Goal: Information Seeking & Learning: Learn about a topic

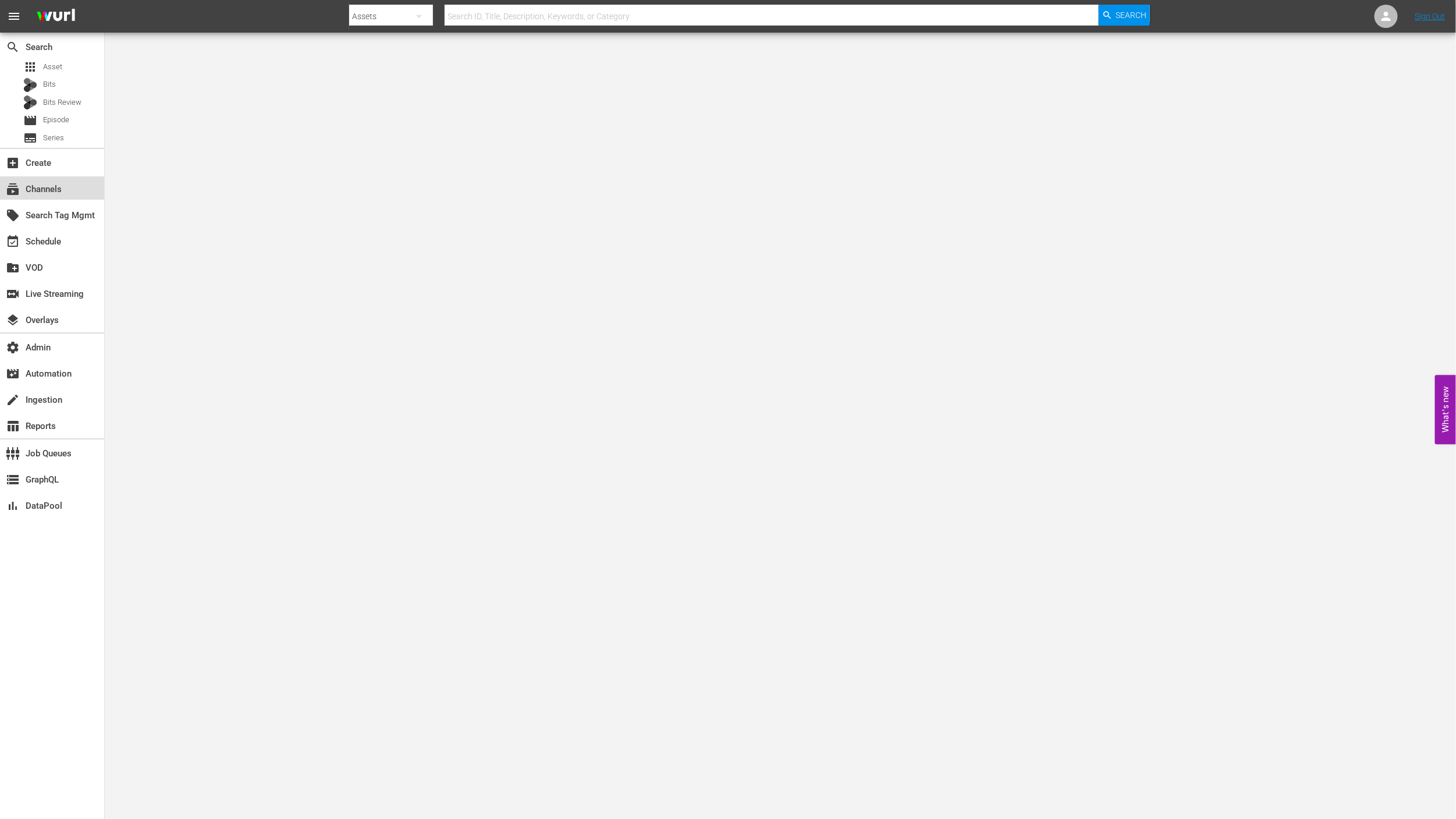
click at [75, 191] on div "subscriptions Channels" at bounding box center [52, 188] width 104 height 23
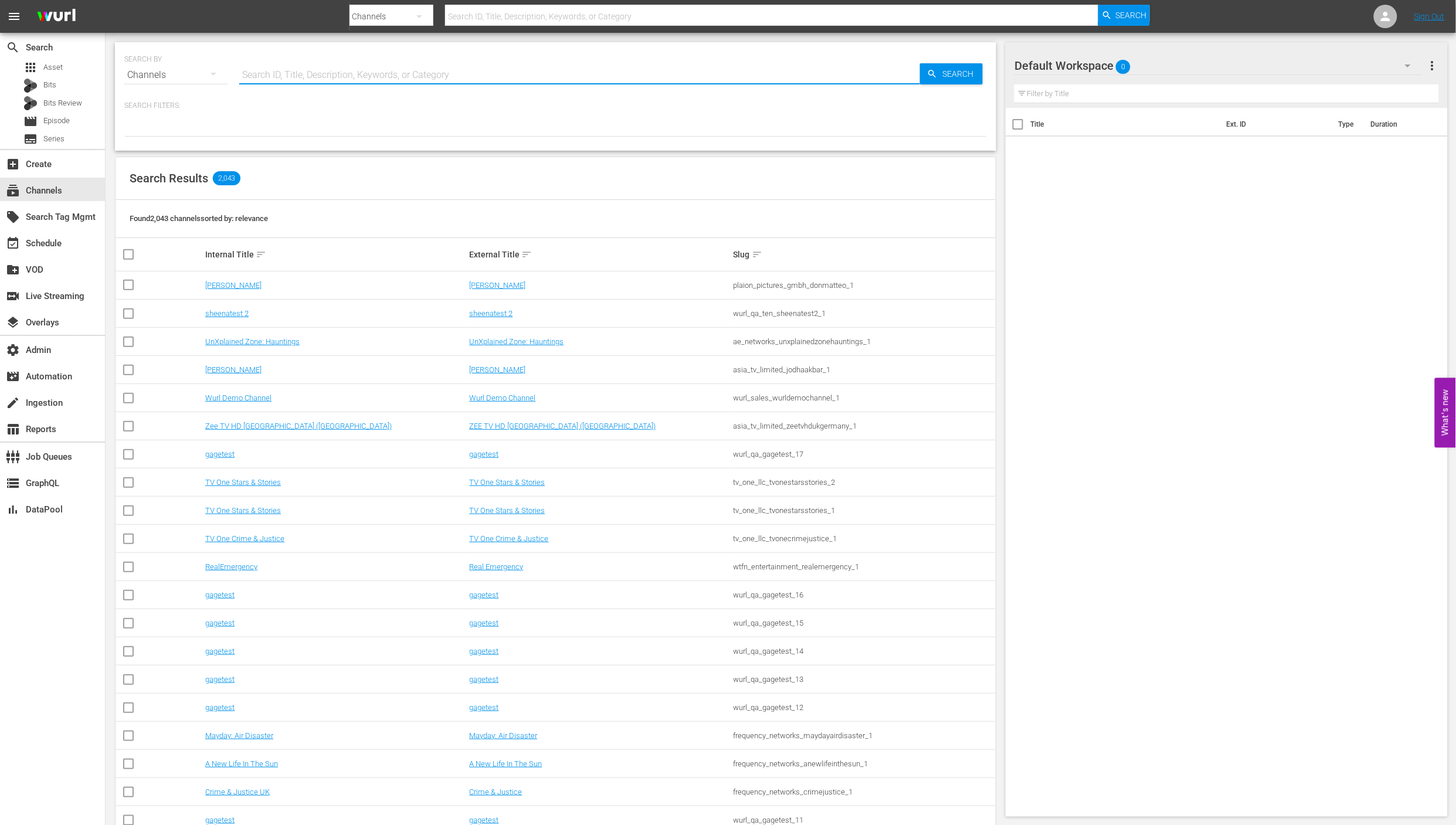
click at [348, 68] on input "text" at bounding box center [580, 74] width 681 height 28
type input "fif"
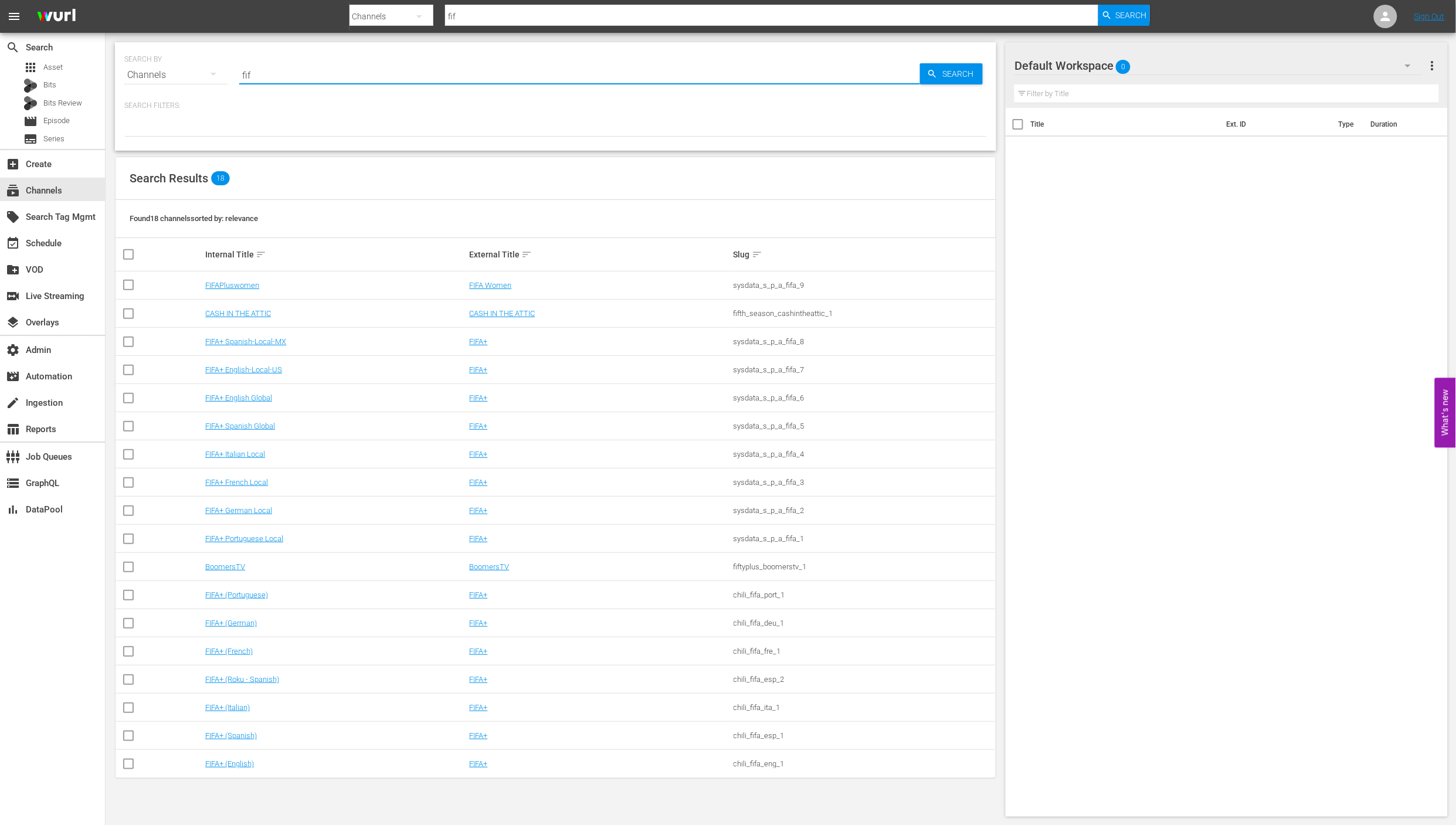
click at [612, 295] on td "FIFA Women" at bounding box center [599, 285] width 264 height 28
click at [481, 370] on link "FIFA+" at bounding box center [478, 370] width 18 height 9
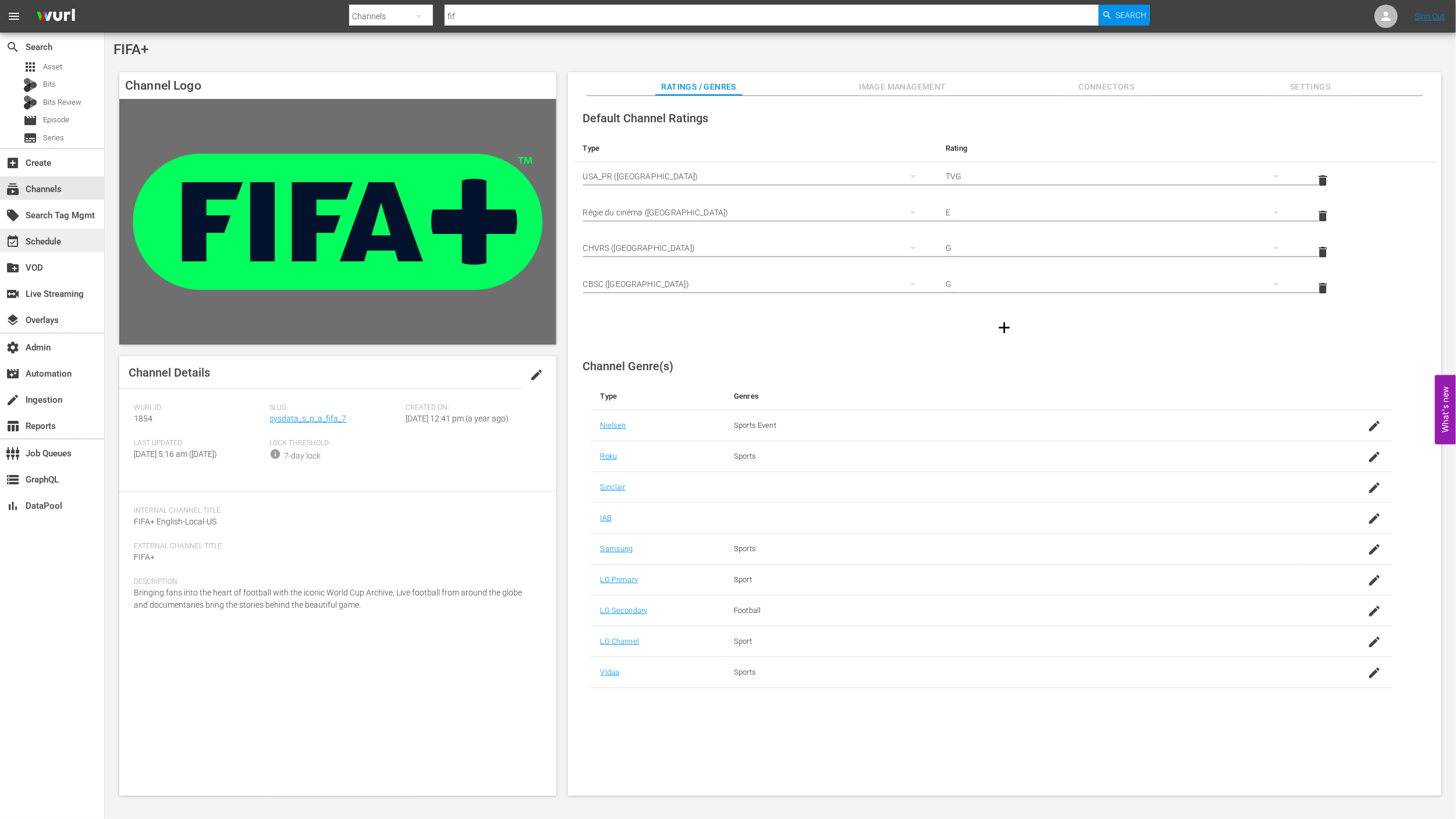
click at [72, 229] on div "event_available Schedule" at bounding box center [52, 240] width 104 height 23
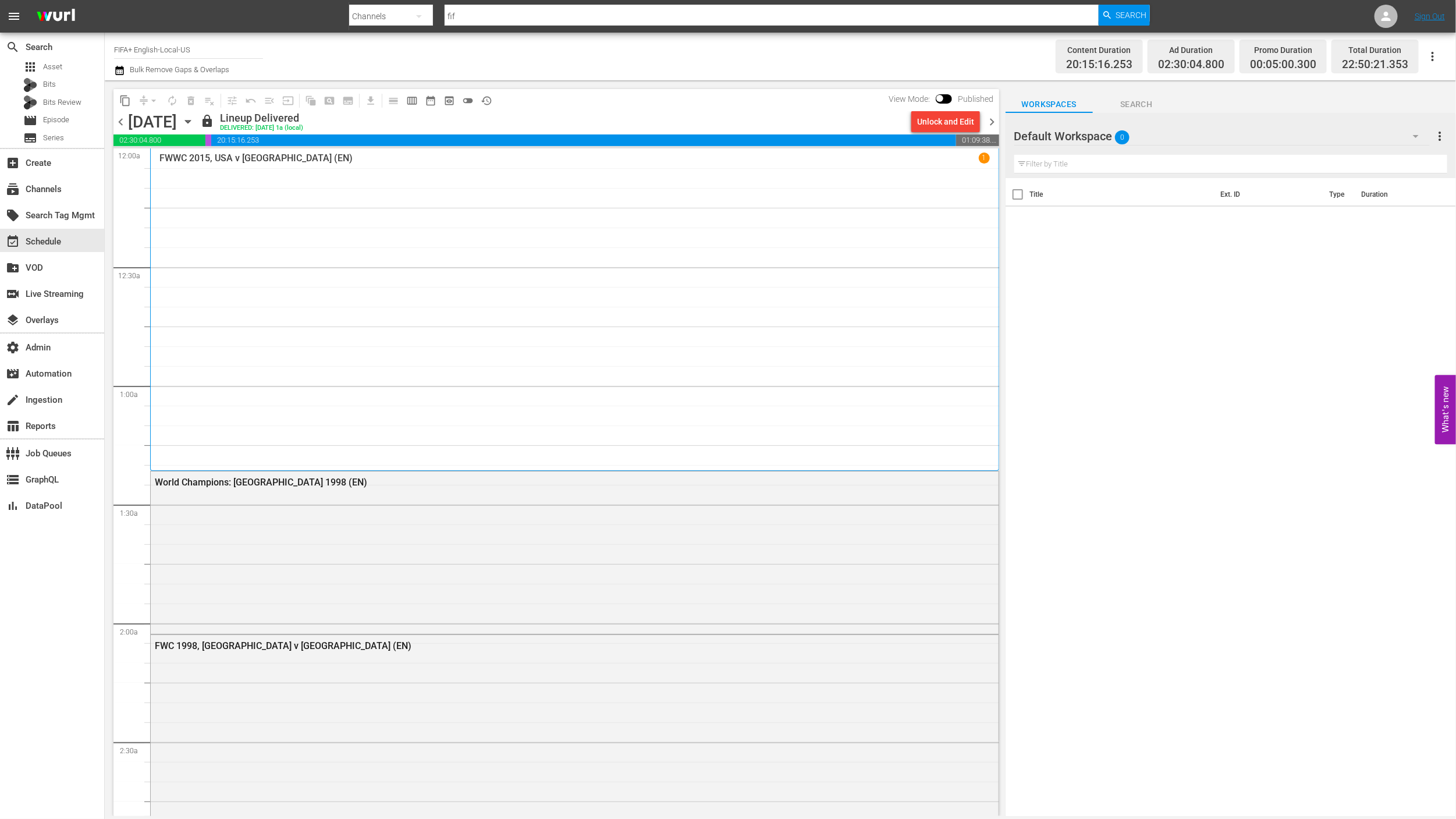
click at [339, 289] on div "FWWC 2015, USA v [GEOGRAPHIC_DATA] (EN) 1" at bounding box center [575, 309] width 831 height 313
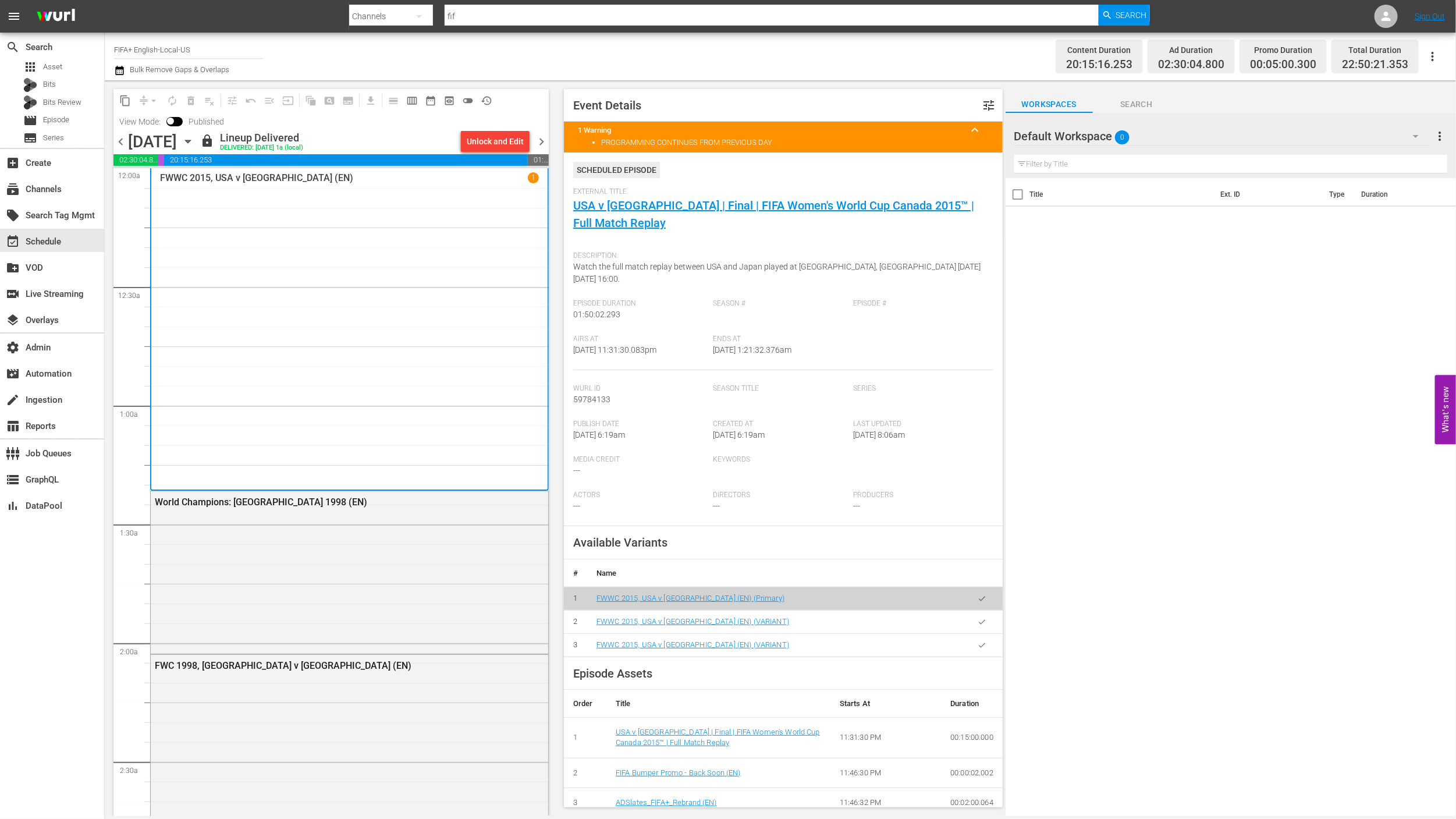
scroll to position [247, 0]
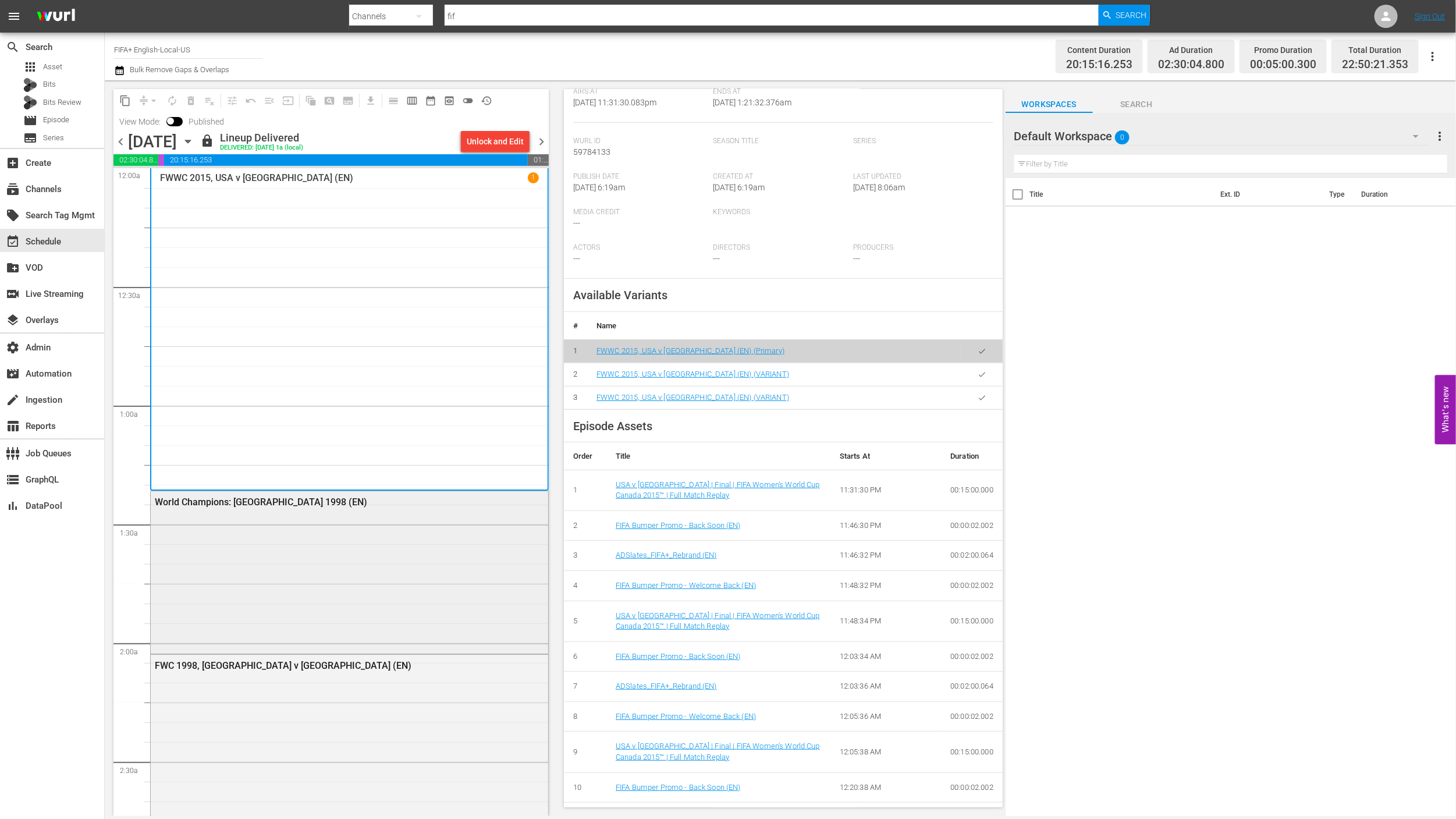
click at [440, 560] on div "World Champions: [GEOGRAPHIC_DATA] 1998 (EN)" at bounding box center [349, 571] width 398 height 160
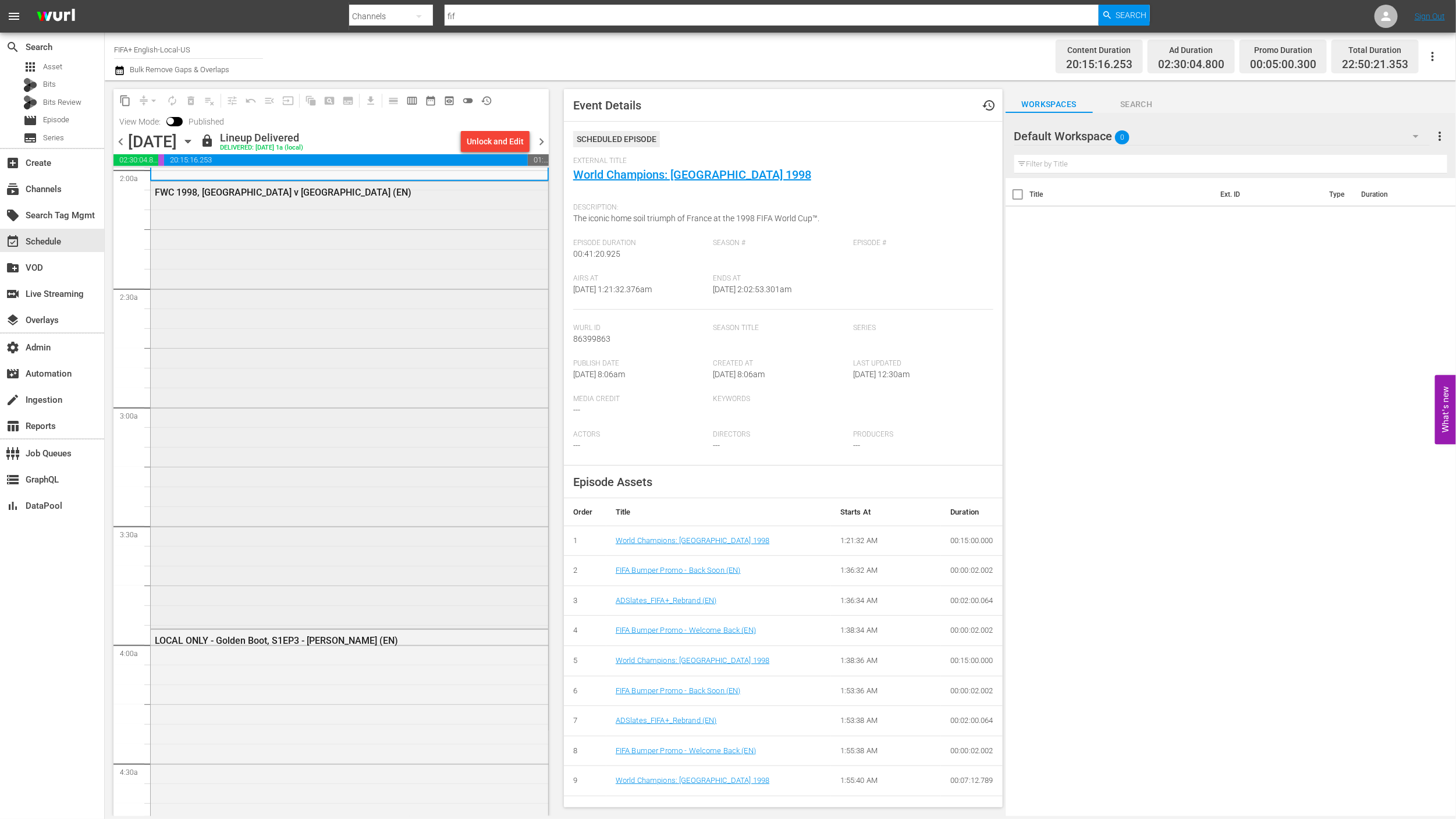
scroll to position [556, 0]
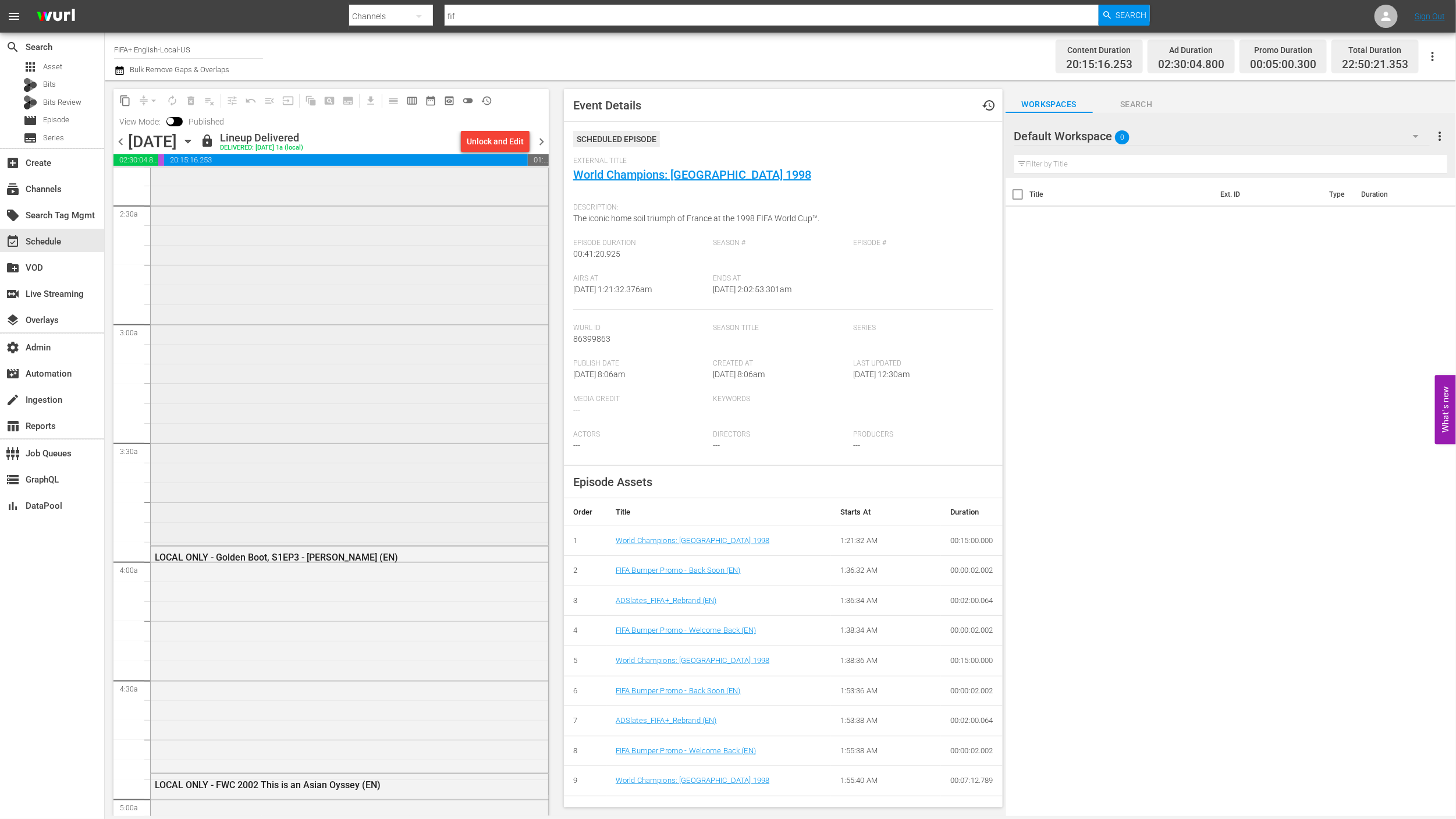
click at [450, 474] on div "FWC 1998, [GEOGRAPHIC_DATA] v [GEOGRAPHIC_DATA] (EN)" at bounding box center [349, 320] width 398 height 444
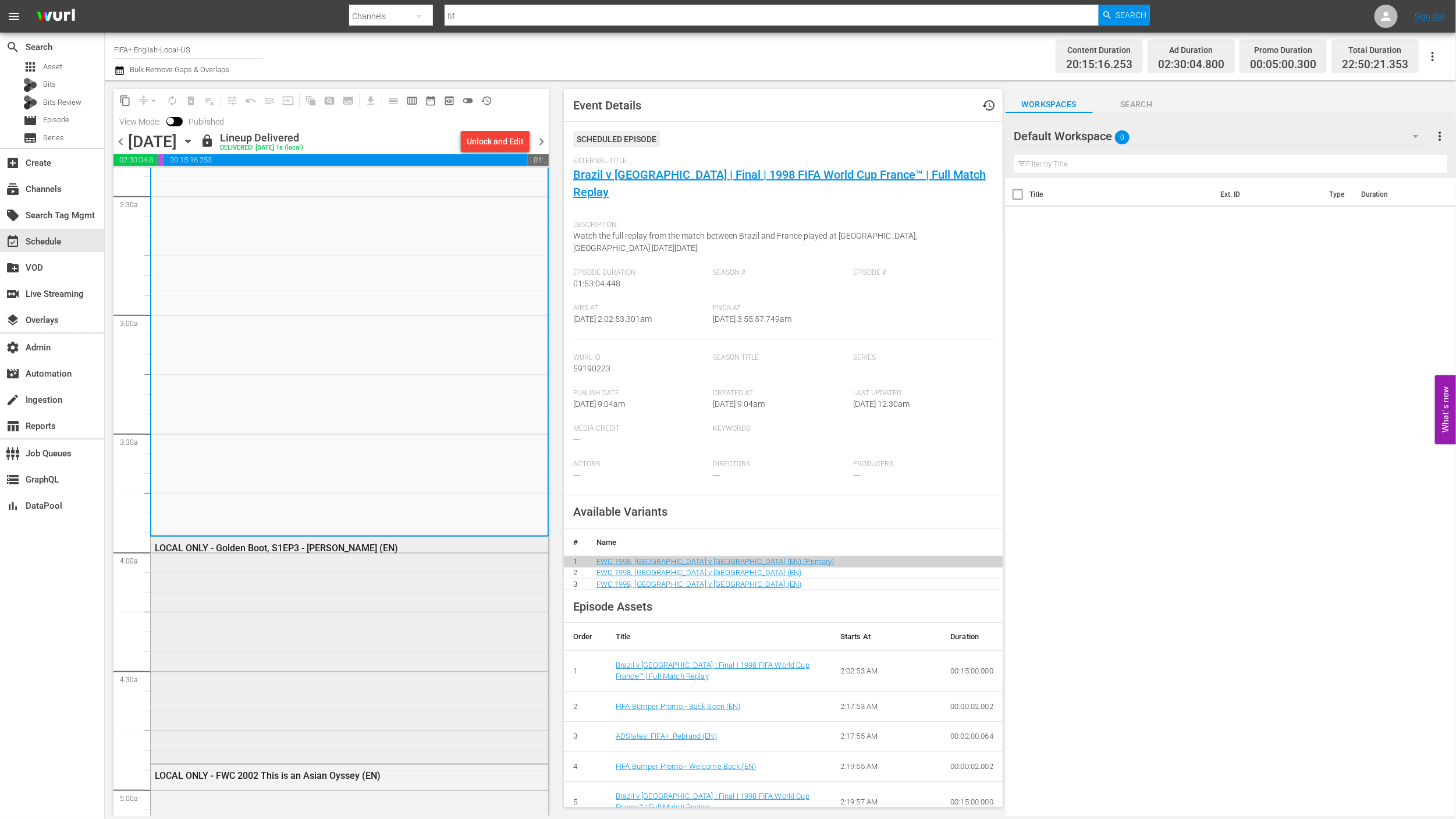
scroll to position [575, 0]
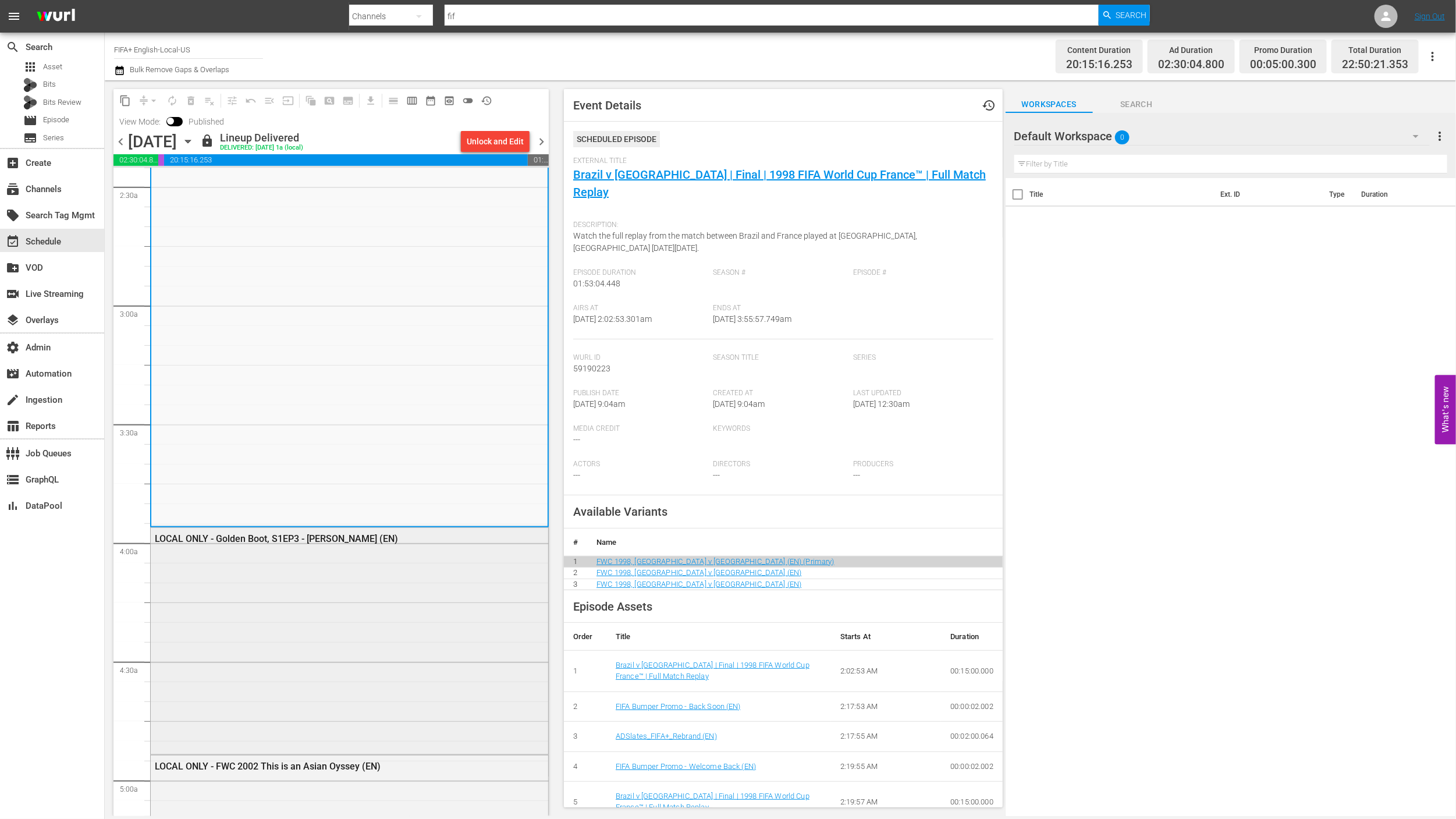
click at [461, 595] on div "LOCAL ONLY - Golden Boot, S1EP3 - [PERSON_NAME] (EN)" at bounding box center [349, 640] width 398 height 224
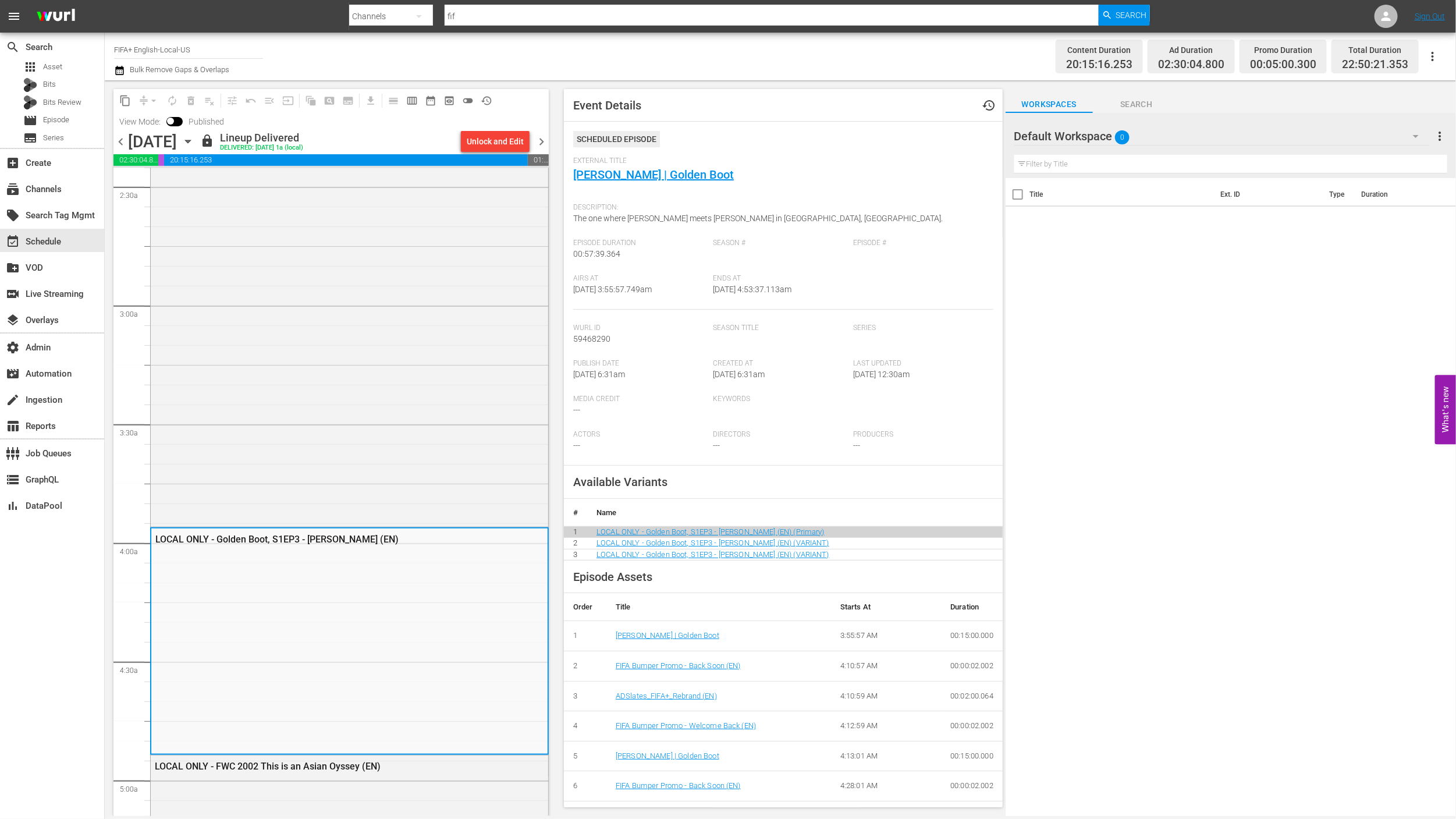
scroll to position [895, 0]
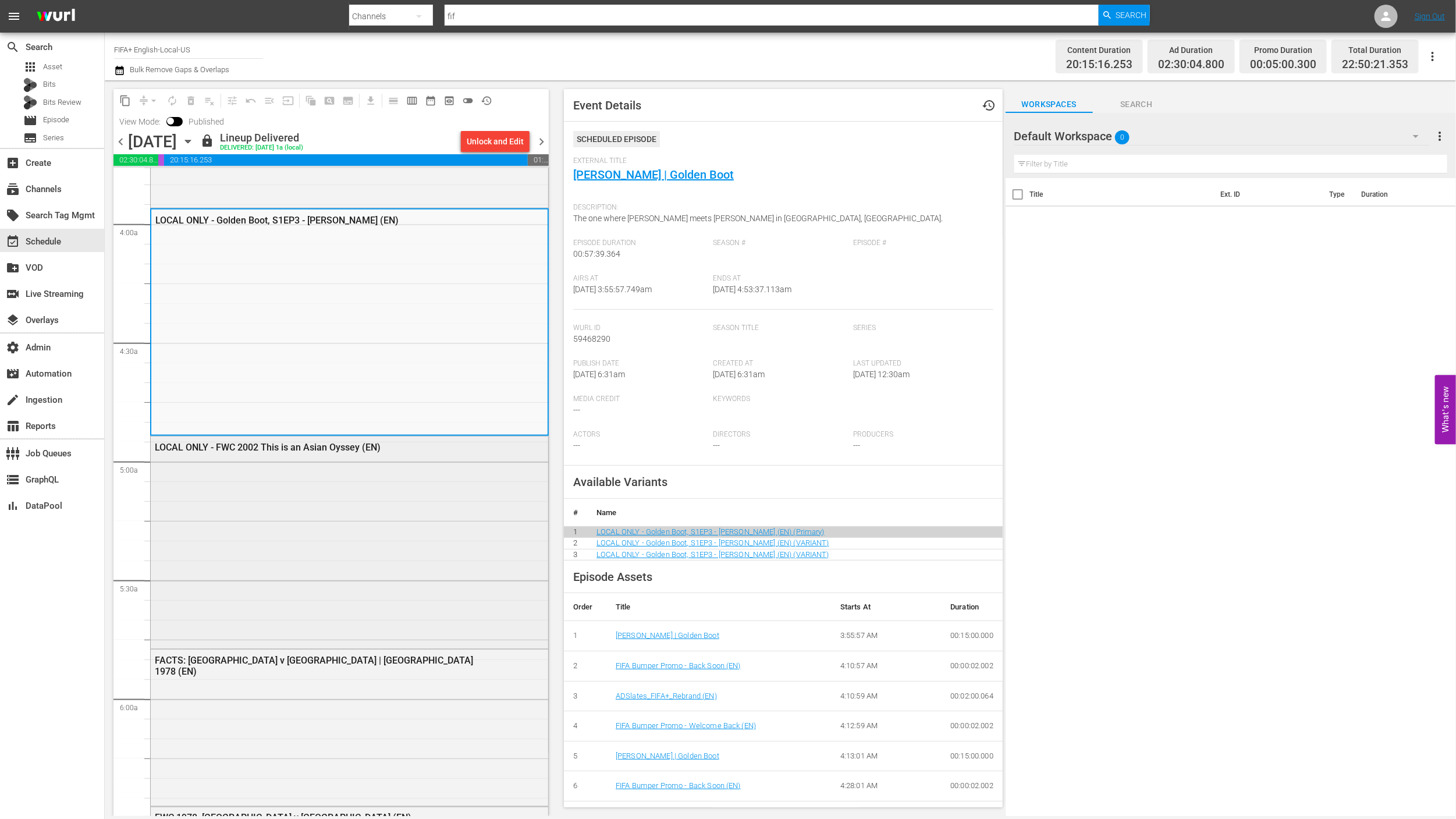
click at [461, 593] on div "LOCAL ONLY - FWC 2002 This is an Asian Oyssey (EN)" at bounding box center [349, 541] width 398 height 210
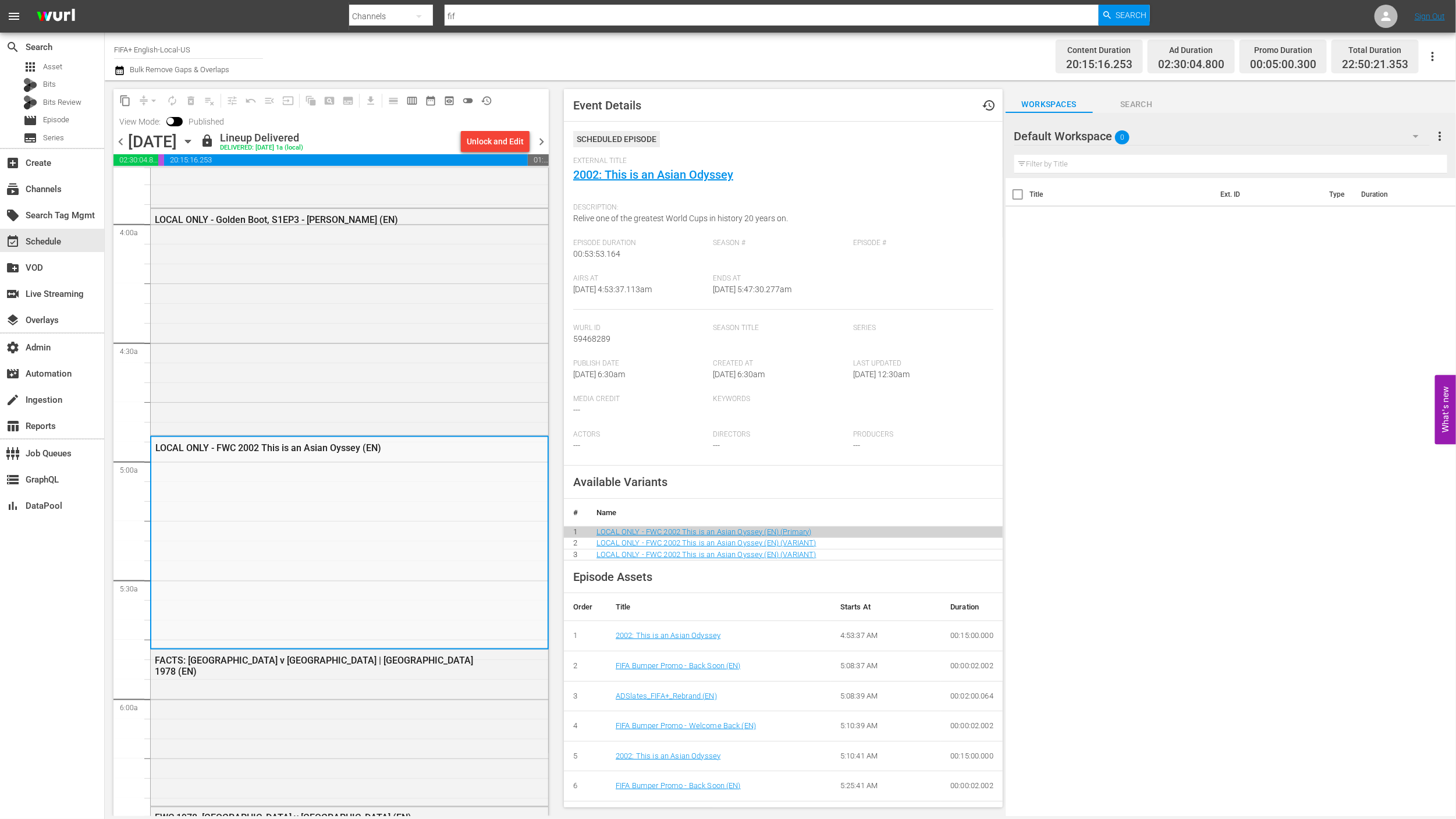
scroll to position [1317, 0]
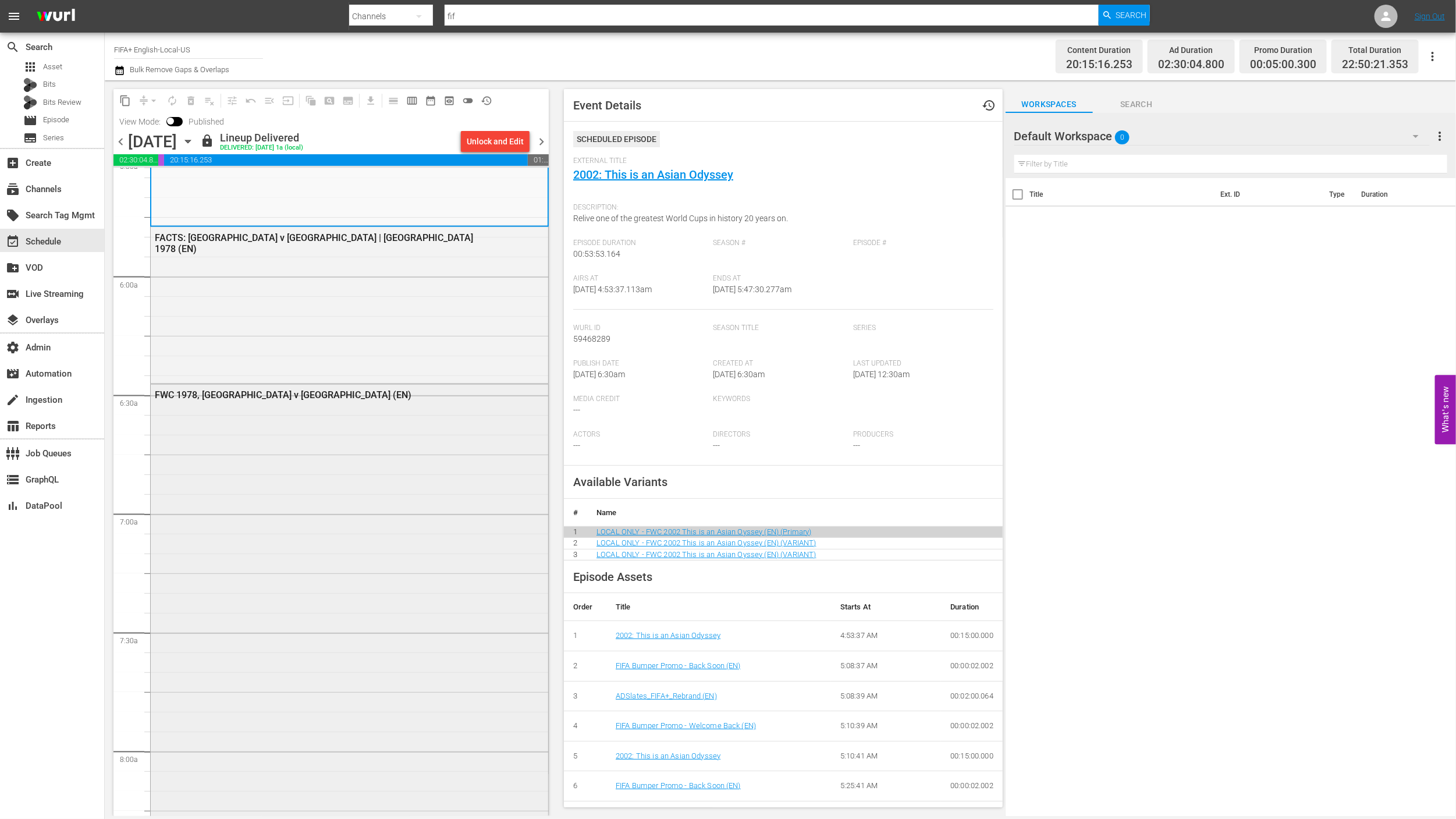
click at [461, 593] on div "FWC 1978, [GEOGRAPHIC_DATA] v [GEOGRAPHIC_DATA] (EN)" at bounding box center [349, 667] width 398 height 564
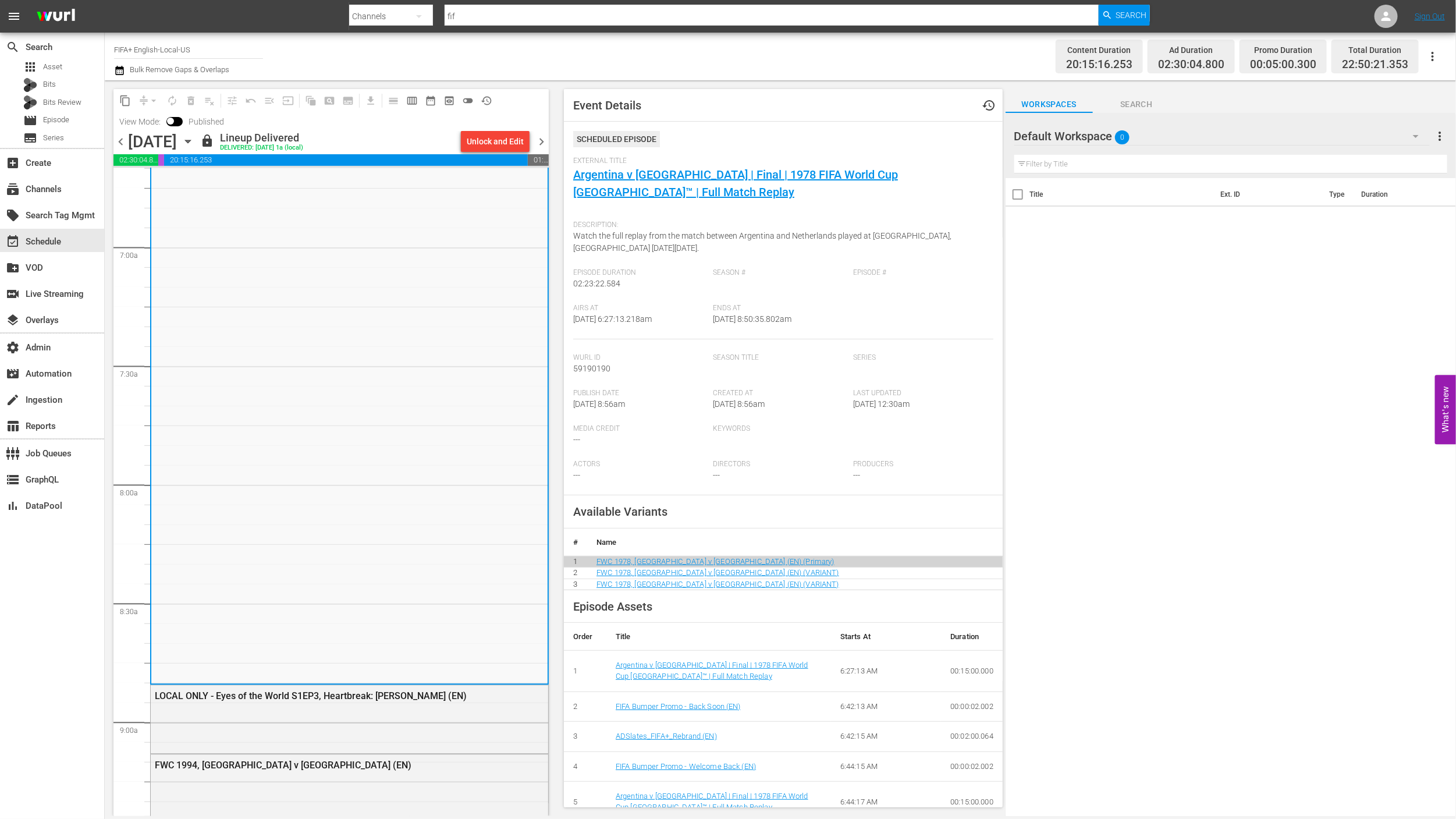
scroll to position [1666, 0]
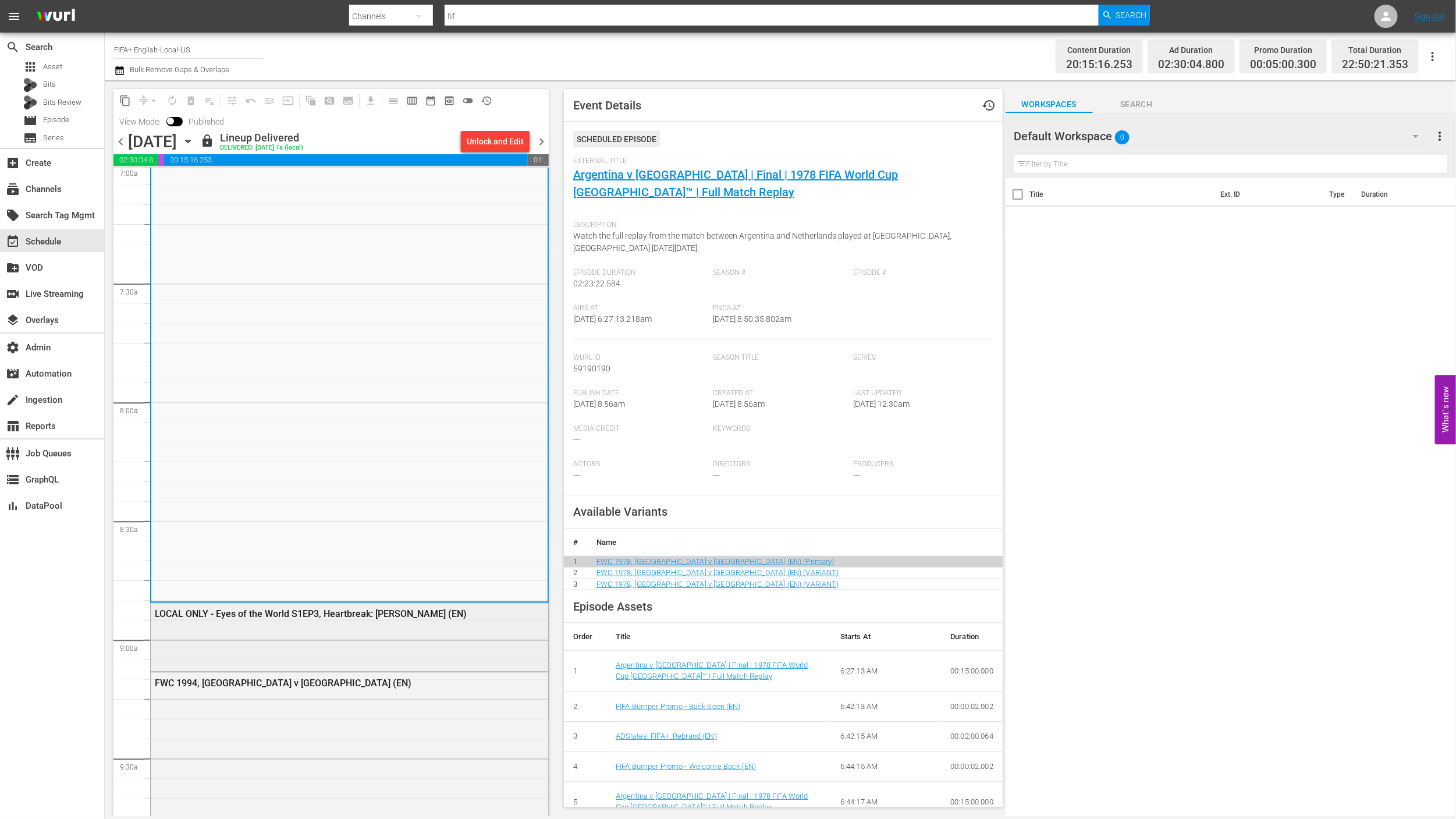
click at [466, 639] on div "LOCAL ONLY - Eyes of the World S1EP3, Heartbreak: [PERSON_NAME] (EN)" at bounding box center [349, 635] width 398 height 65
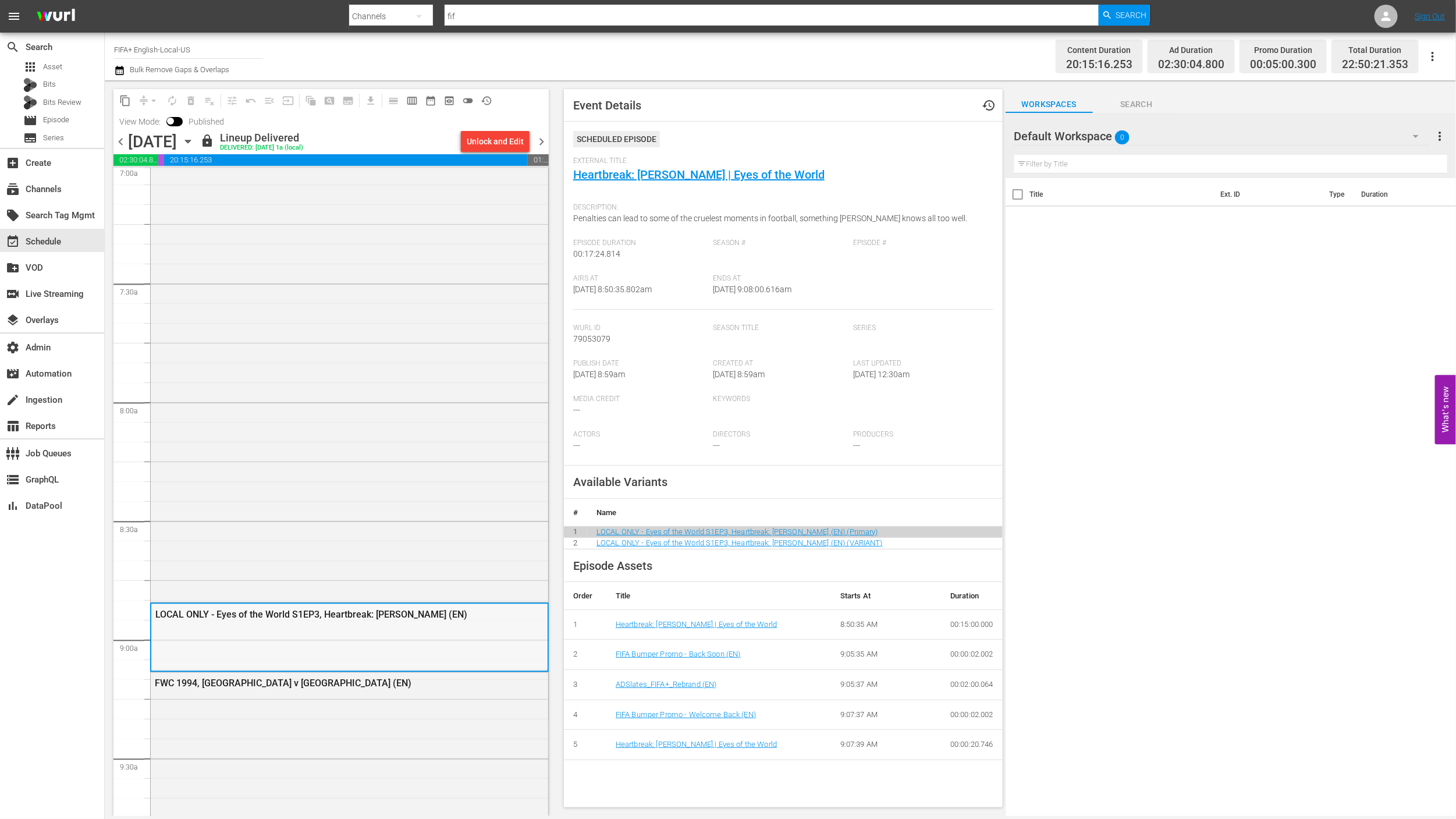
scroll to position [1980, 0]
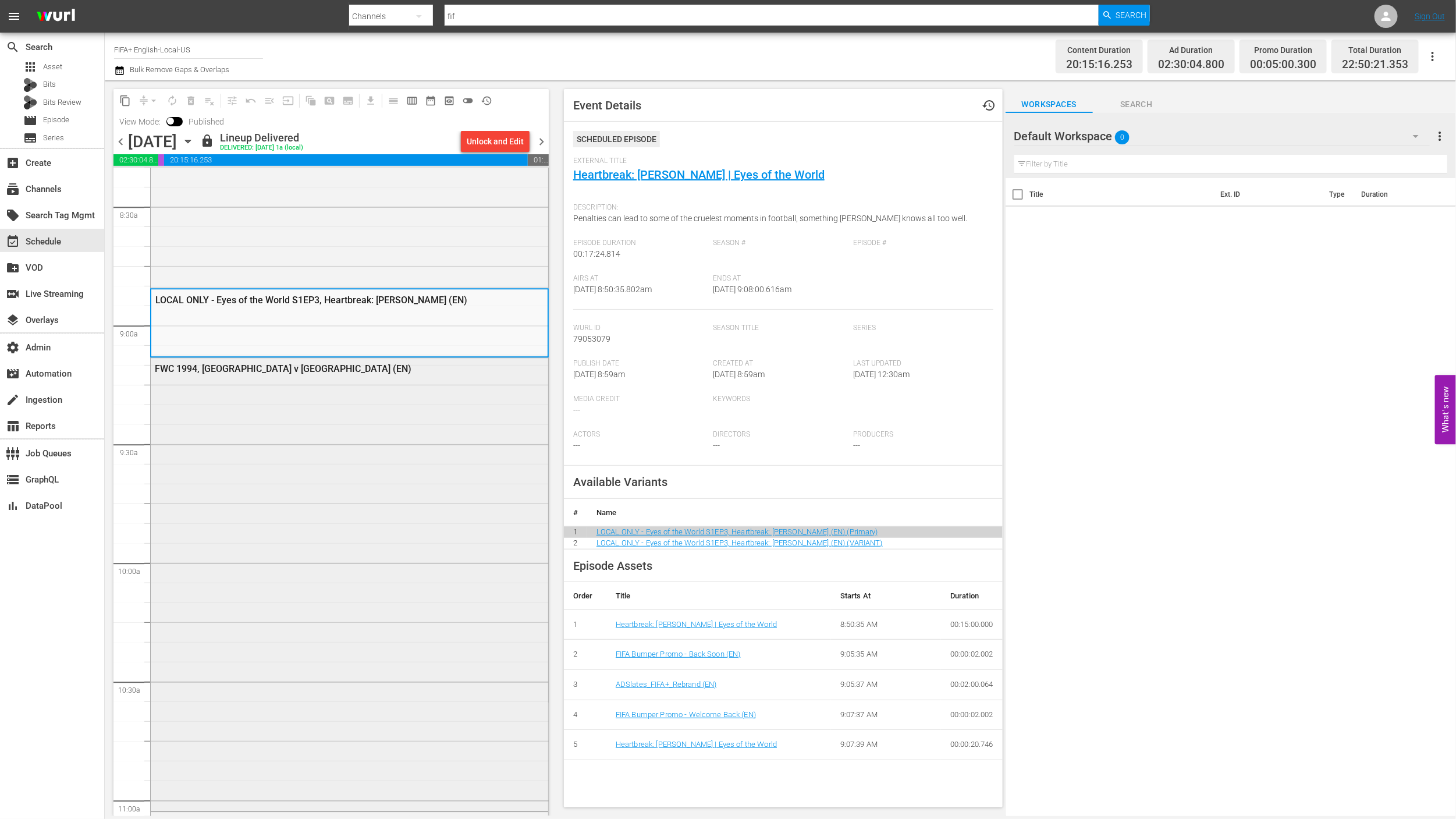
click at [460, 499] on div "FWC 1994, [GEOGRAPHIC_DATA] v [GEOGRAPHIC_DATA] (EN)" at bounding box center [349, 583] width 398 height 451
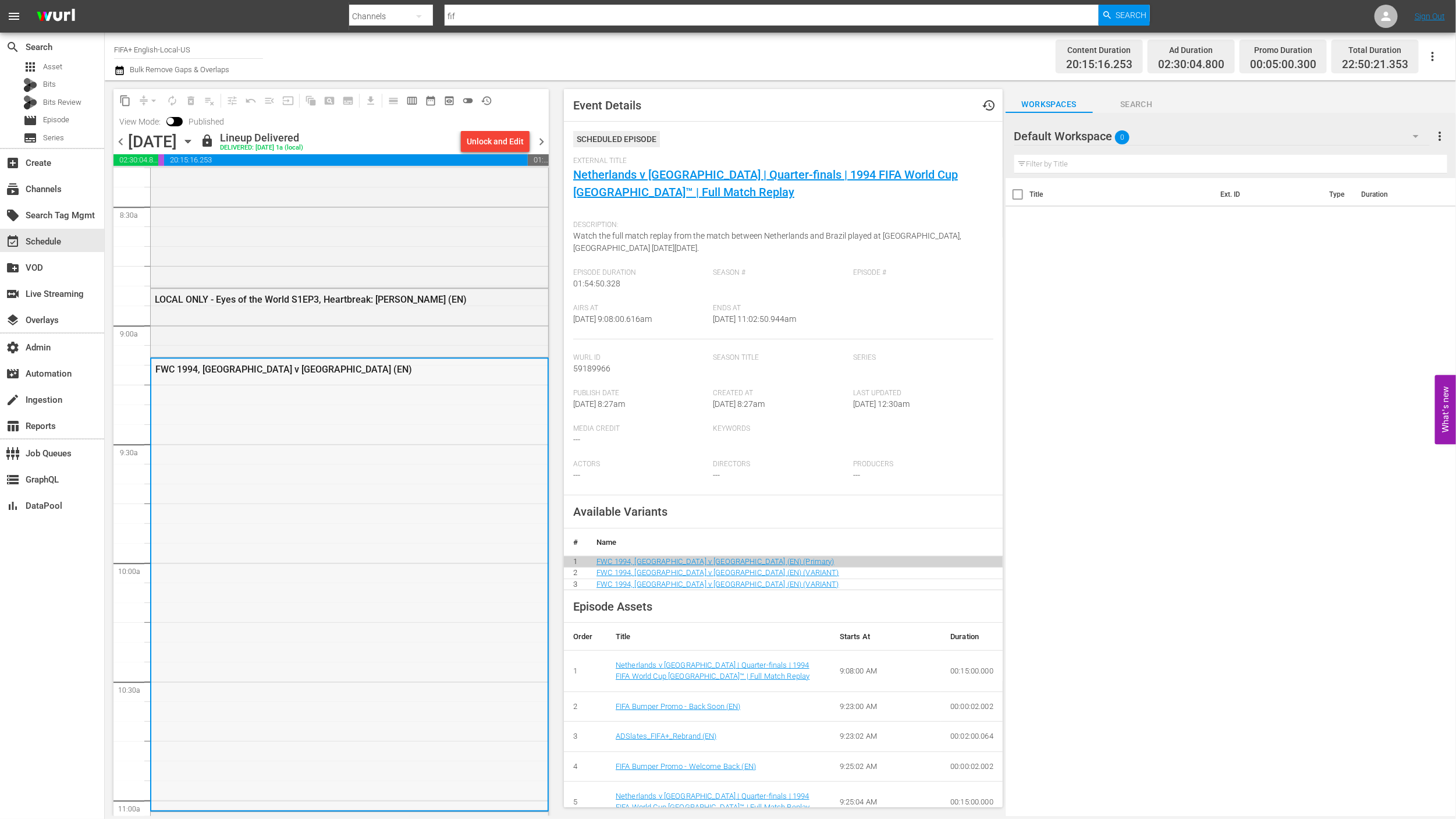
scroll to position [2322, 0]
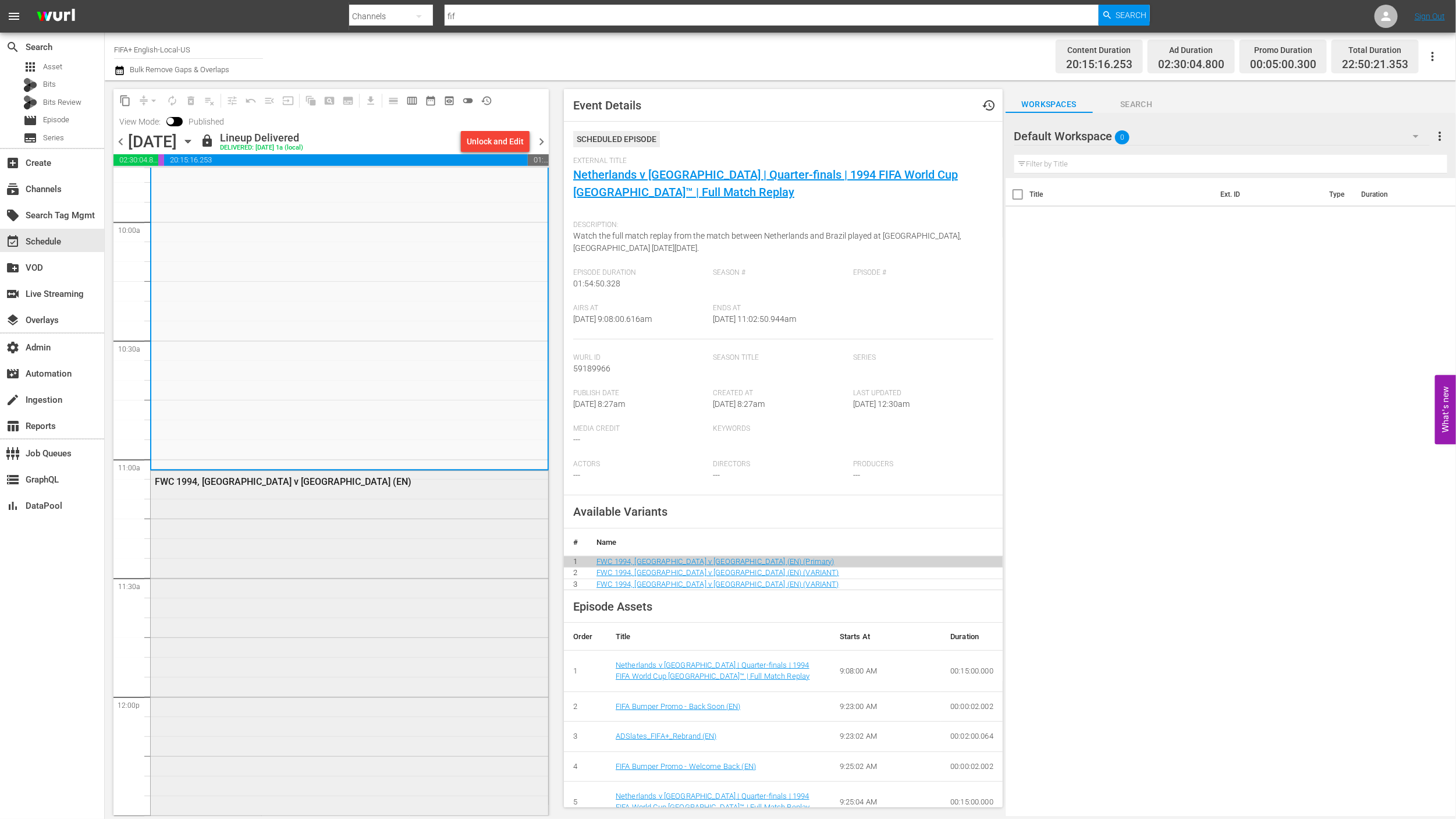
click at [477, 527] on div "FWC 1994, [GEOGRAPHIC_DATA] v [GEOGRAPHIC_DATA] (EN)" at bounding box center [349, 774] width 398 height 607
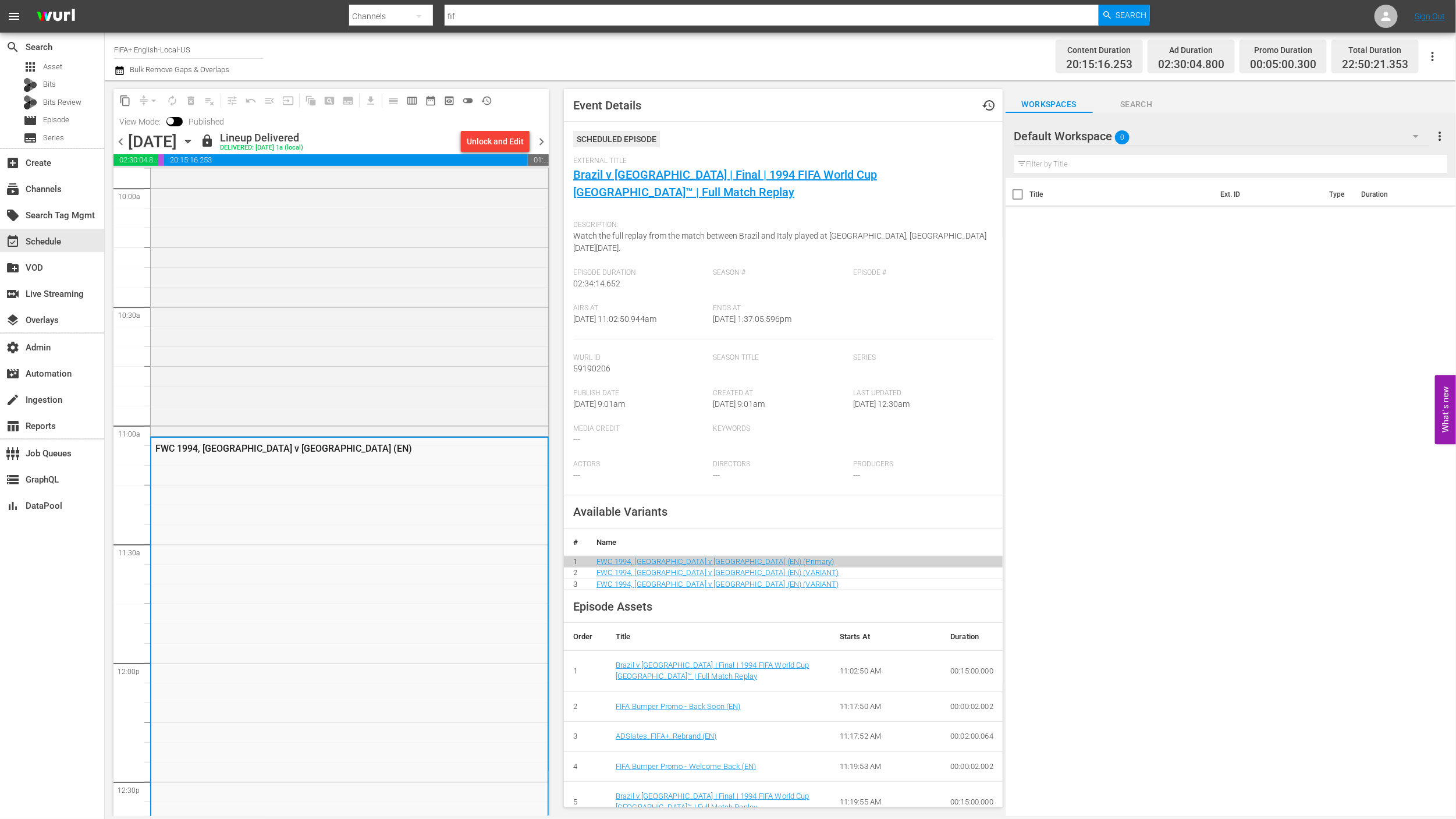
scroll to position [2680, 0]
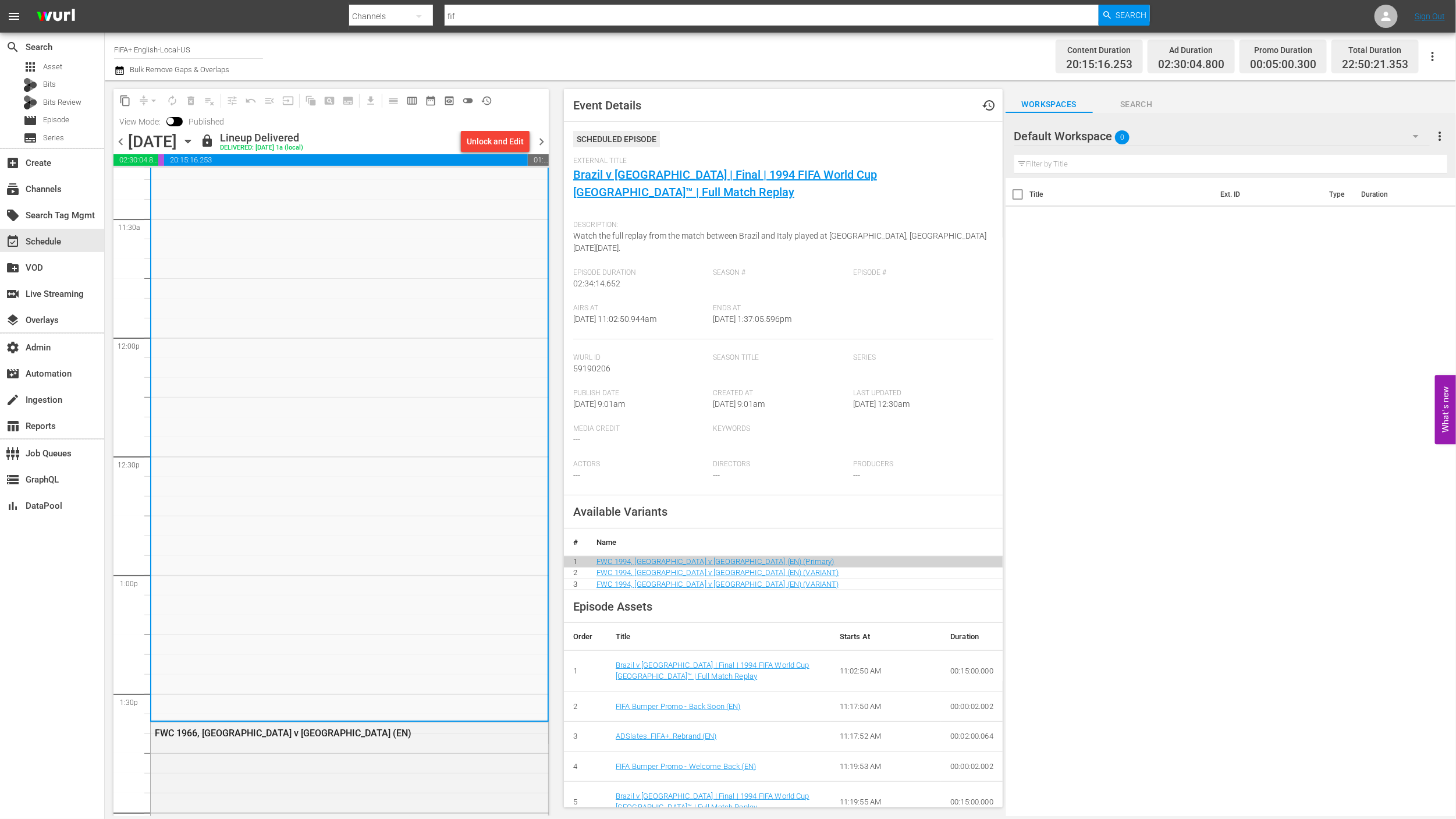
click at [477, 527] on div "FWC 1994, [GEOGRAPHIC_DATA] v [GEOGRAPHIC_DATA] (EN)" at bounding box center [349, 415] width 397 height 607
click at [428, 544] on div "FWC 1994, [GEOGRAPHIC_DATA] v [GEOGRAPHIC_DATA] (EN)" at bounding box center [349, 415] width 397 height 607
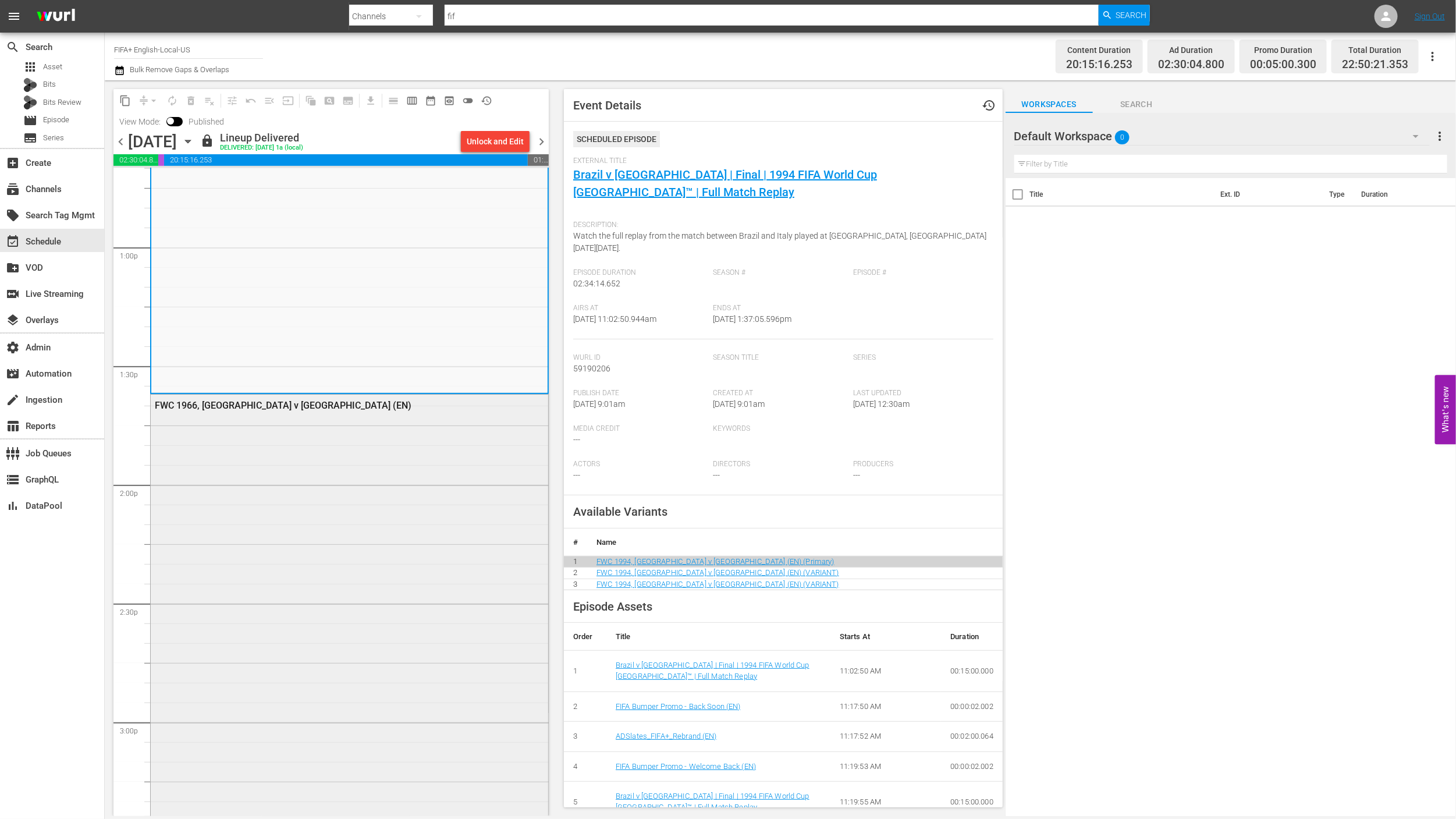
click at [433, 545] on div "FWC 1966, [GEOGRAPHIC_DATA] v [GEOGRAPHIC_DATA] (EN)" at bounding box center [349, 673] width 398 height 556
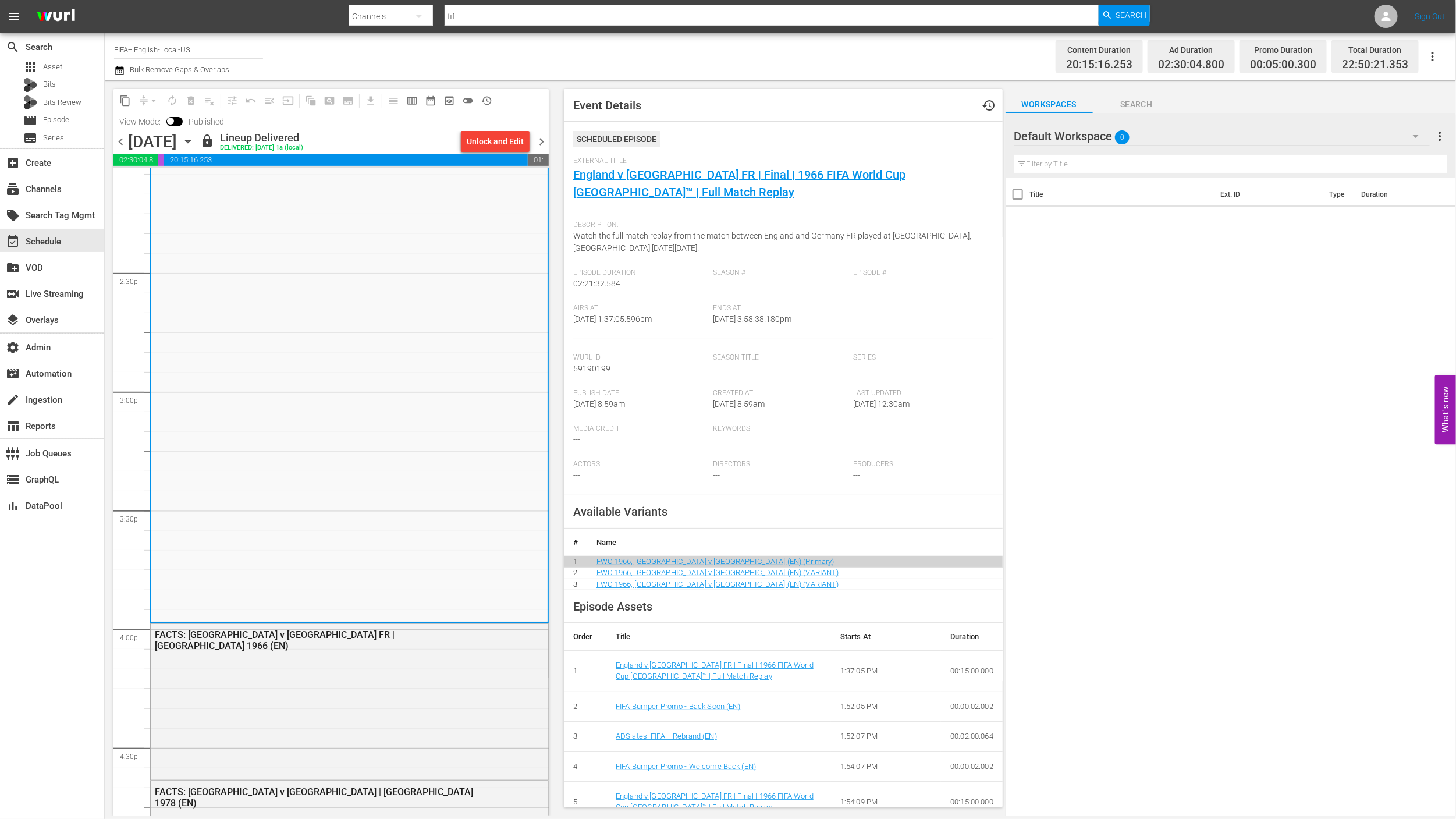
scroll to position [3348, 0]
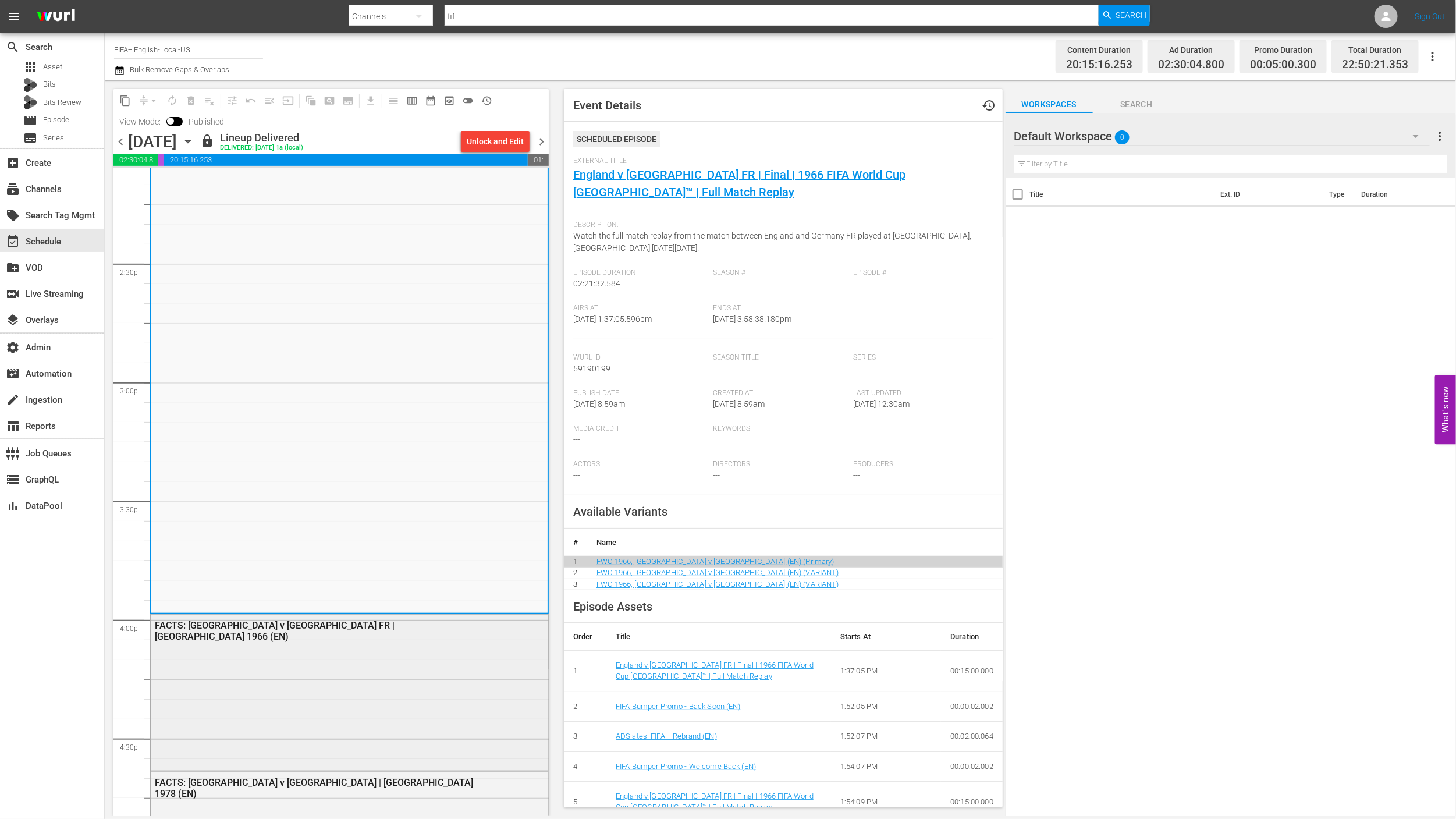
click at [437, 664] on div "FACTS: [GEOGRAPHIC_DATA] v [GEOGRAPHIC_DATA] FR | [GEOGRAPHIC_DATA] 1966 (EN)" at bounding box center [349, 692] width 398 height 154
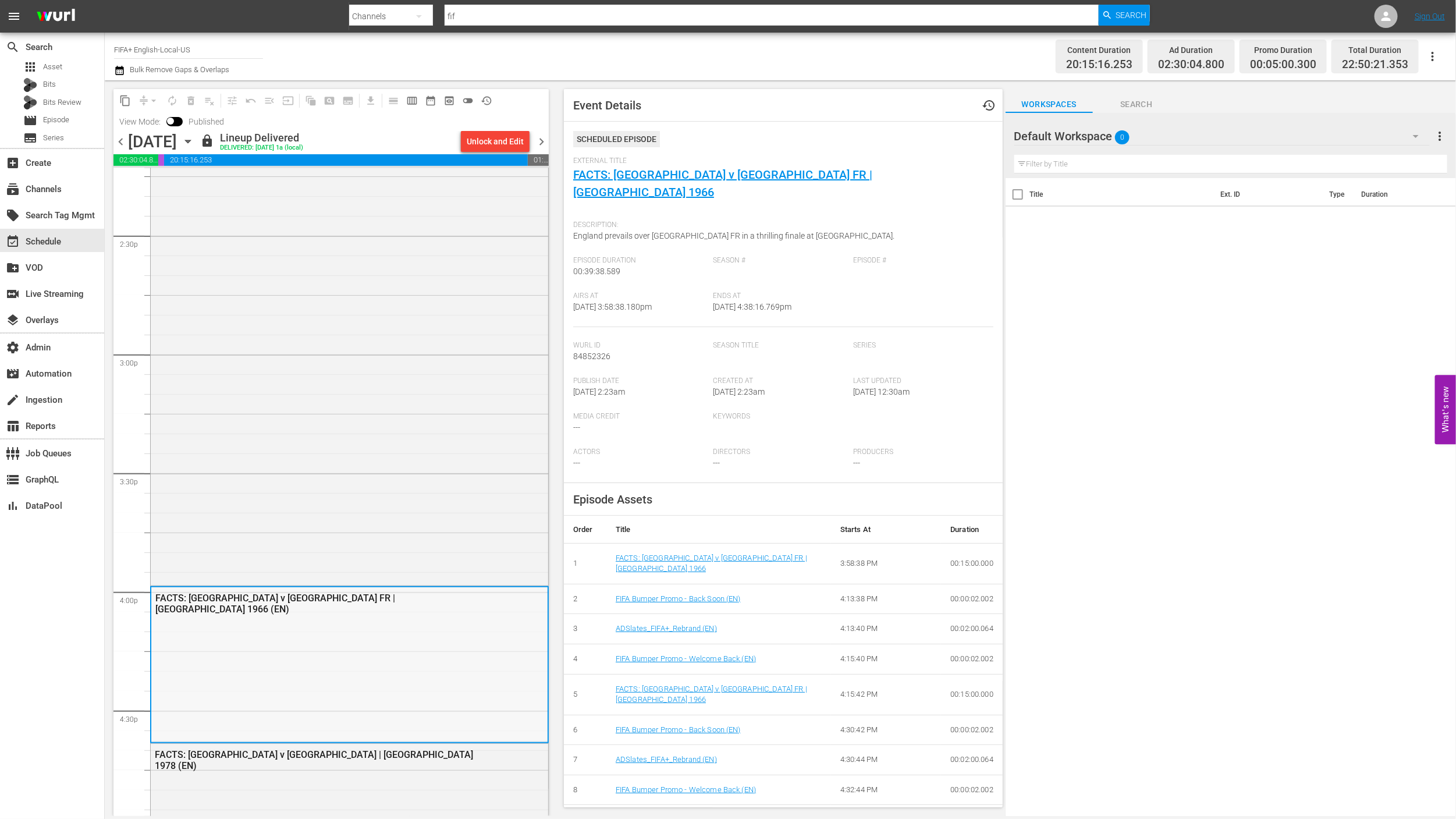
scroll to position [3700, 0]
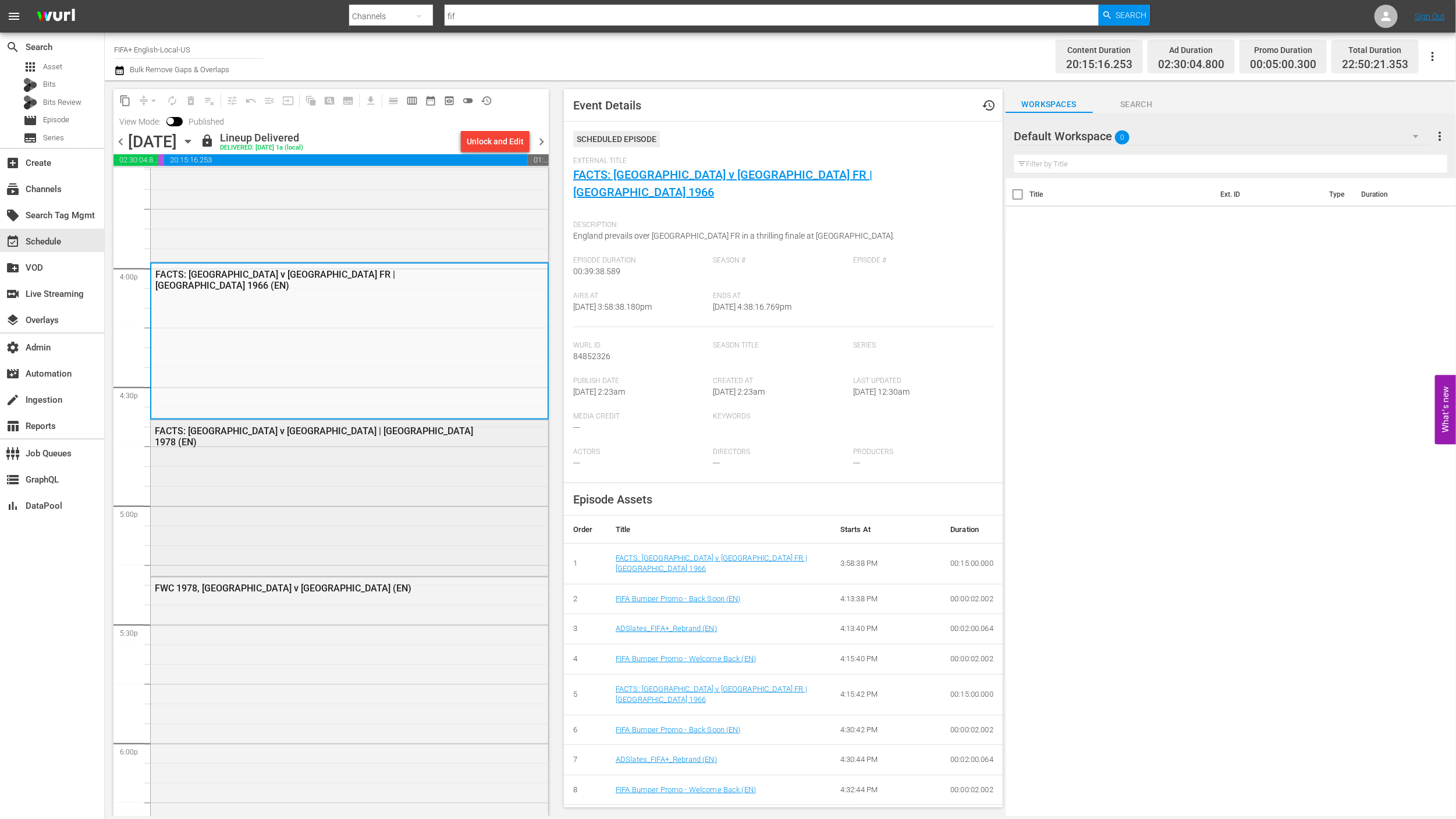
click at [445, 541] on div "FACTS: [GEOGRAPHIC_DATA] v [GEOGRAPHIC_DATA] | [GEOGRAPHIC_DATA] 1978 (EN)" at bounding box center [349, 497] width 398 height 154
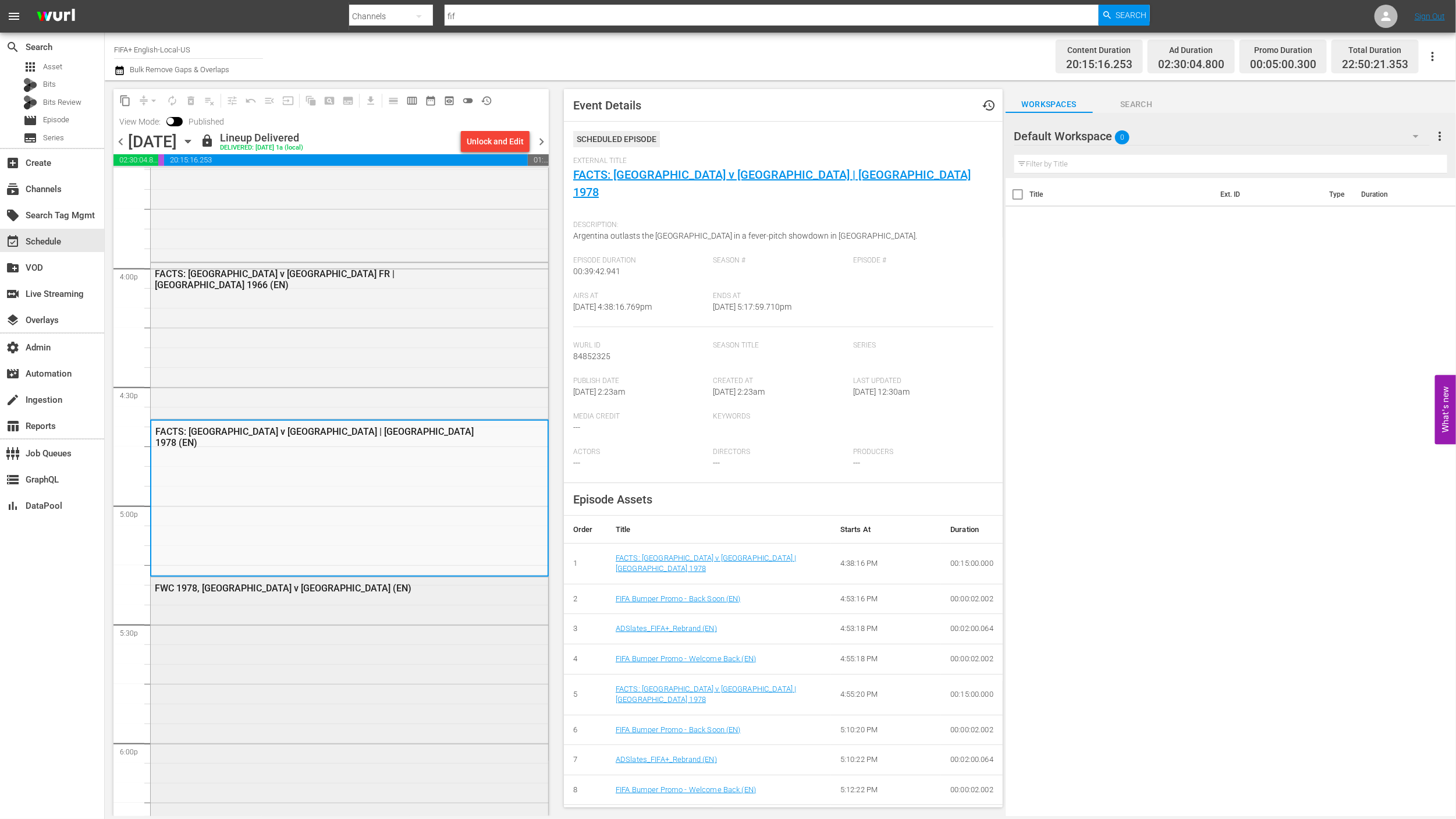
drag, startPoint x: 443, startPoint y: 574, endPoint x: 428, endPoint y: 634, distance: 61.8
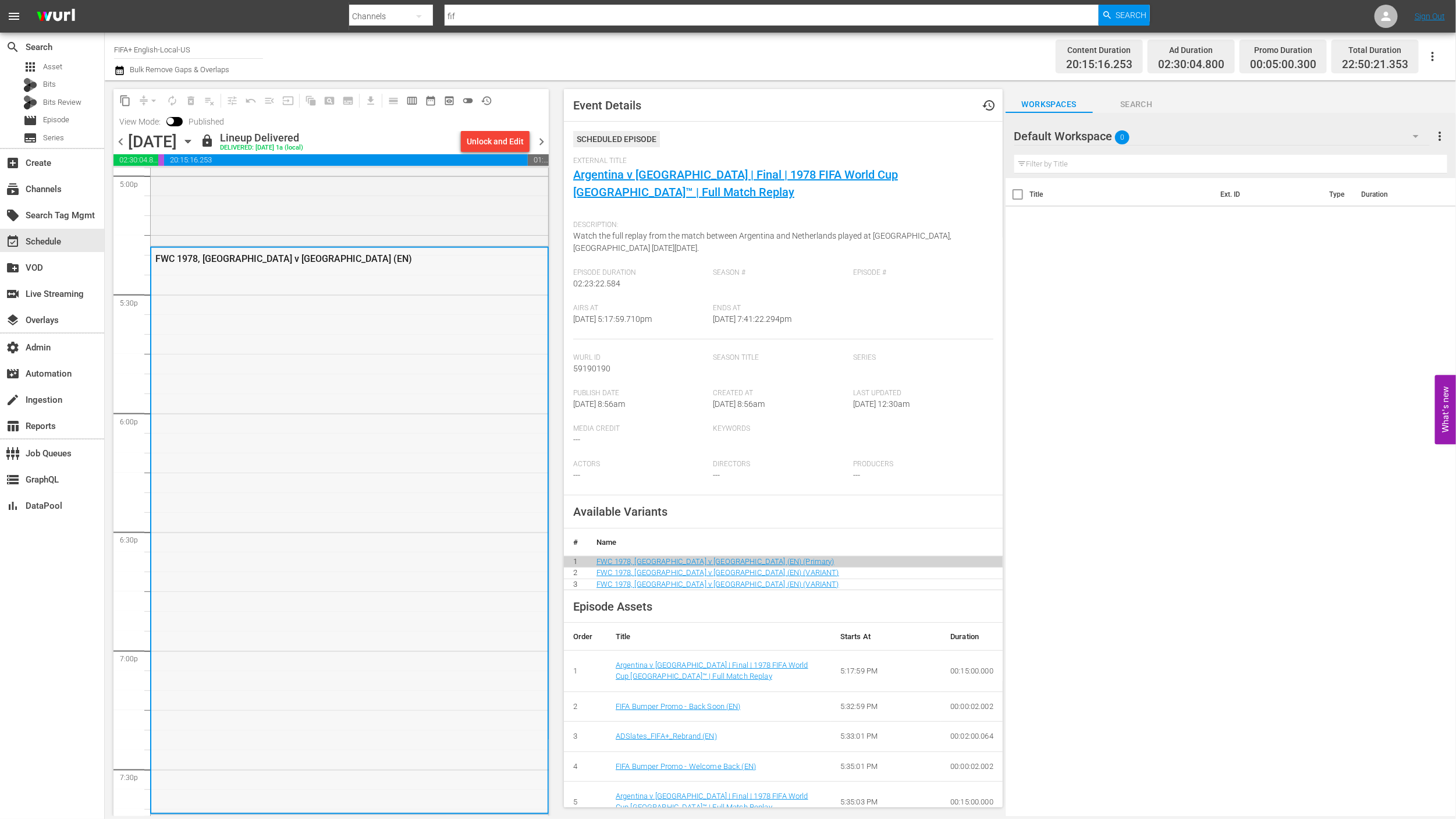
scroll to position [4338, 0]
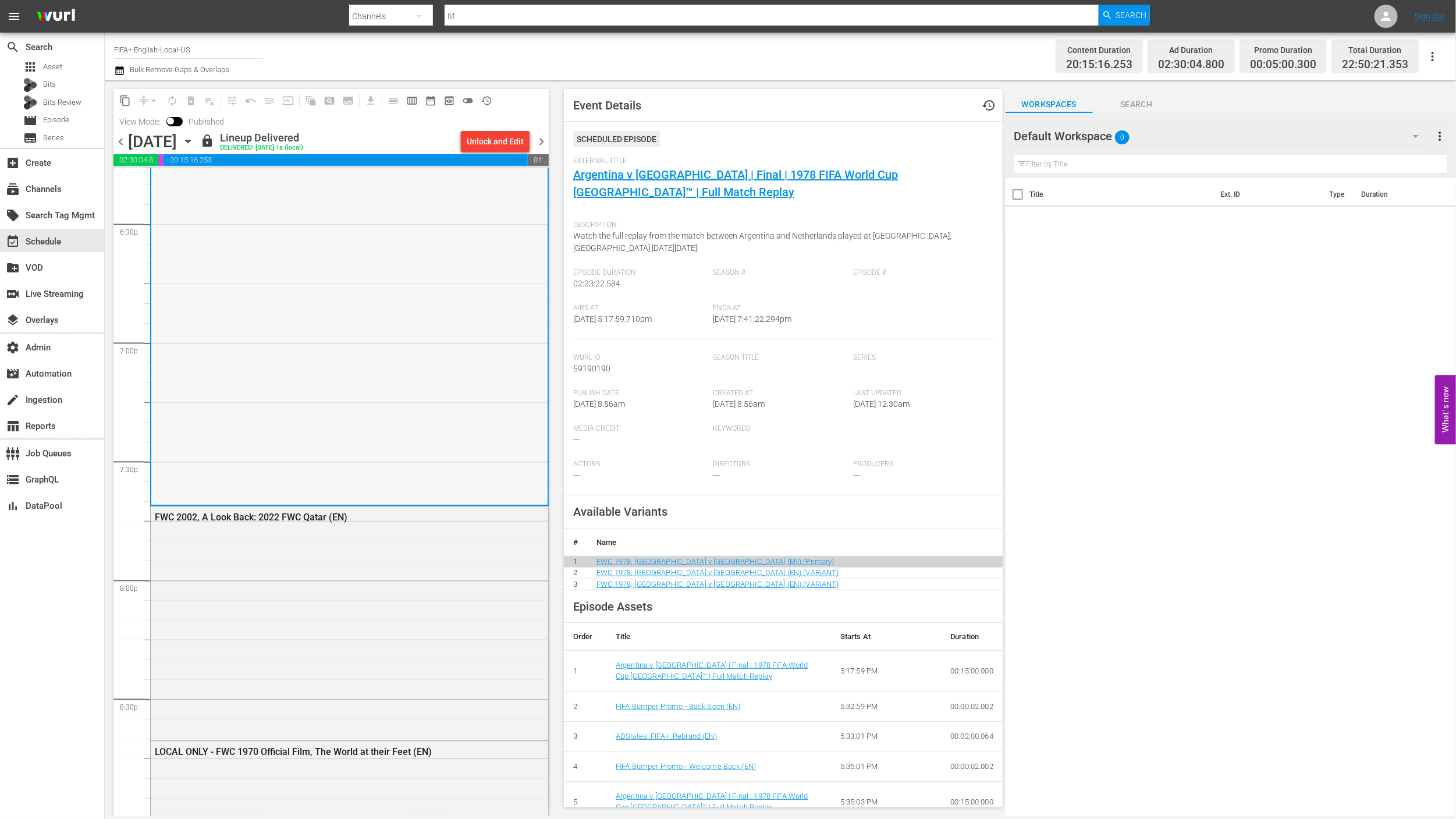
click at [441, 633] on div "FWC 2002, A Look Back: 2022 FWC Qatar (EN)" at bounding box center [349, 623] width 398 height 232
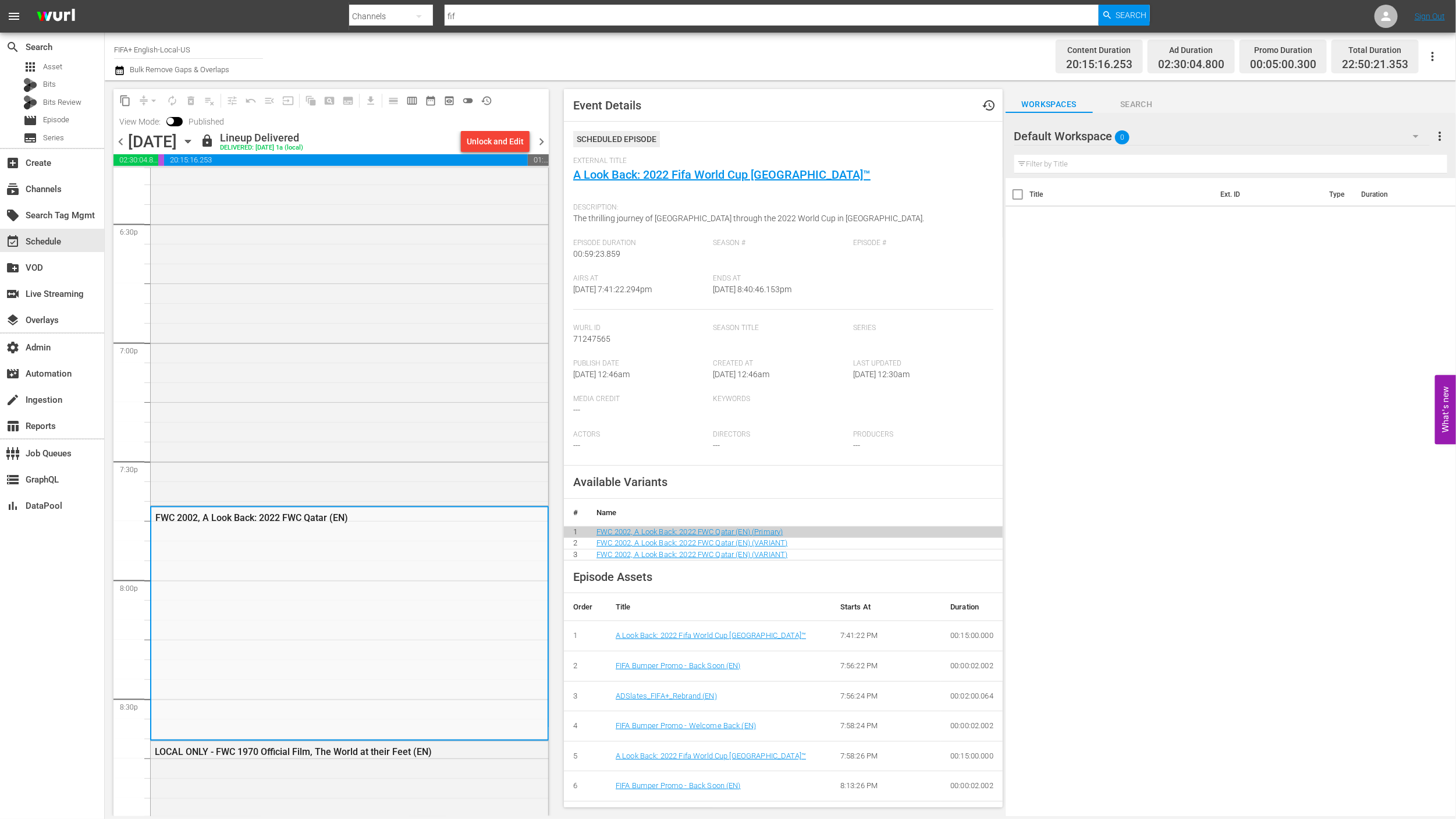
scroll to position [4606, 0]
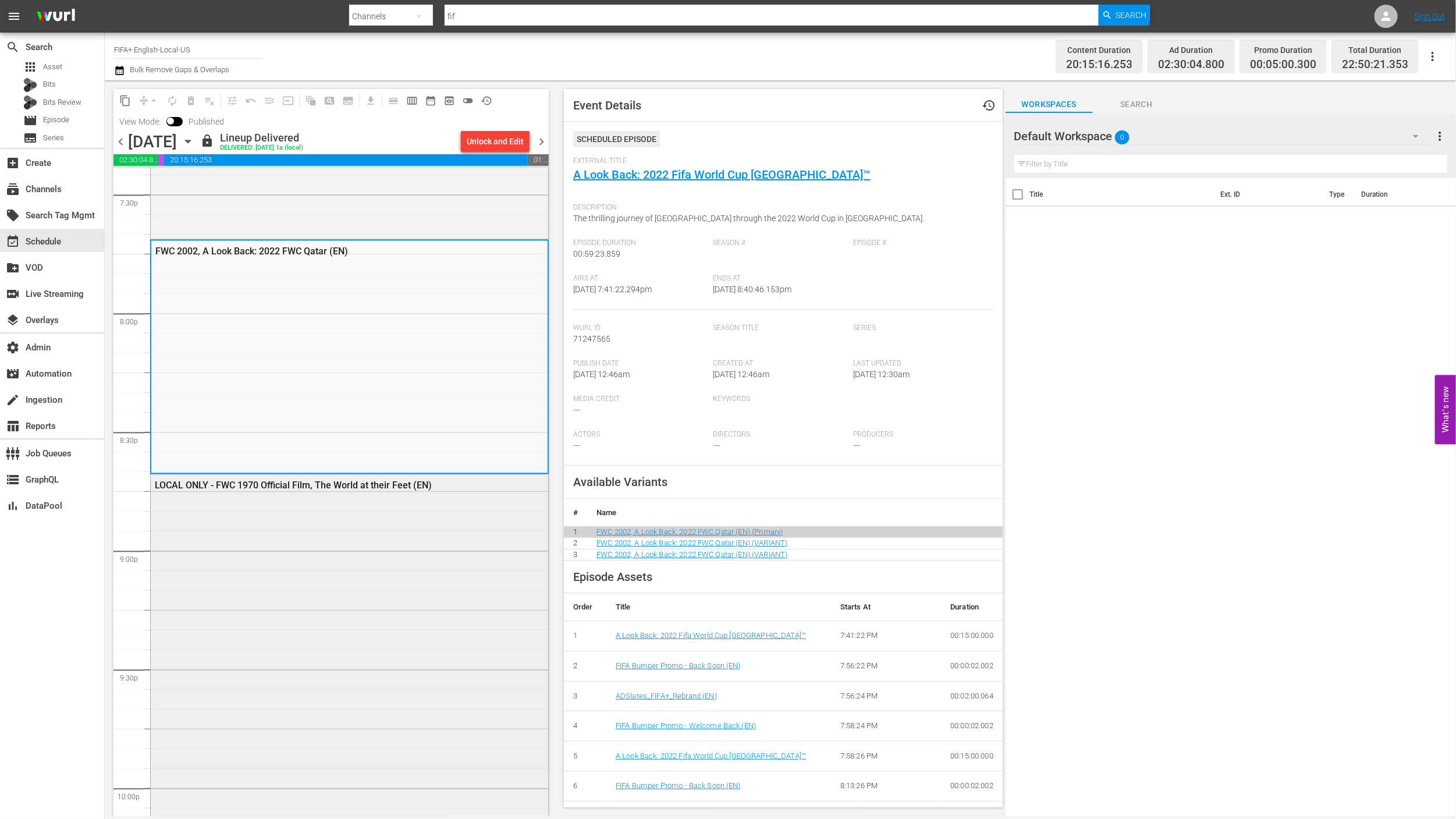
click at [449, 615] on div "LOCAL ONLY - FWC 1970 Official Film, The World at their Feet (EN)" at bounding box center [349, 677] width 398 height 406
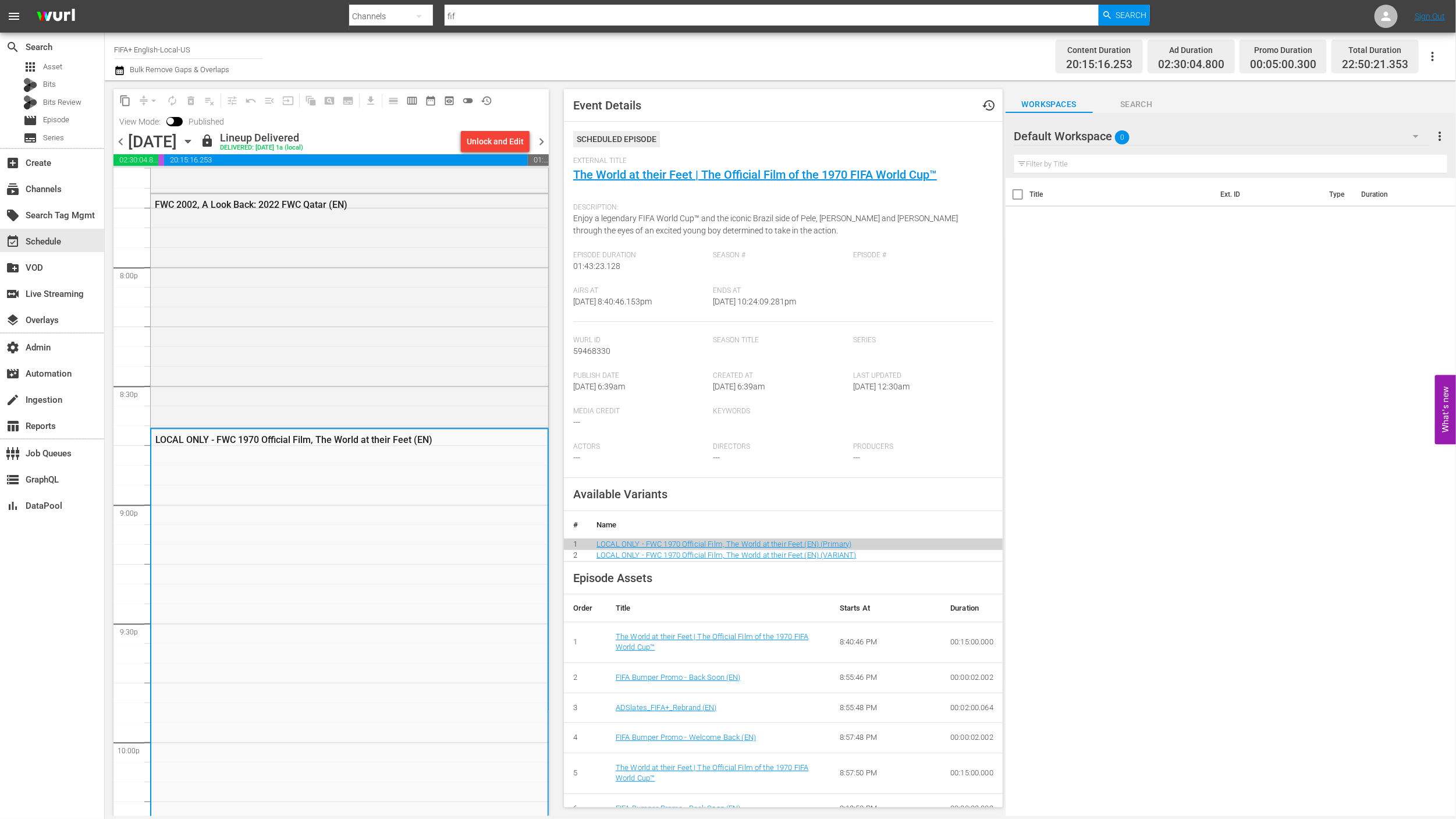
scroll to position [4713, 0]
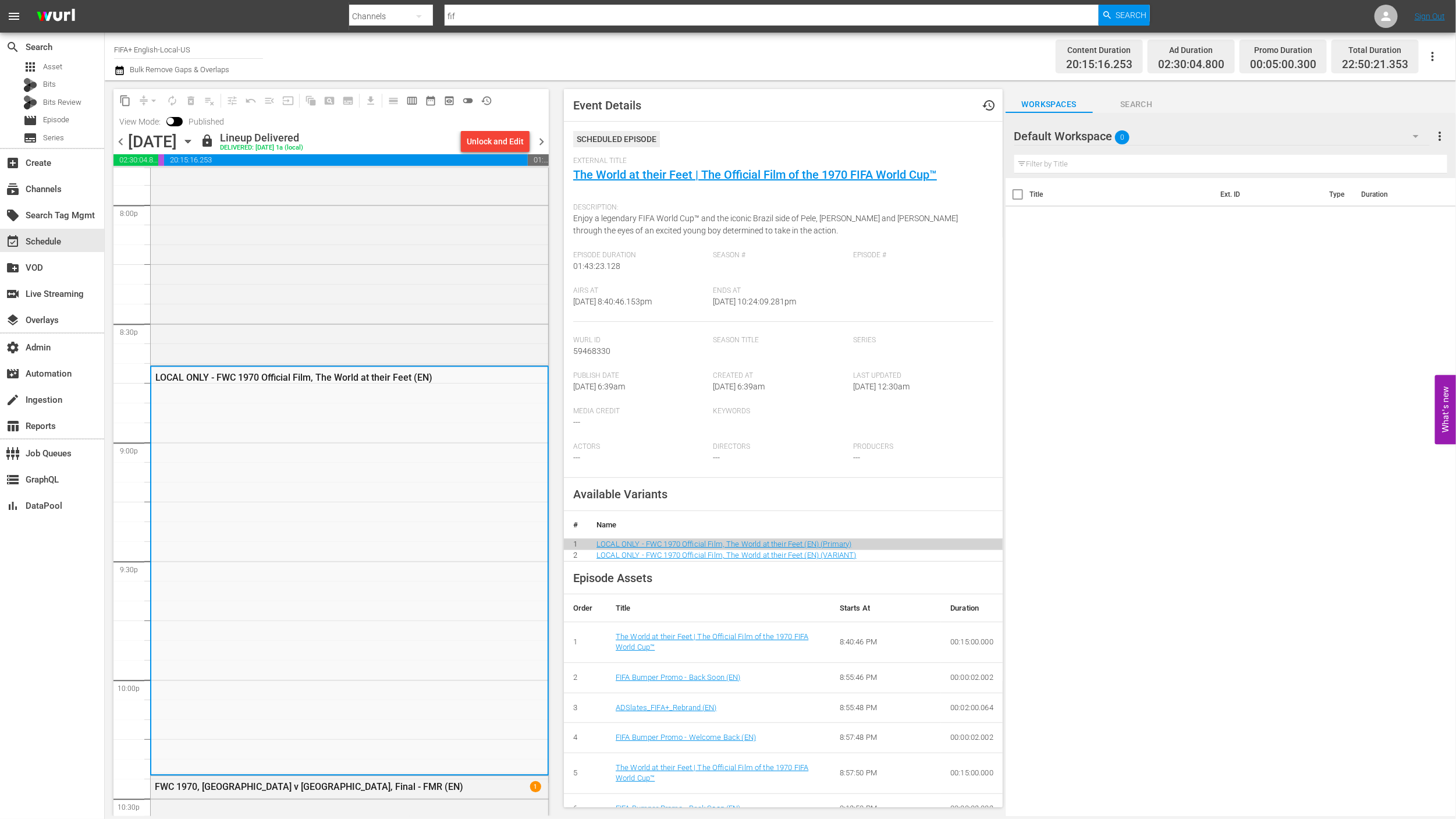
click at [449, 615] on div "LOCAL ONLY - FWC 1970 Official Film, The World at their Feet (EN)" at bounding box center [349, 570] width 397 height 406
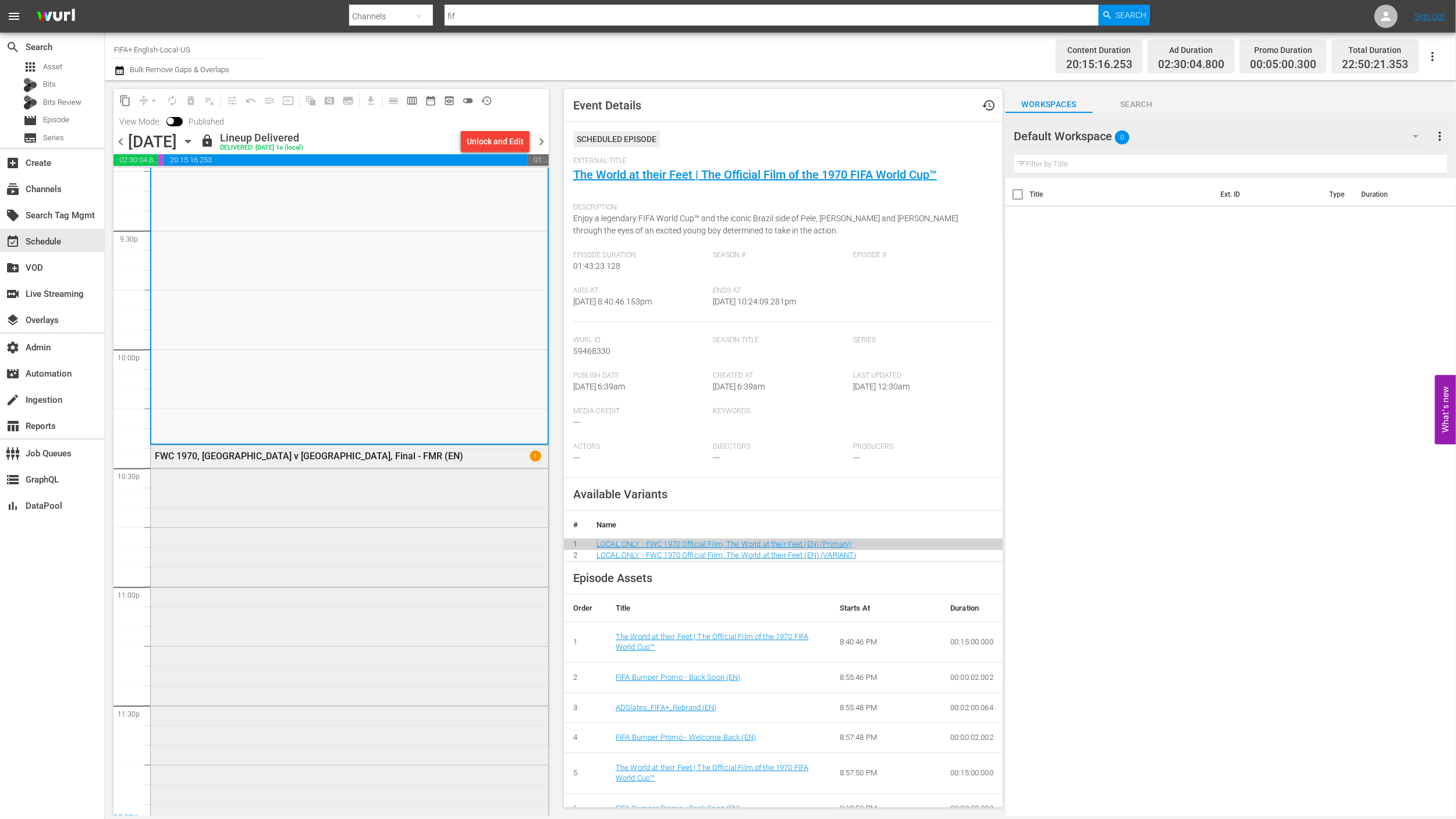
click at [450, 613] on div "FWC 1970, [GEOGRAPHIC_DATA] v [GEOGRAPHIC_DATA], Final - FMR (EN) 1" at bounding box center [349, 657] width 398 height 423
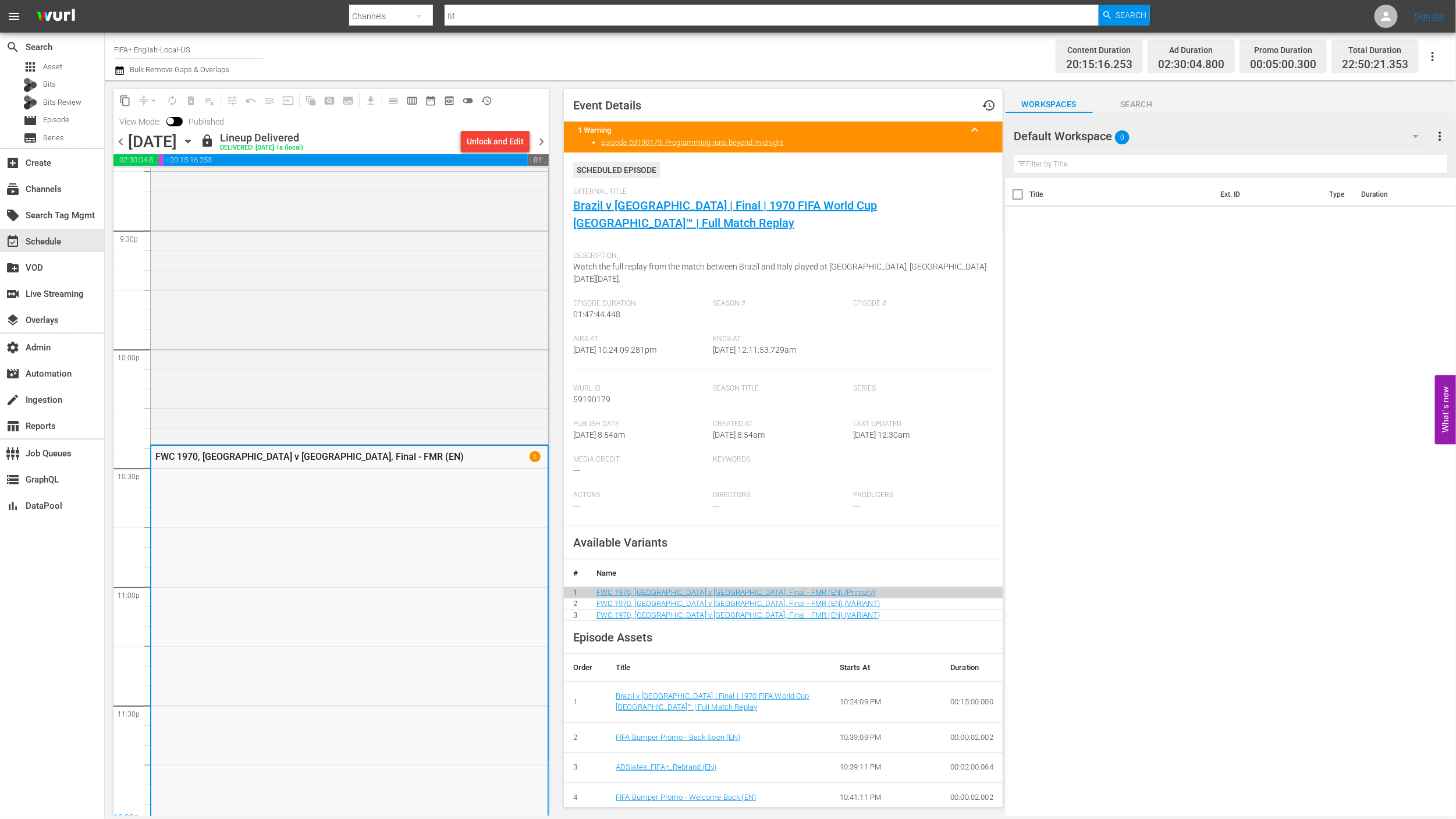
scroll to position [5100, 0]
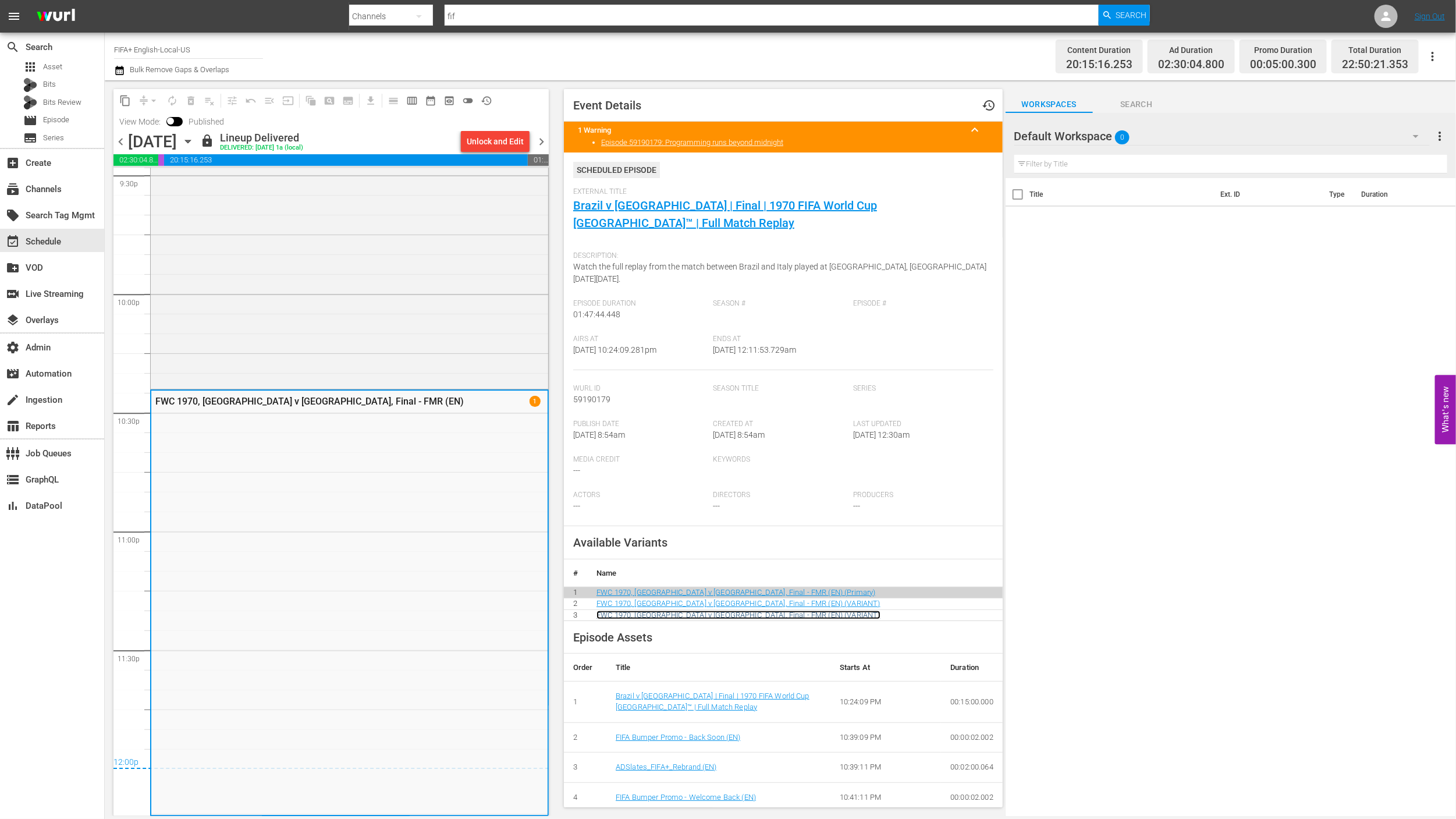
click at [750, 611] on link "FWC 1970, [GEOGRAPHIC_DATA] v [GEOGRAPHIC_DATA], Final - FMR (EN) (VARIANT)" at bounding box center [738, 615] width 284 height 8
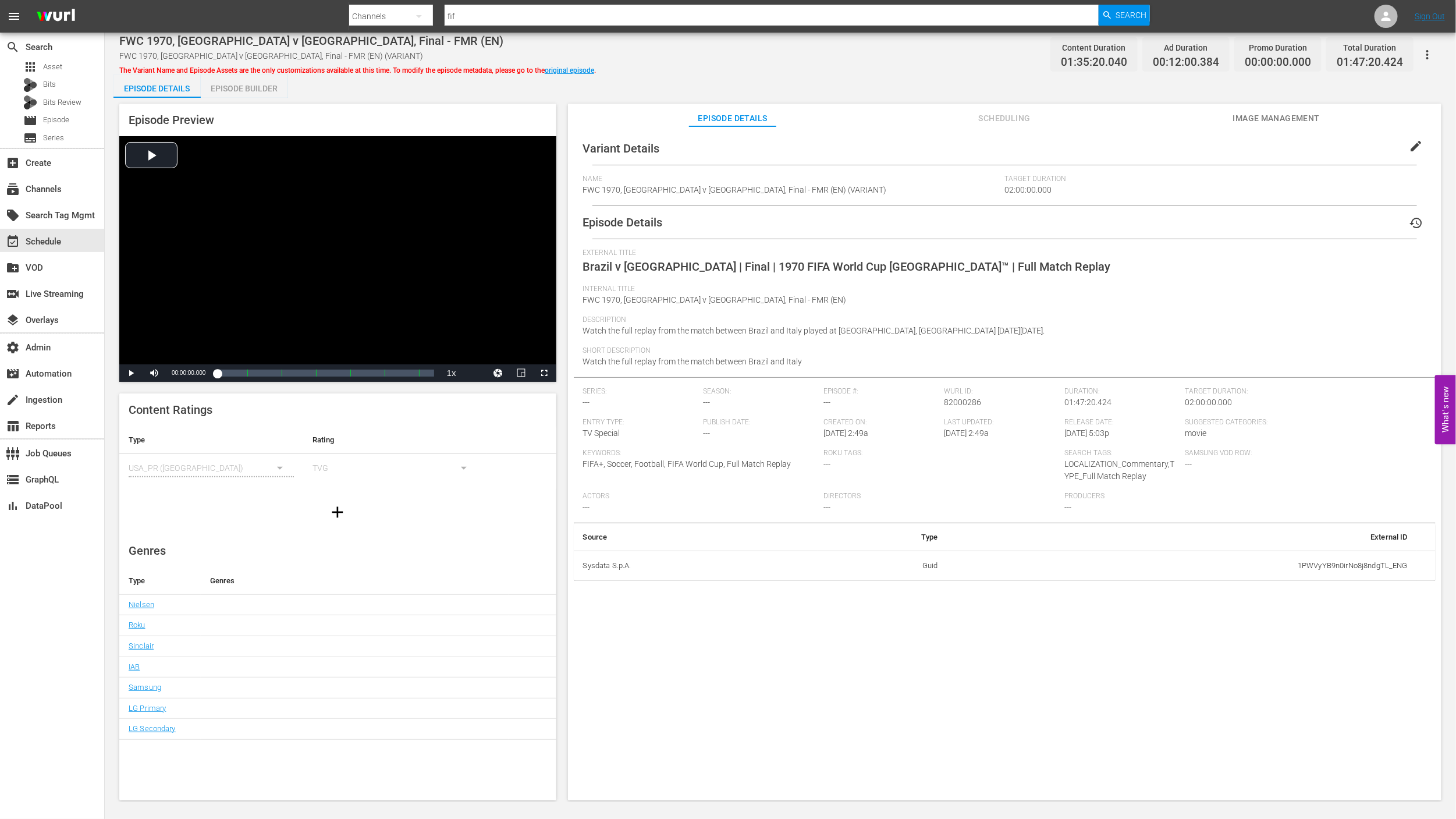
click at [1428, 59] on icon "button" at bounding box center [1427, 54] width 3 height 9
click at [780, 67] on div "FWC 1970, [GEOGRAPHIC_DATA] v [GEOGRAPHIC_DATA], Final - FMR (EN) FWC 1970, [GE…" at bounding box center [780, 54] width 1323 height 26
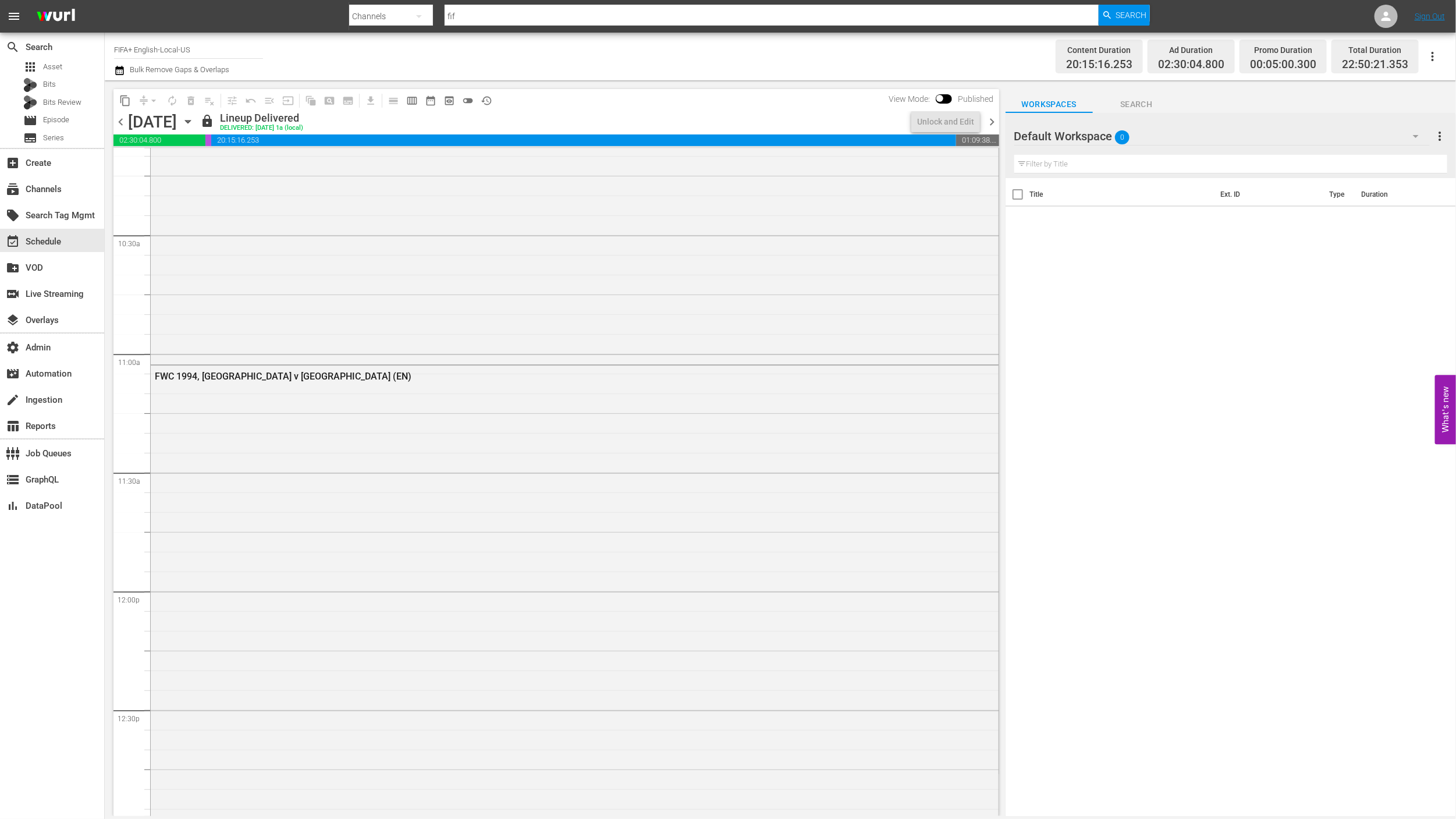
scroll to position [5080, 0]
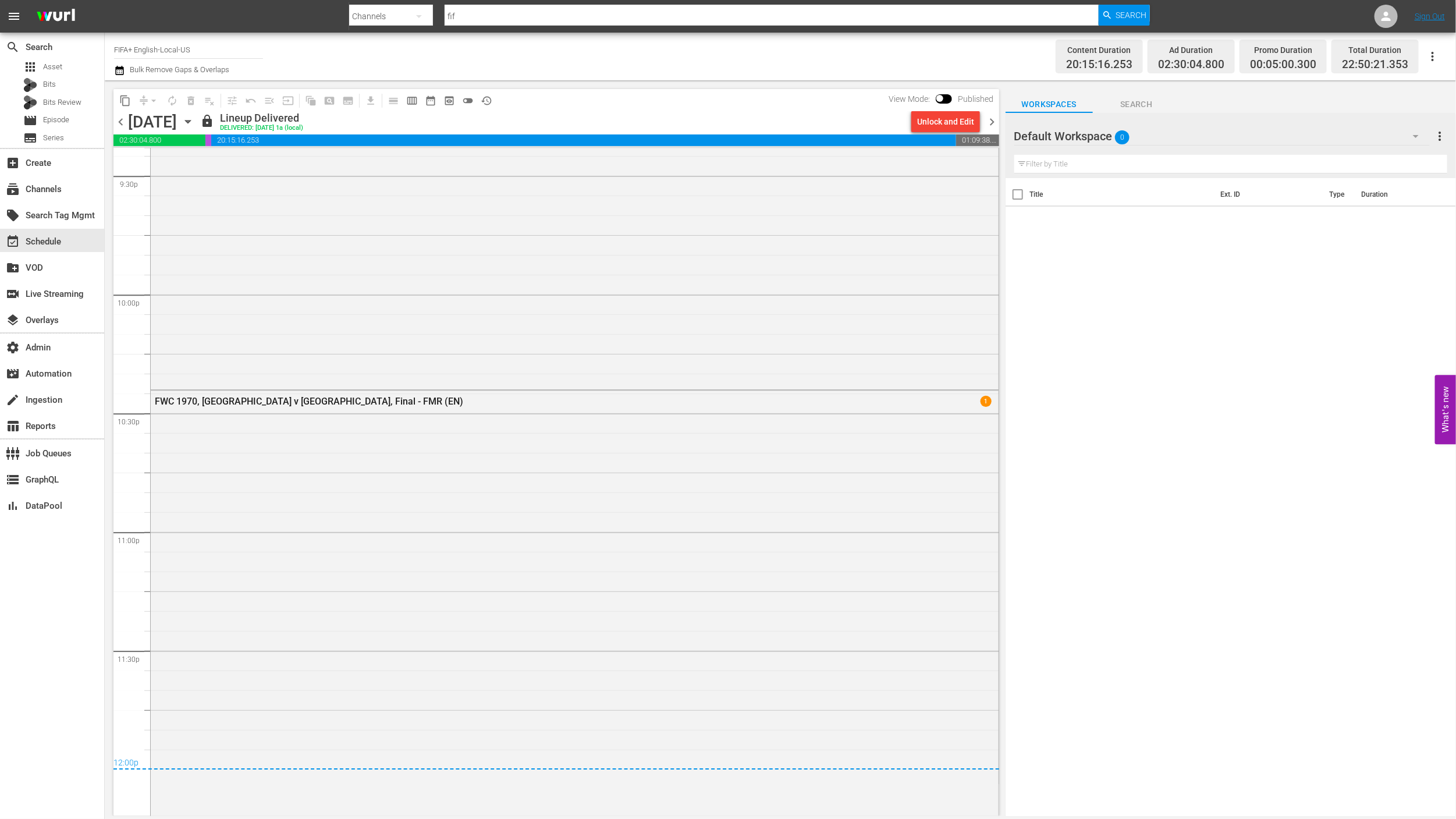
drag, startPoint x: 535, startPoint y: 508, endPoint x: 541, endPoint y: 506, distance: 6.3
click at [536, 508] on div "FWC 1970, [GEOGRAPHIC_DATA] v [GEOGRAPHIC_DATA], Final - FMR (EN) 1" at bounding box center [574, 602] width 848 height 423
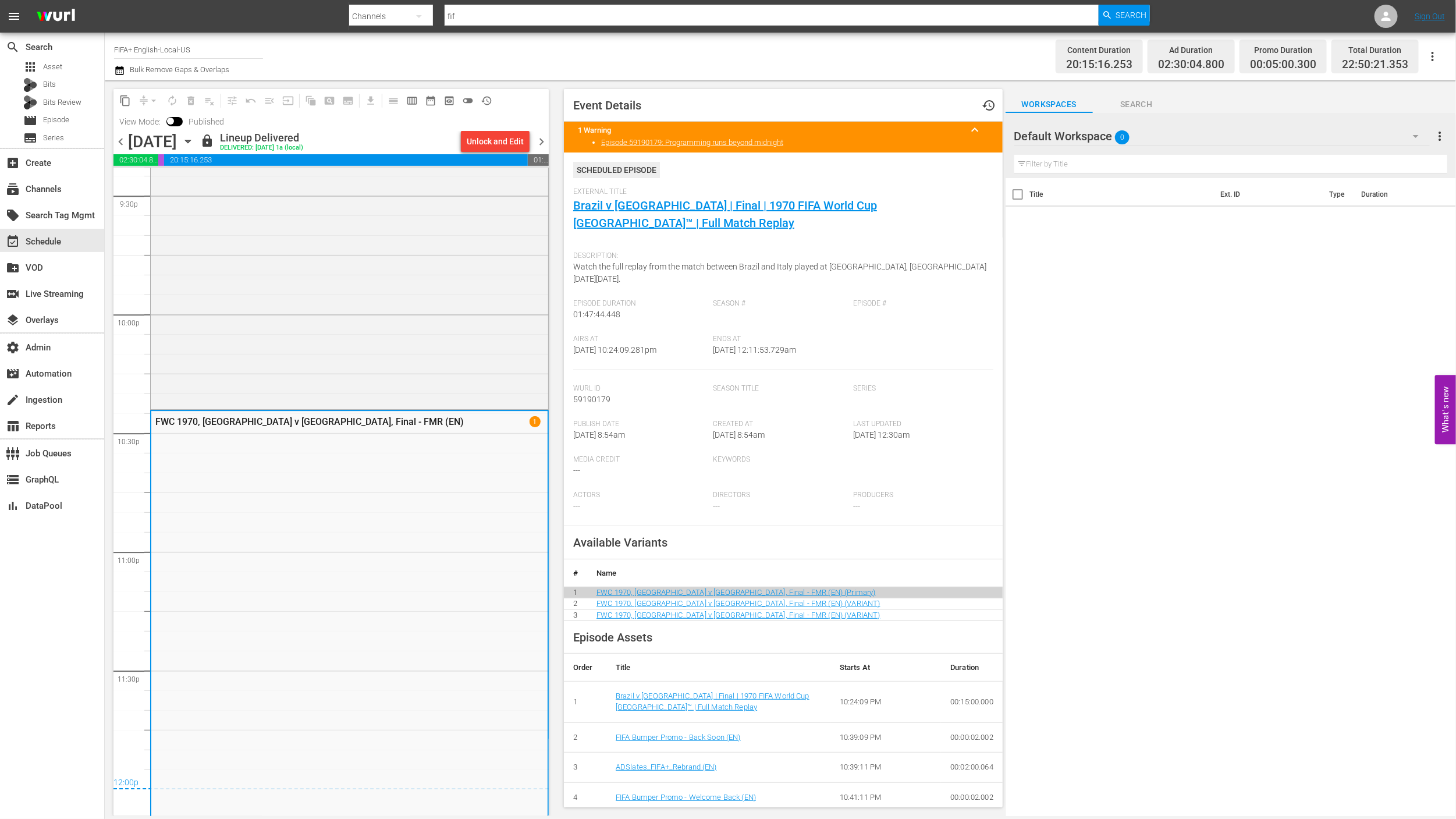
click at [544, 138] on span "chevron_right" at bounding box center [541, 141] width 14 height 14
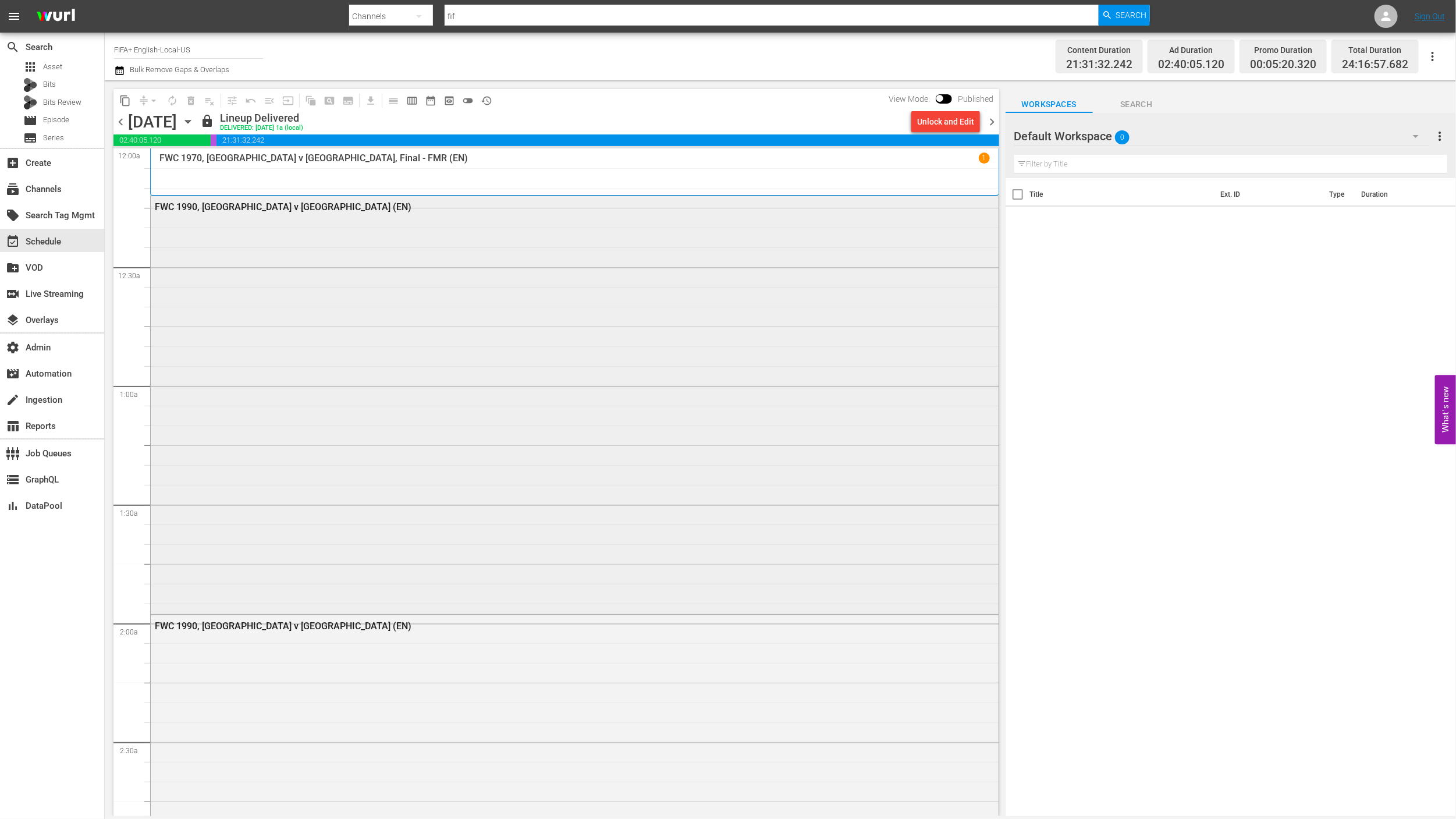
click at [488, 268] on div "FWC 1990, [GEOGRAPHIC_DATA] v [GEOGRAPHIC_DATA] (EN)" at bounding box center [574, 404] width 848 height 415
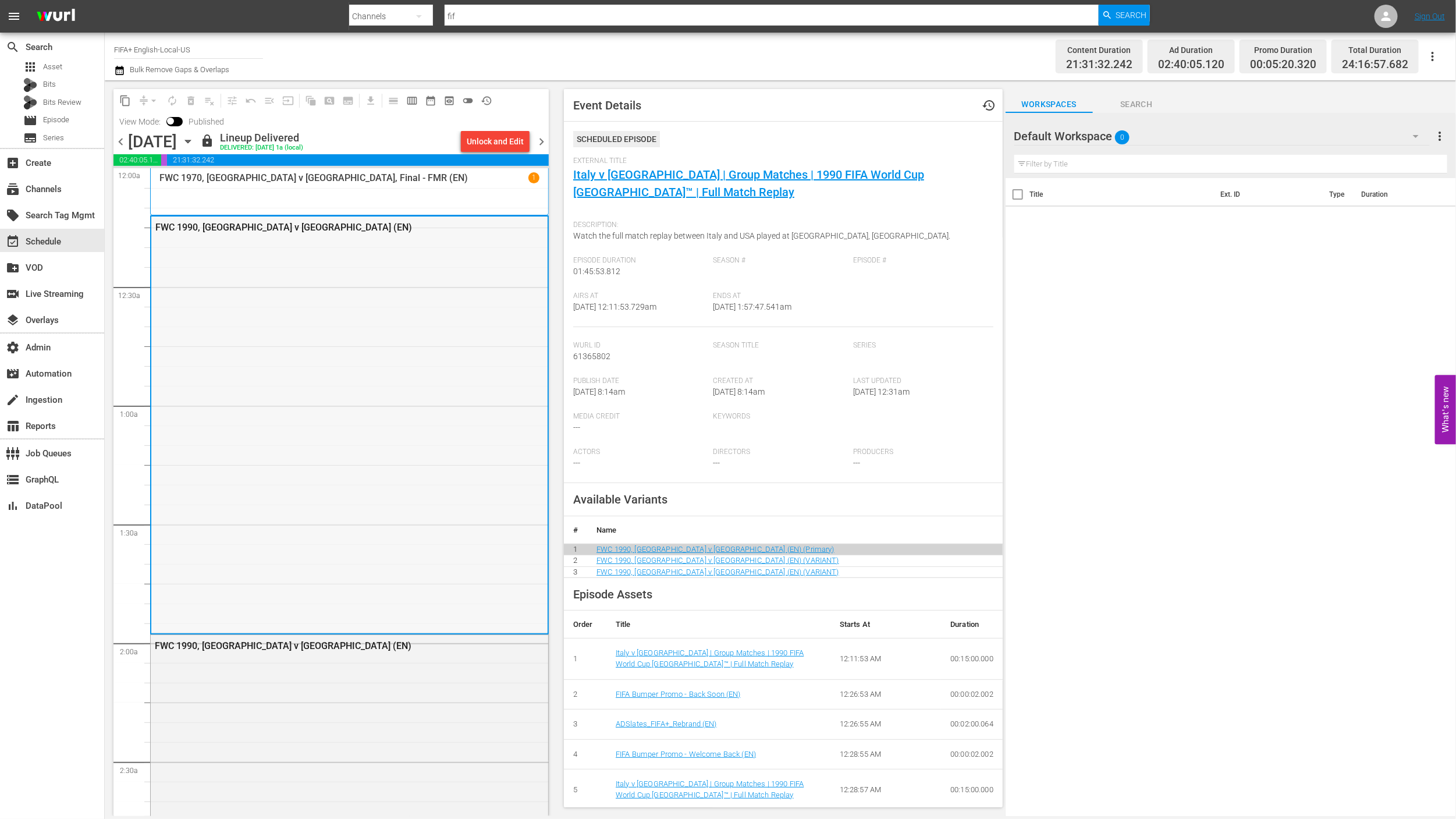
scroll to position [330, 0]
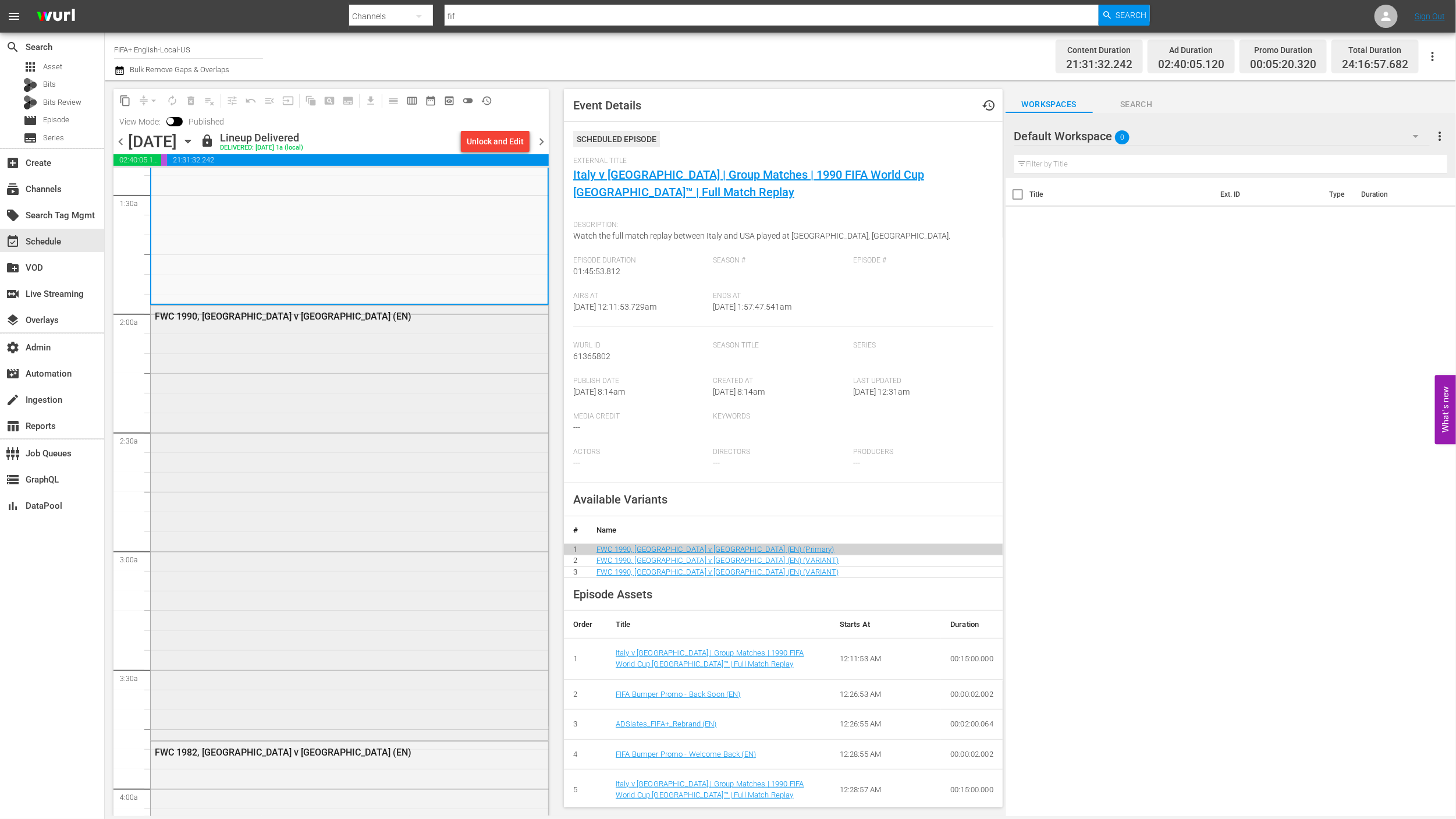
click at [313, 483] on div "FWC 1990, [GEOGRAPHIC_DATA] v [GEOGRAPHIC_DATA] (EN)" at bounding box center [349, 522] width 398 height 433
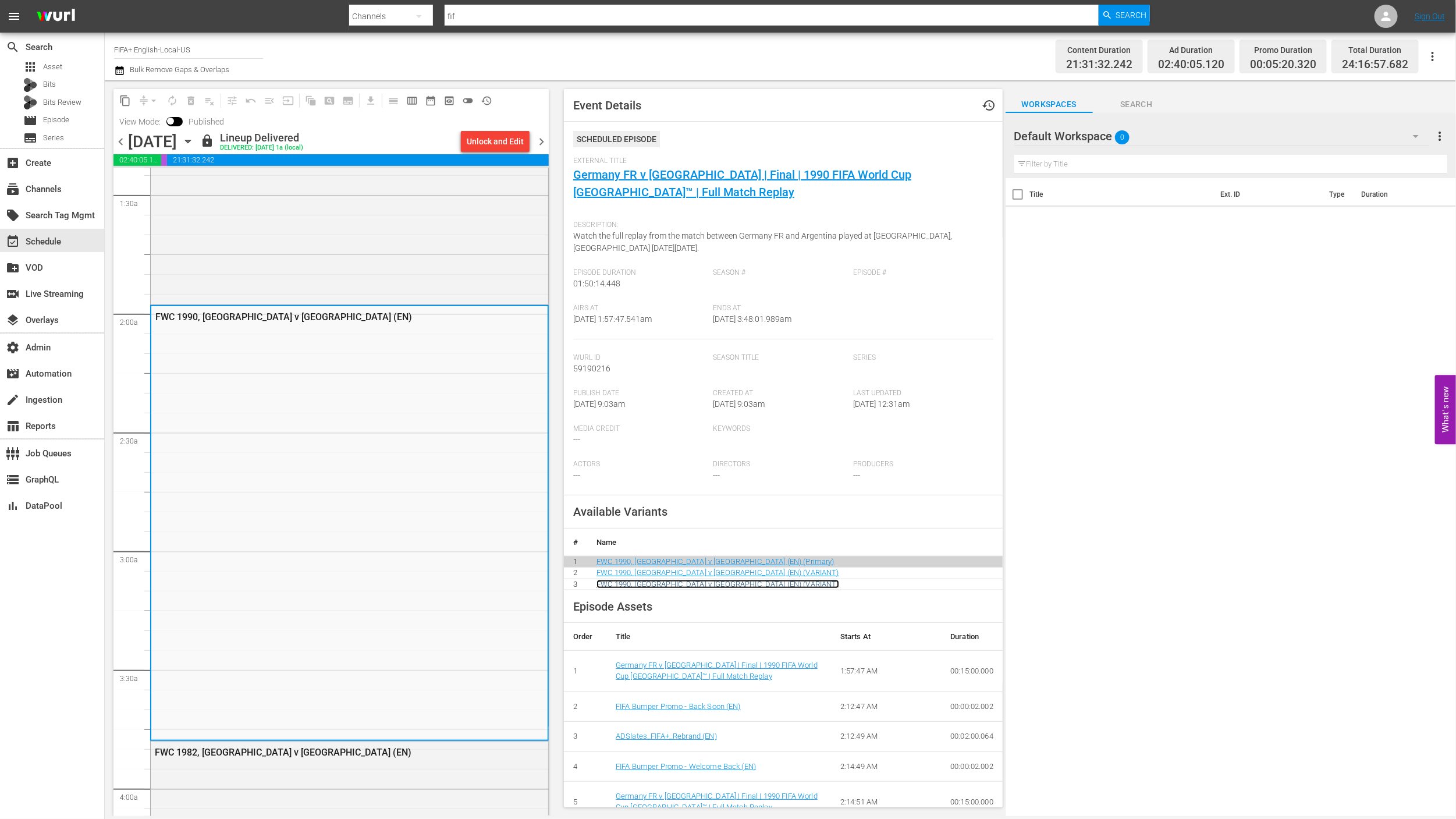
click at [725, 587] on link "FWC 1990, [GEOGRAPHIC_DATA] v [GEOGRAPHIC_DATA] (EN) (VARIANT)" at bounding box center [718, 584] width 243 height 8
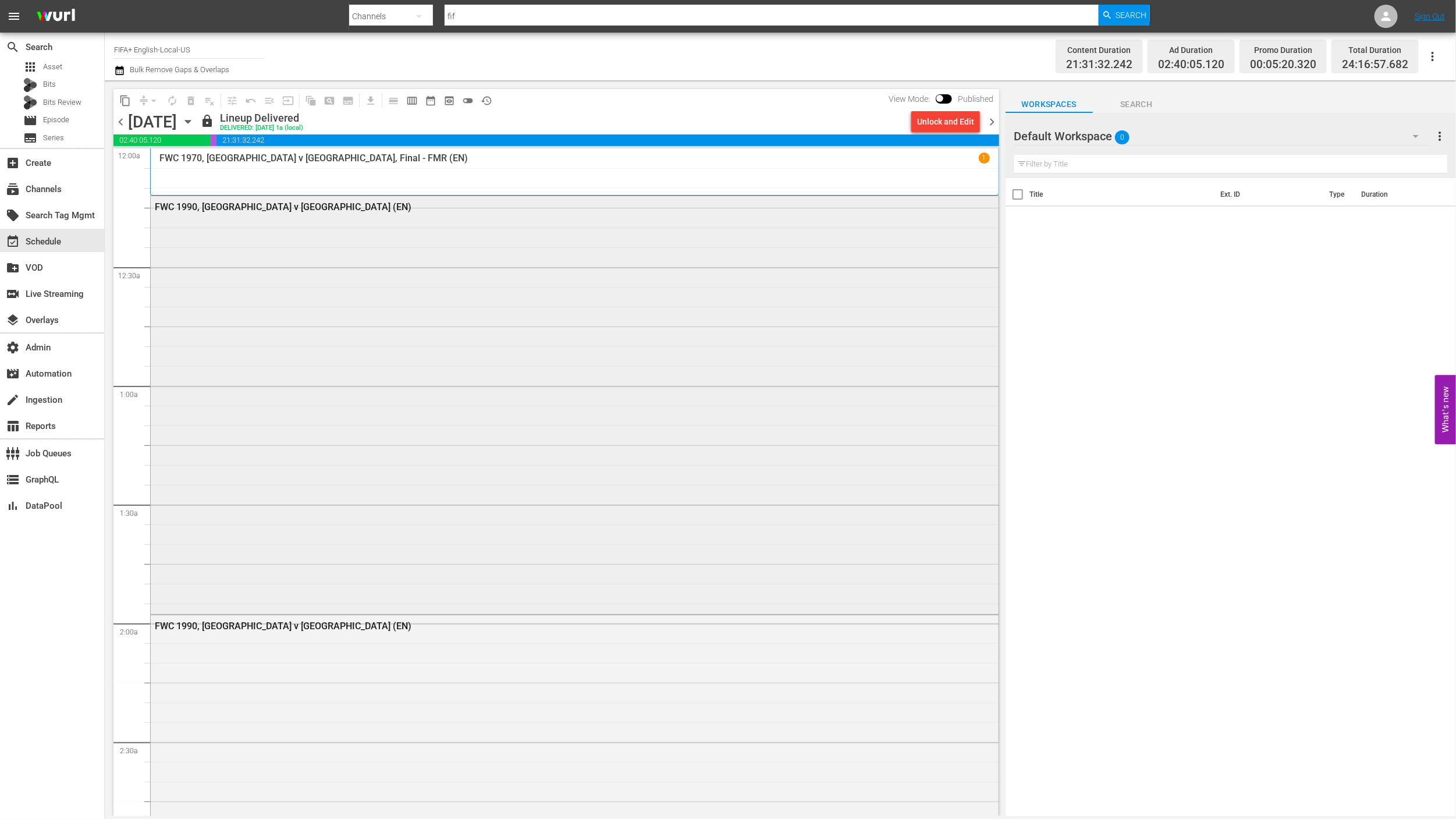
click at [404, 375] on div "FWC 1990, [GEOGRAPHIC_DATA] v [GEOGRAPHIC_DATA] (EN)" at bounding box center [574, 404] width 848 height 415
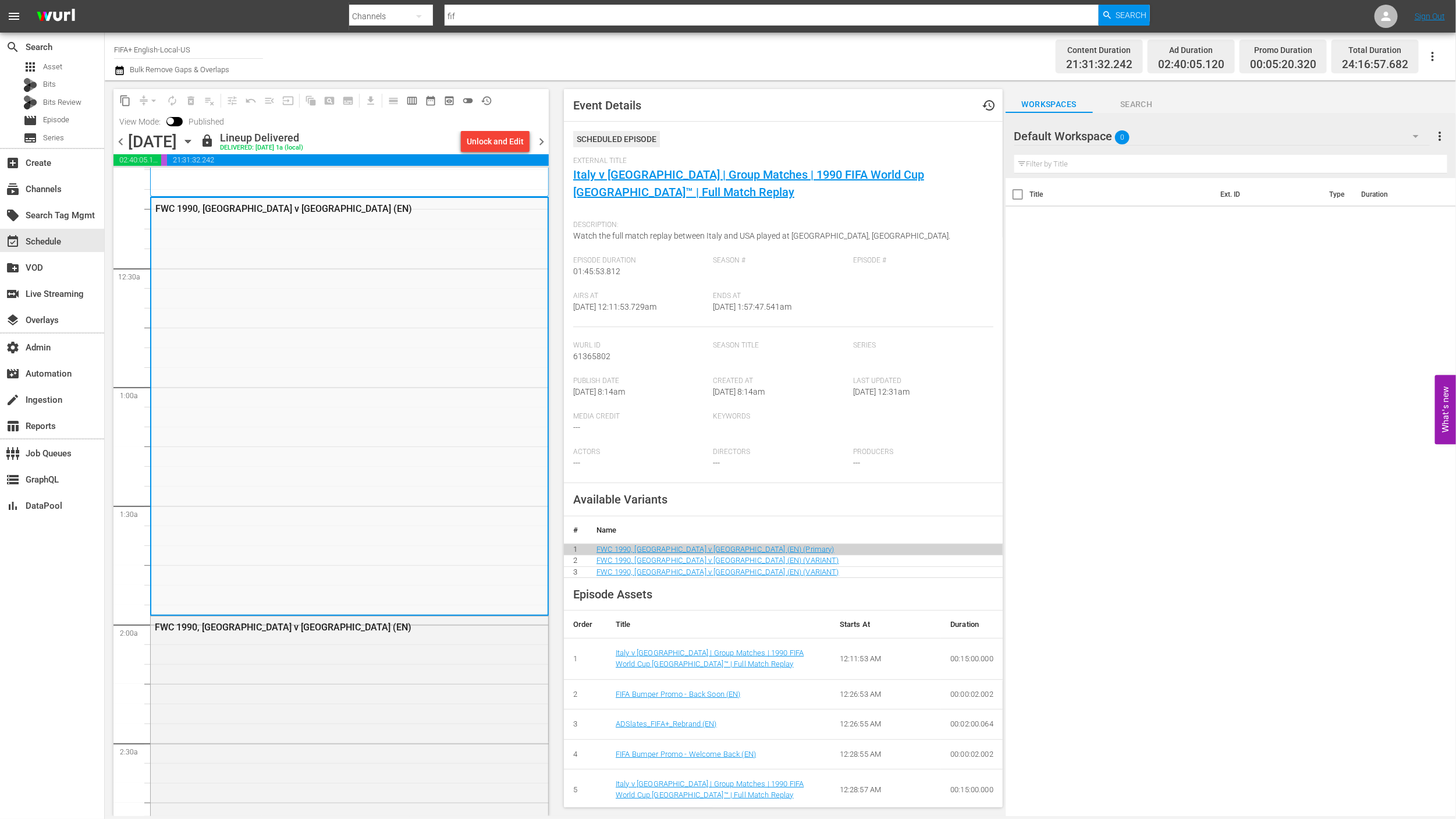
scroll to position [332, 0]
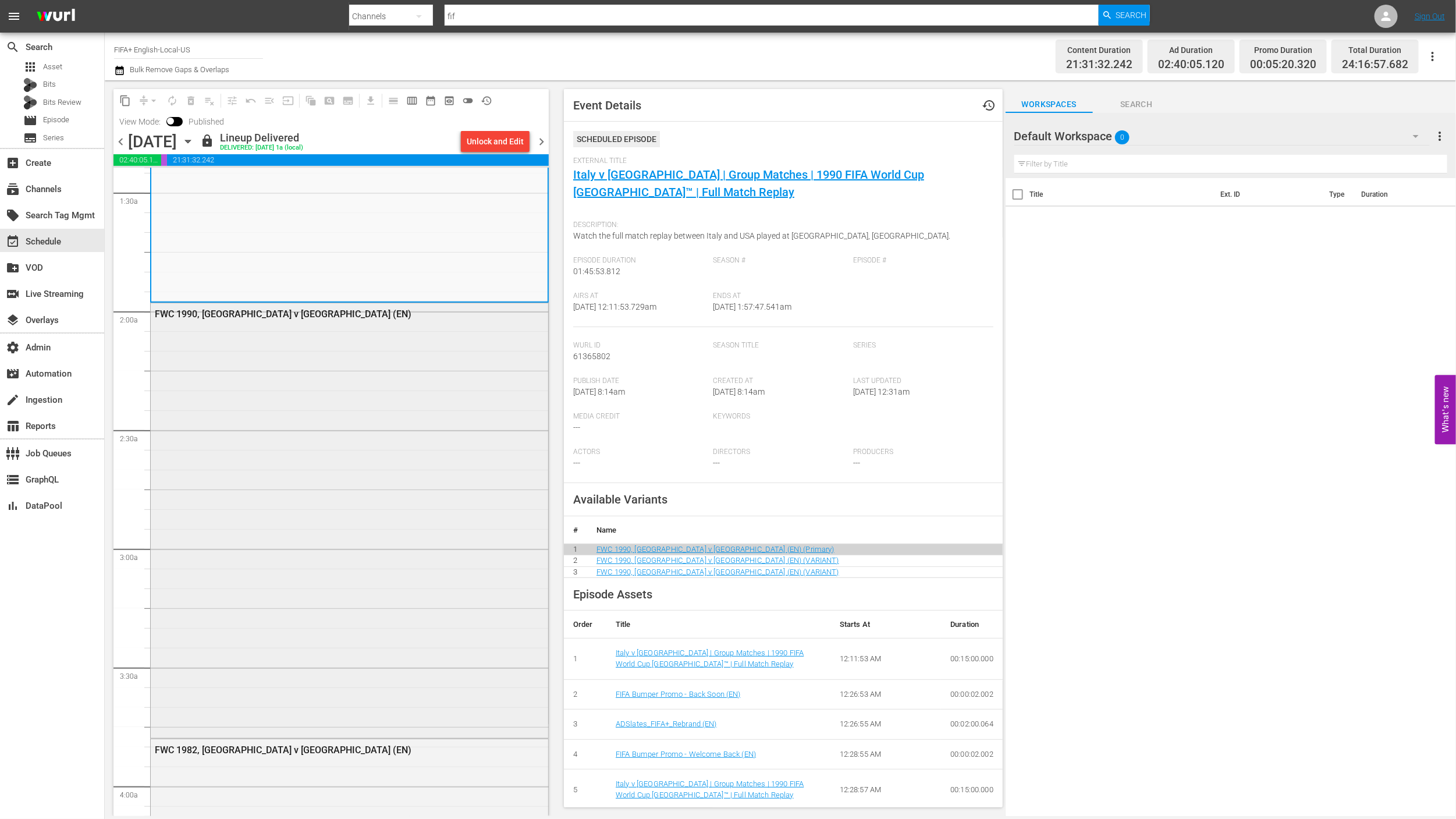
click at [385, 522] on div "FWC 1990, [GEOGRAPHIC_DATA] v [GEOGRAPHIC_DATA] (EN)" at bounding box center [349, 520] width 398 height 433
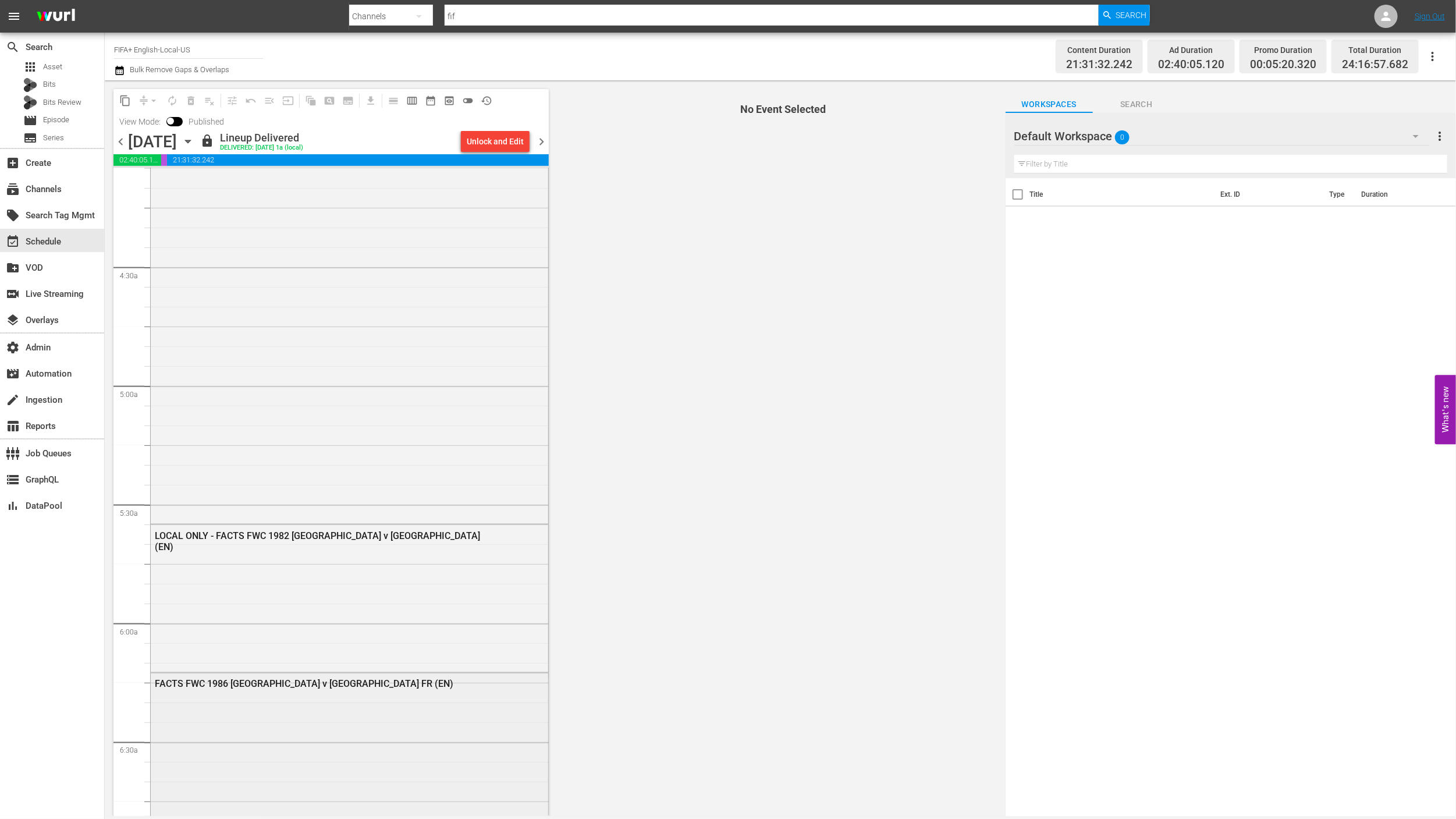
scroll to position [1879, 0]
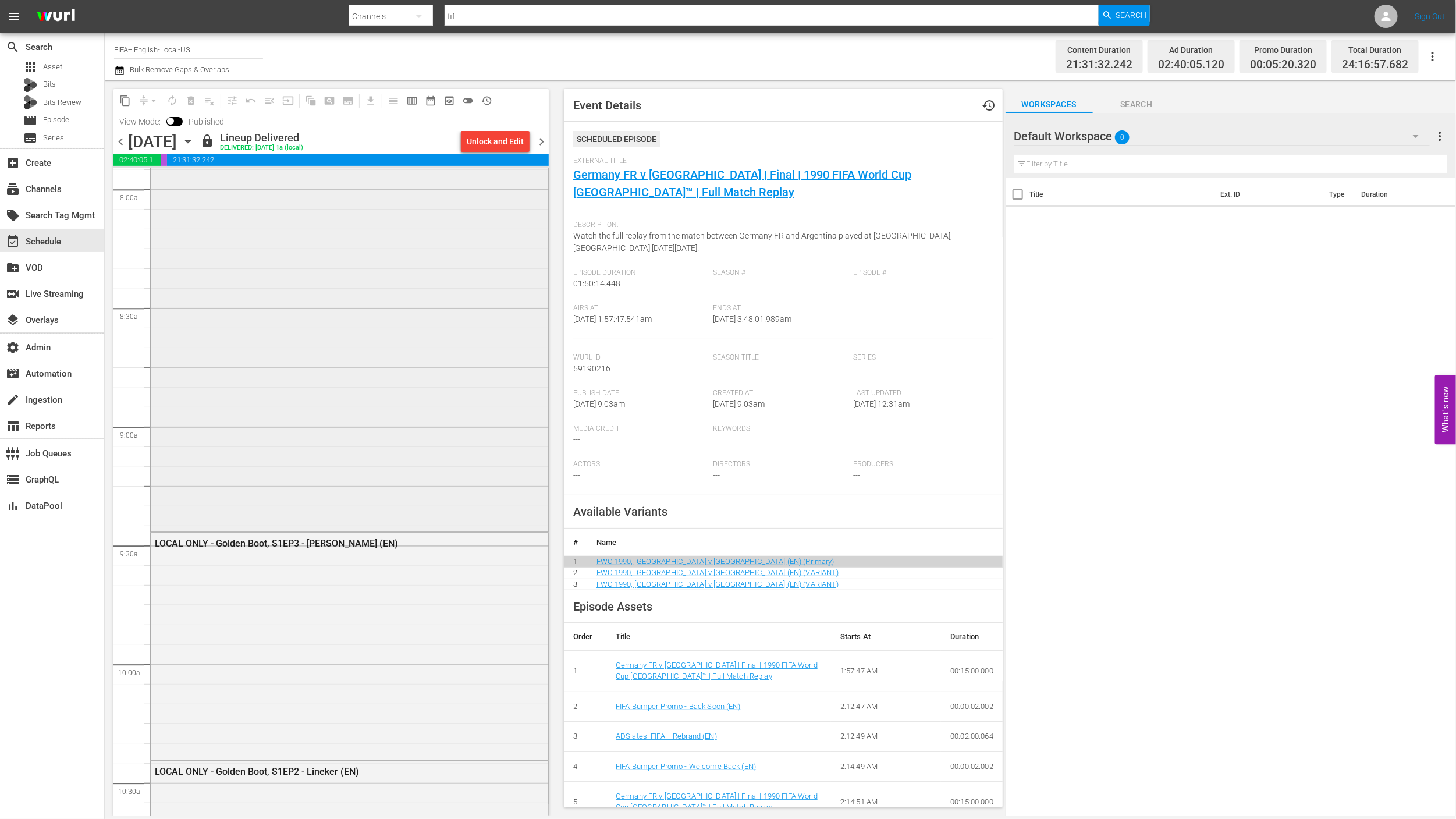
click at [386, 455] on div "FWC 1994, [GEOGRAPHIC_DATA] v [GEOGRAPHIC_DATA] (EN)" at bounding box center [349, 225] width 398 height 607
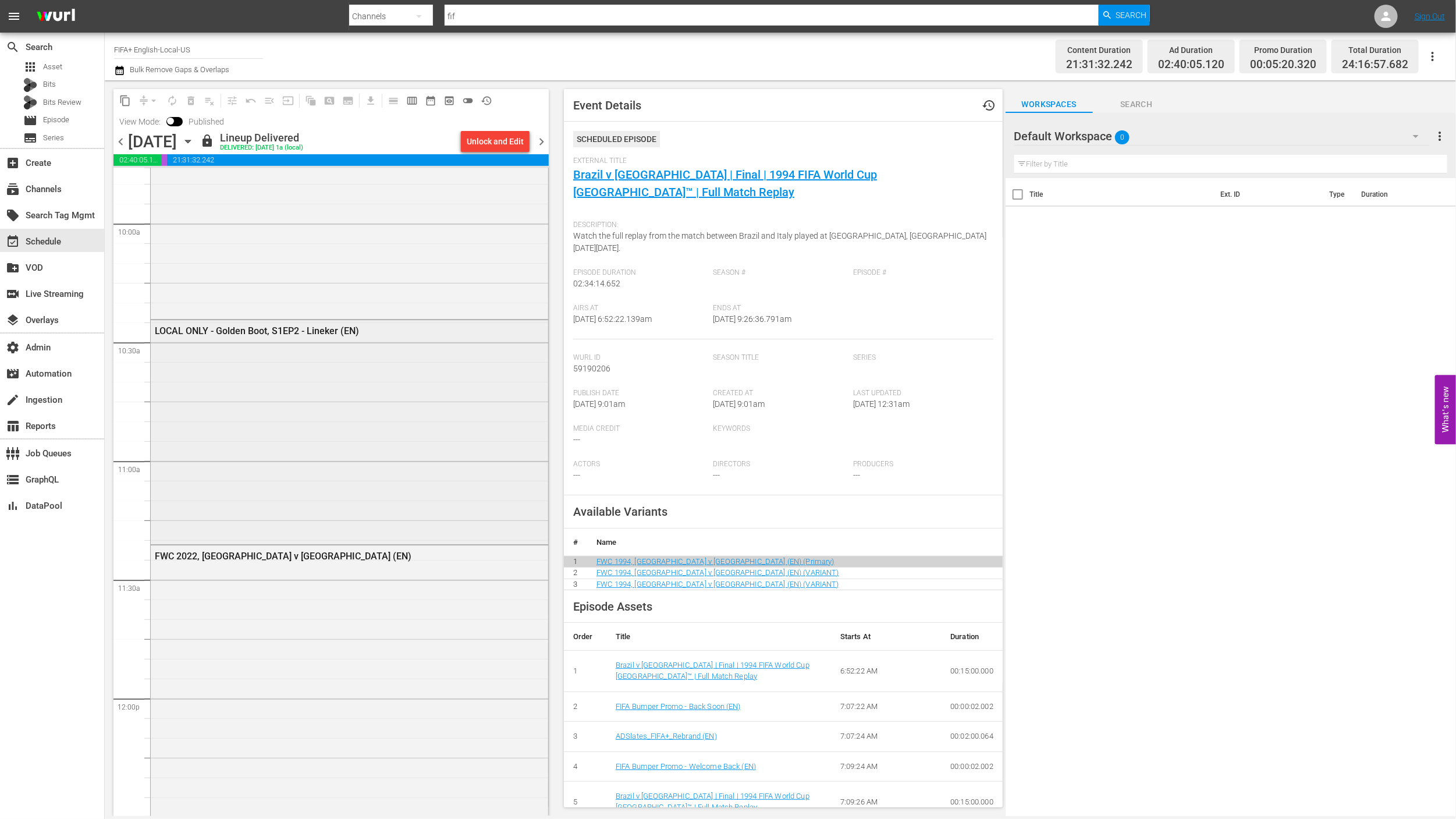
click at [387, 463] on div "LOCAL ONLY - Golden Boot, S1EP2 - Lineker (EN)" at bounding box center [349, 432] width 398 height 223
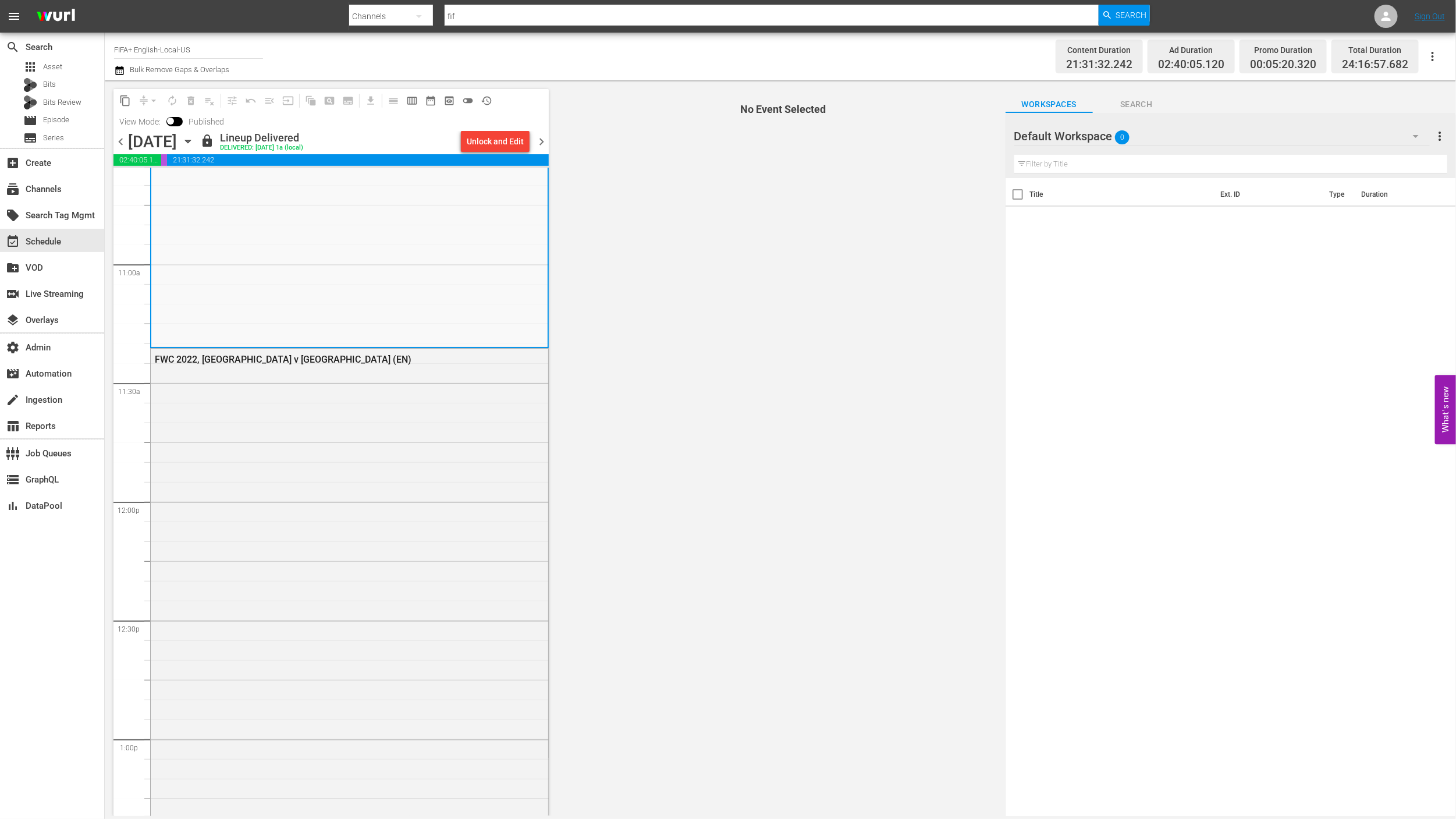
scroll to position [5165, 0]
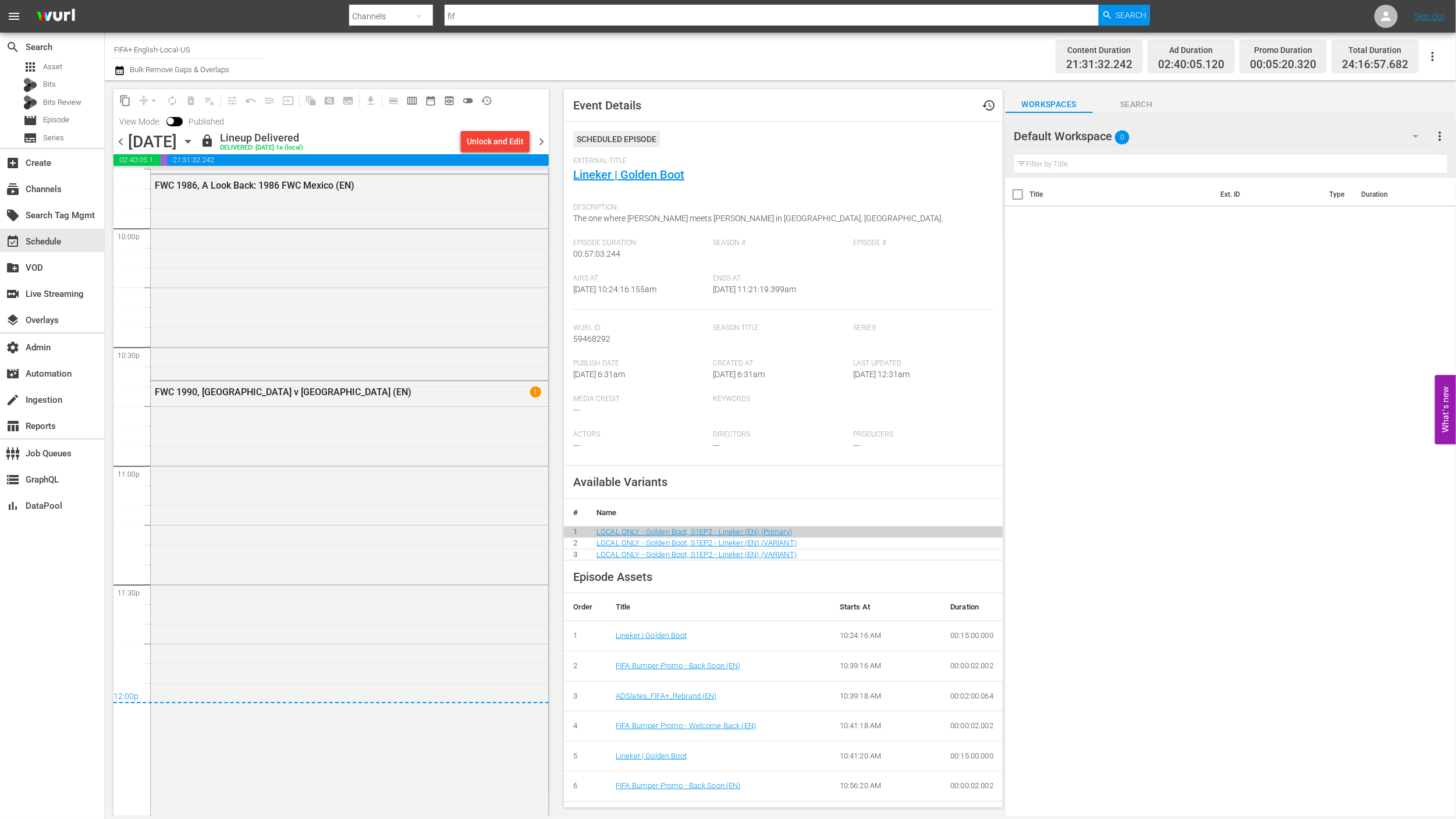
click at [382, 472] on div "FWC 1990, [GEOGRAPHIC_DATA] v [GEOGRAPHIC_DATA] (EN) 1" at bounding box center [349, 598] width 398 height 433
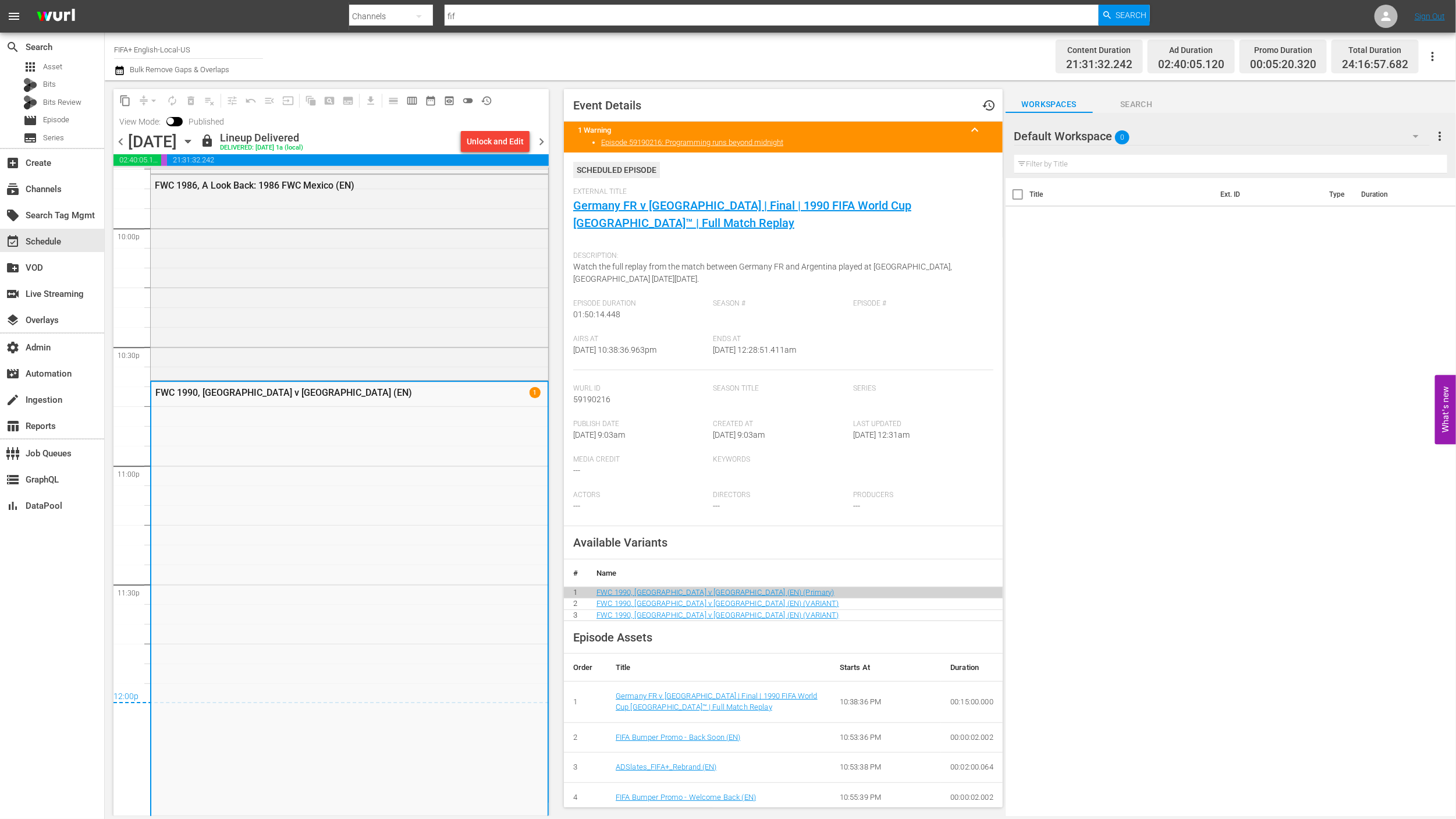
click at [541, 144] on span "chevron_right" at bounding box center [541, 141] width 14 height 14
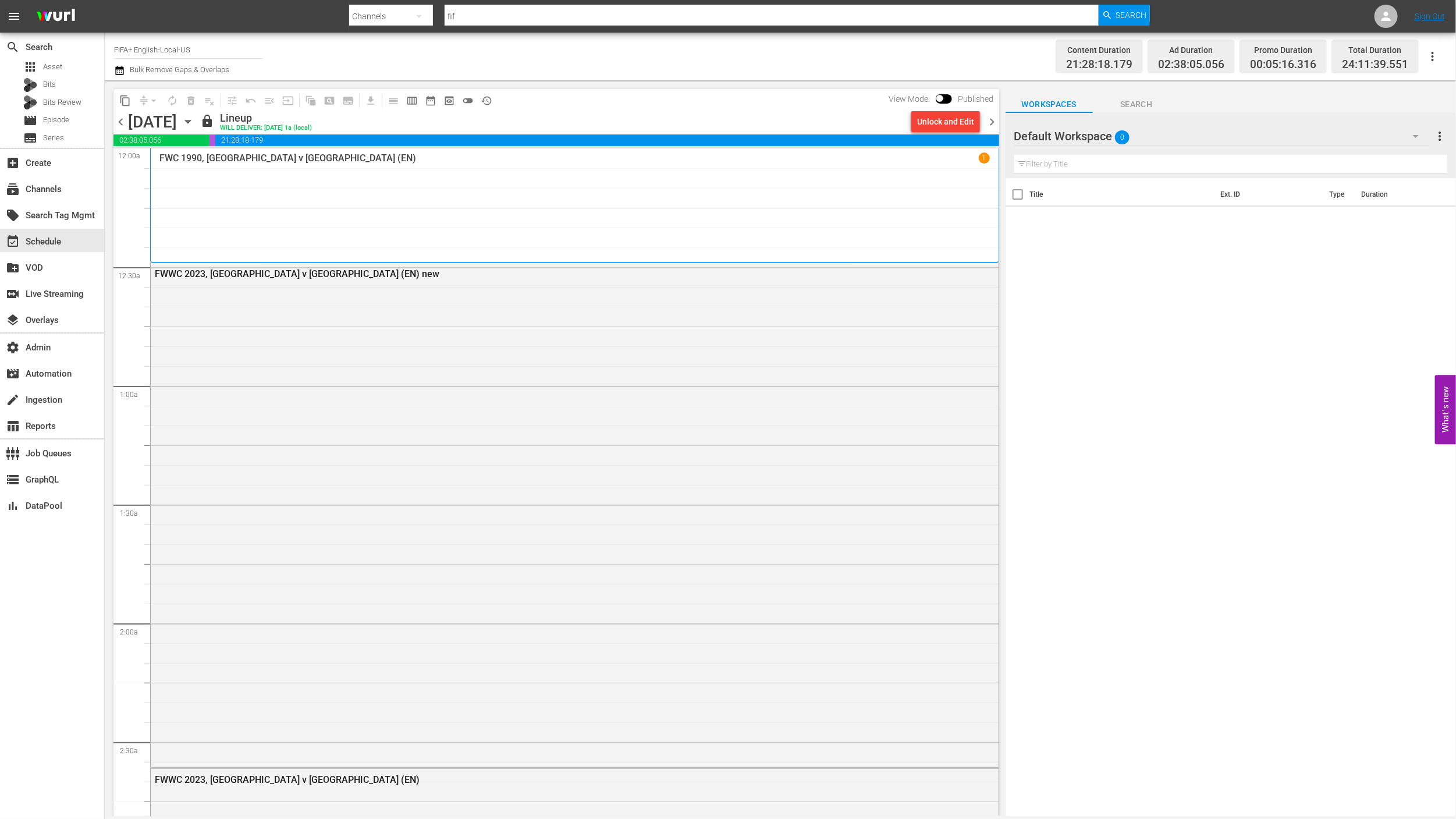
click at [373, 334] on div "FWWC 2023, [GEOGRAPHIC_DATA] v [GEOGRAPHIC_DATA] (EN) new" at bounding box center [574, 514] width 848 height 502
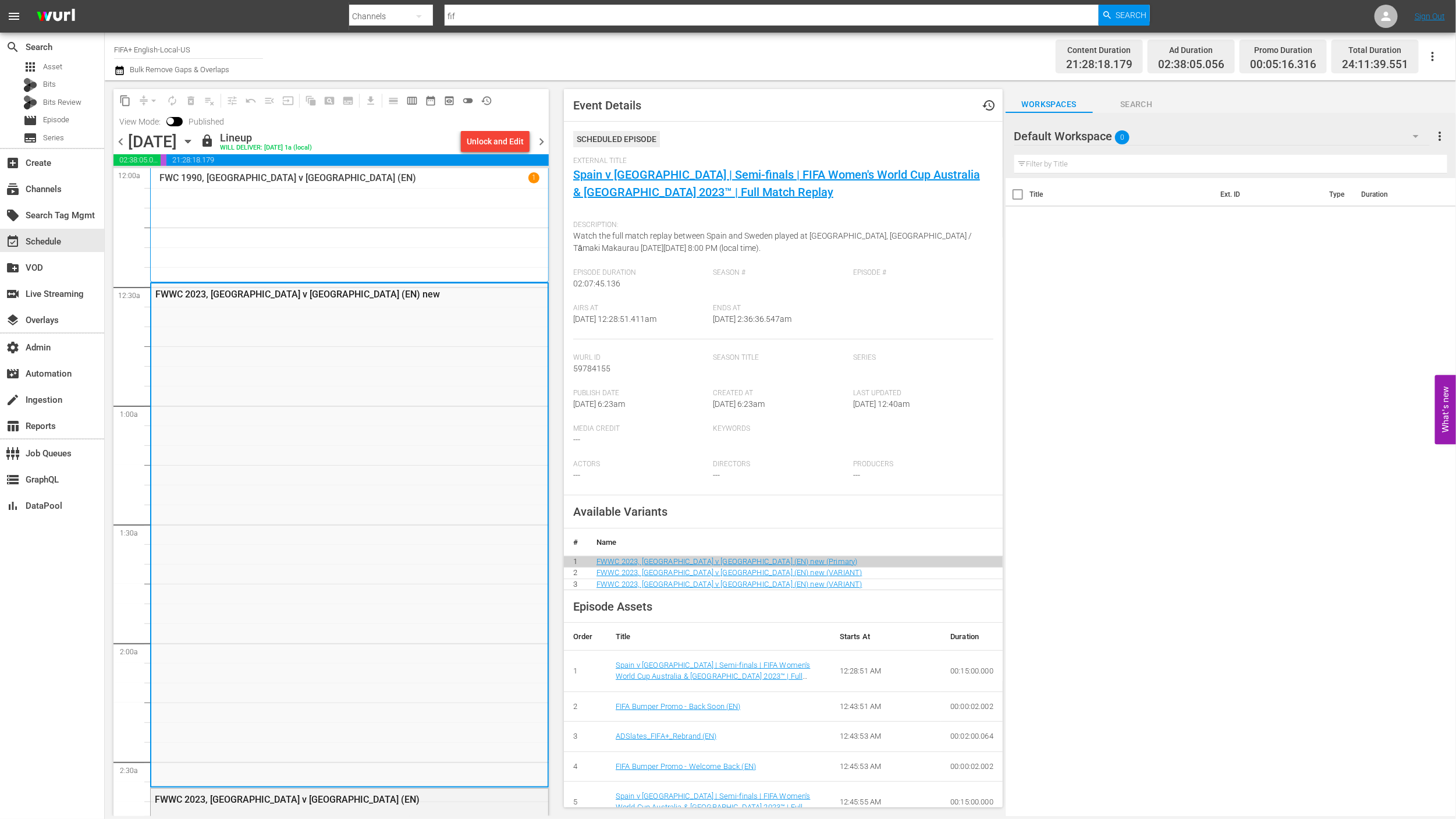
click at [392, 251] on div "FWC 1990, [GEOGRAPHIC_DATA] v [GEOGRAPHIC_DATA] (EN) 1" at bounding box center [349, 225] width 380 height 105
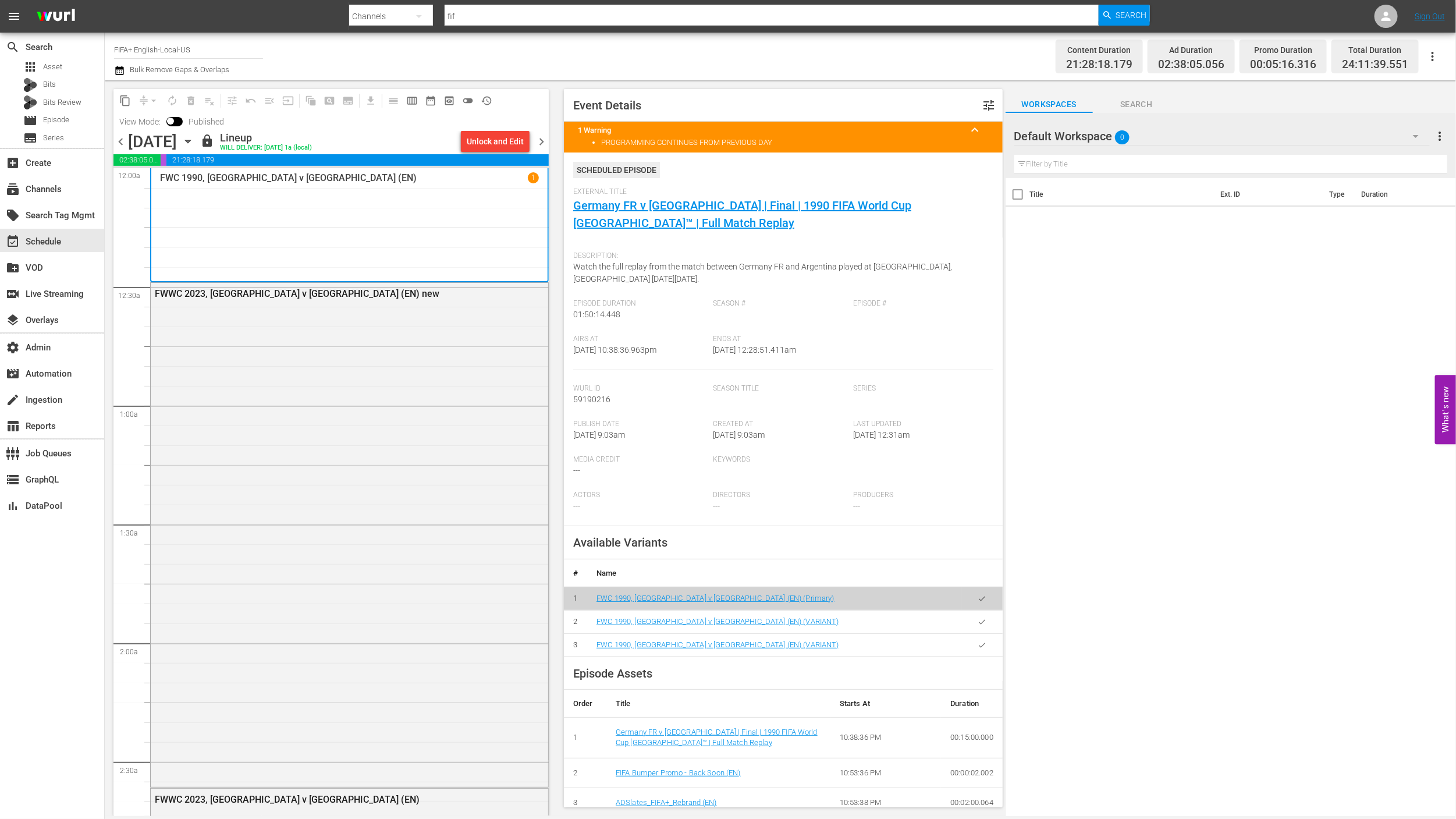
scroll to position [295, 0]
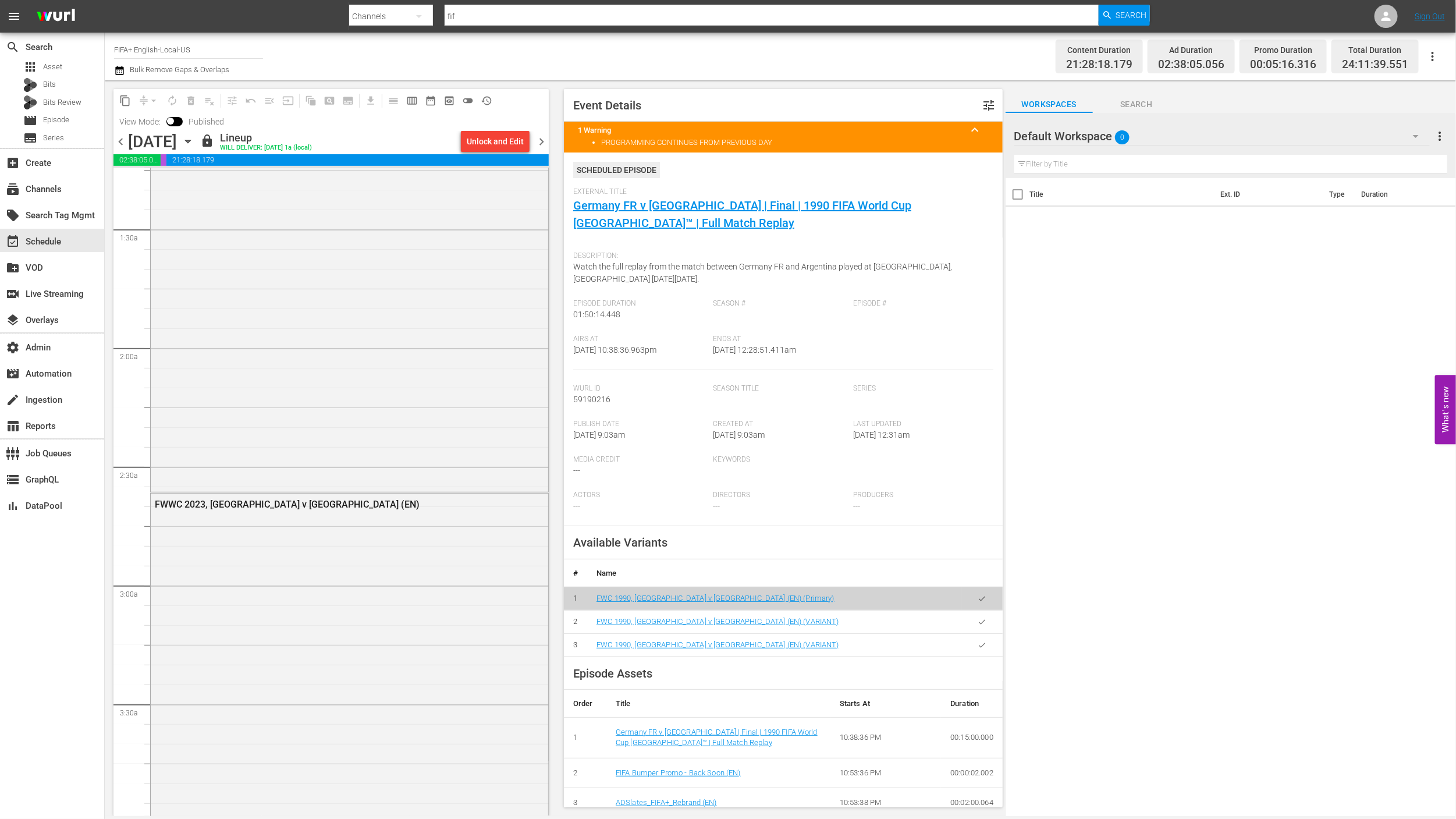
click at [464, 409] on div "FWWC 2023, [GEOGRAPHIC_DATA] v [GEOGRAPHIC_DATA] (EN) new" at bounding box center [349, 239] width 398 height 502
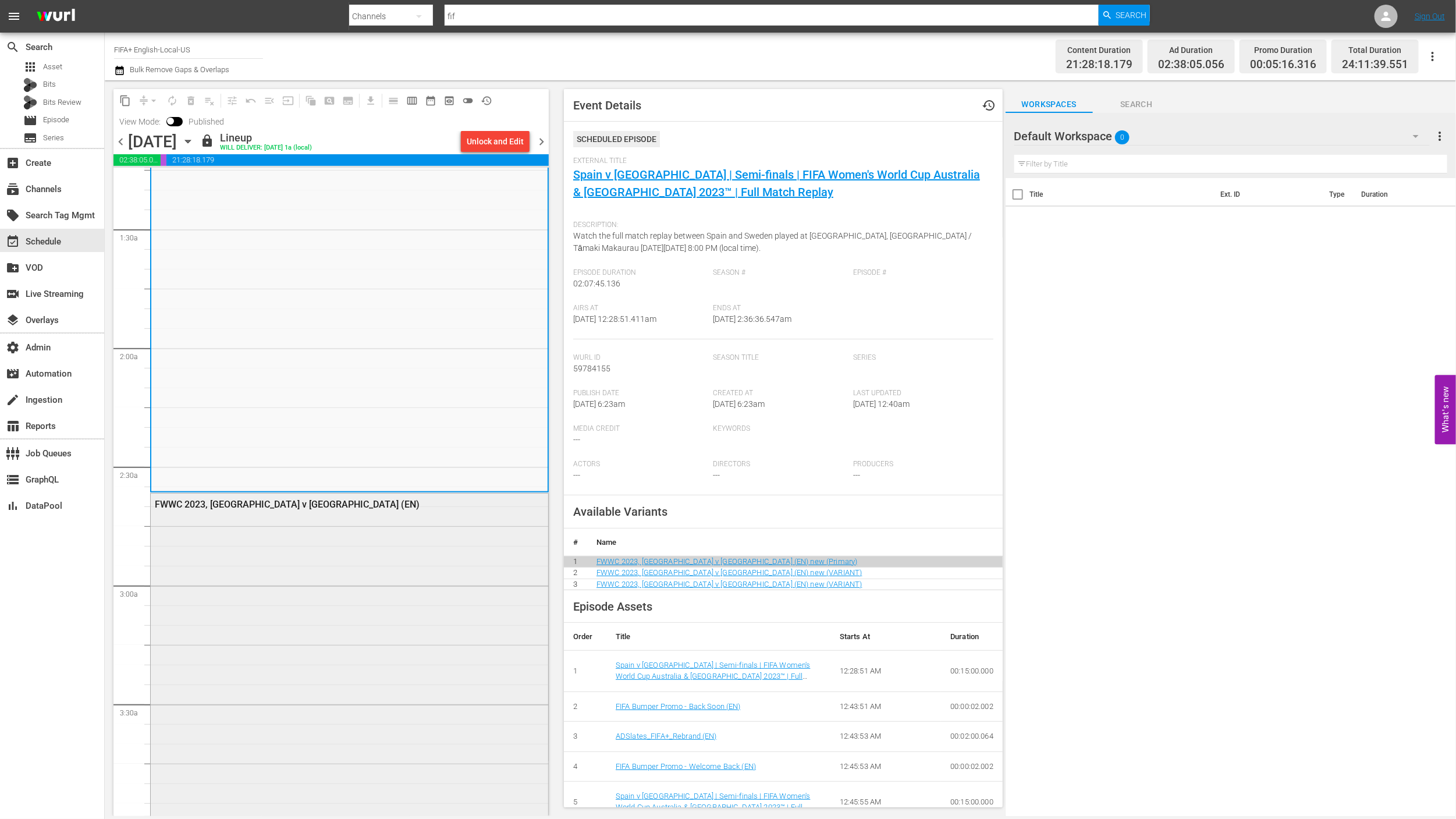
click at [361, 607] on div "FWWC 2023, [GEOGRAPHIC_DATA] v [GEOGRAPHIC_DATA] (EN)" at bounding box center [349, 736] width 398 height 485
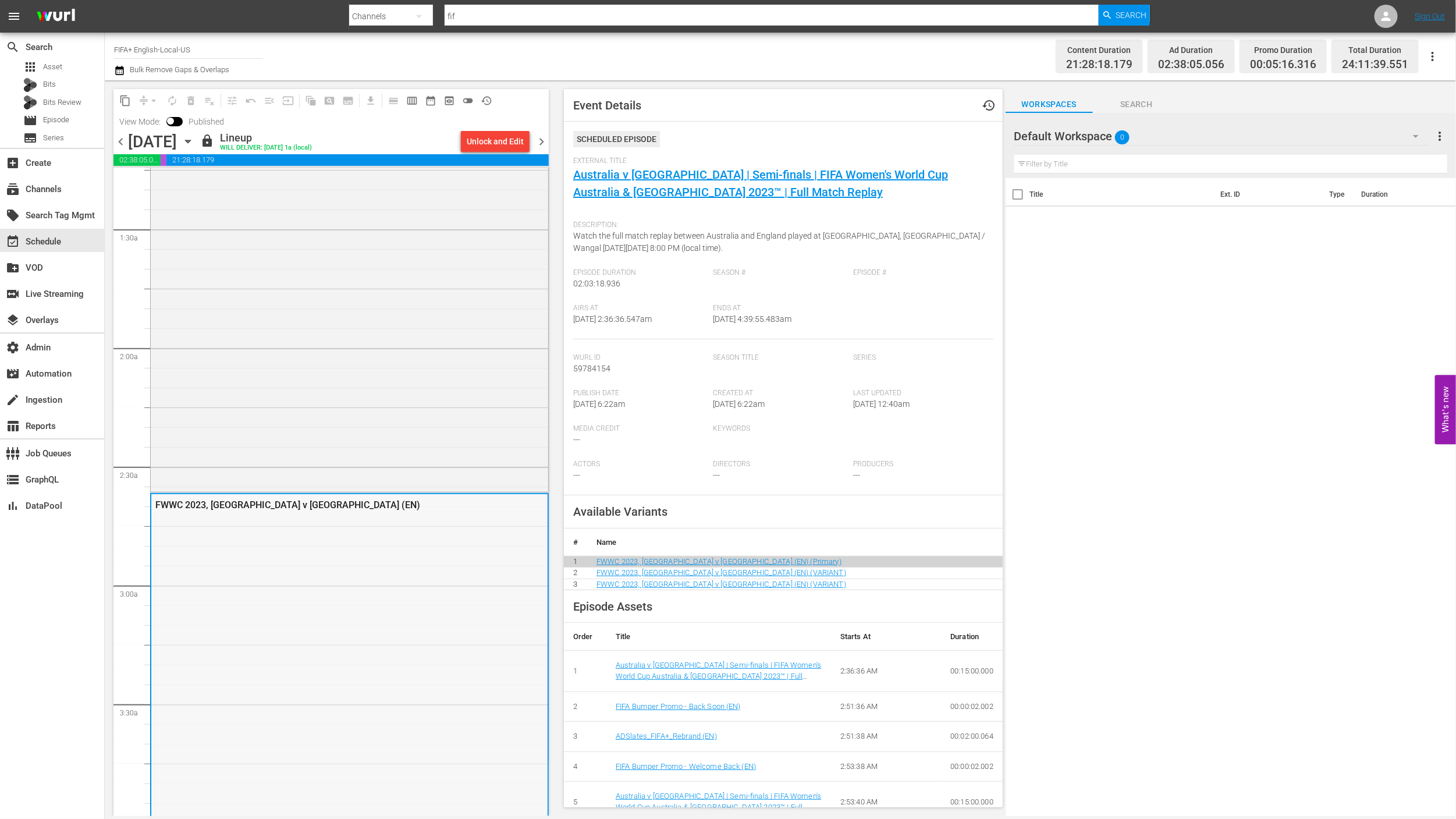
scroll to position [696, 0]
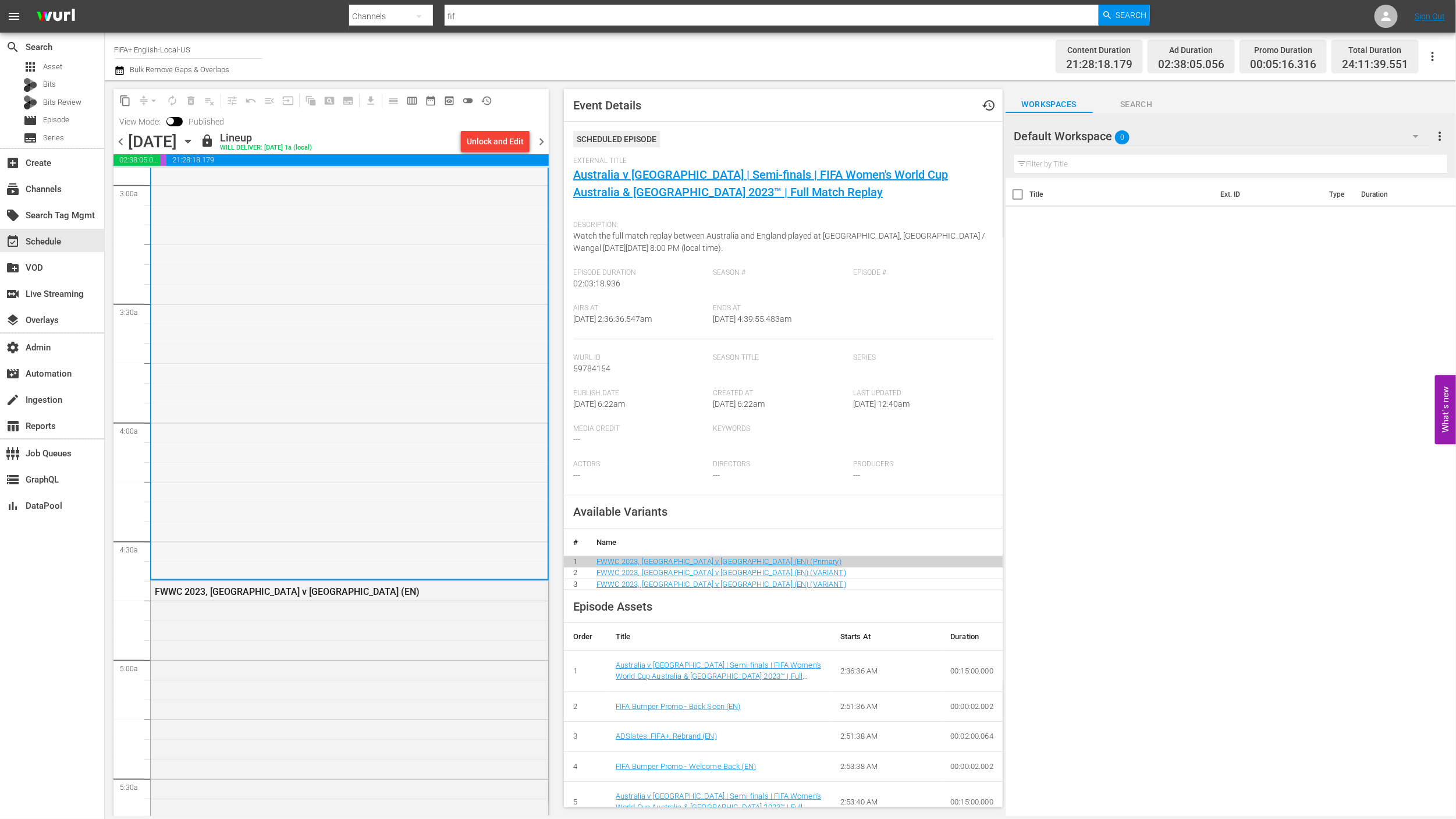
click at [372, 600] on div "FWWC 2023, [GEOGRAPHIC_DATA] v [GEOGRAPHIC_DATA] (EN)" at bounding box center [349, 591] width 398 height 20
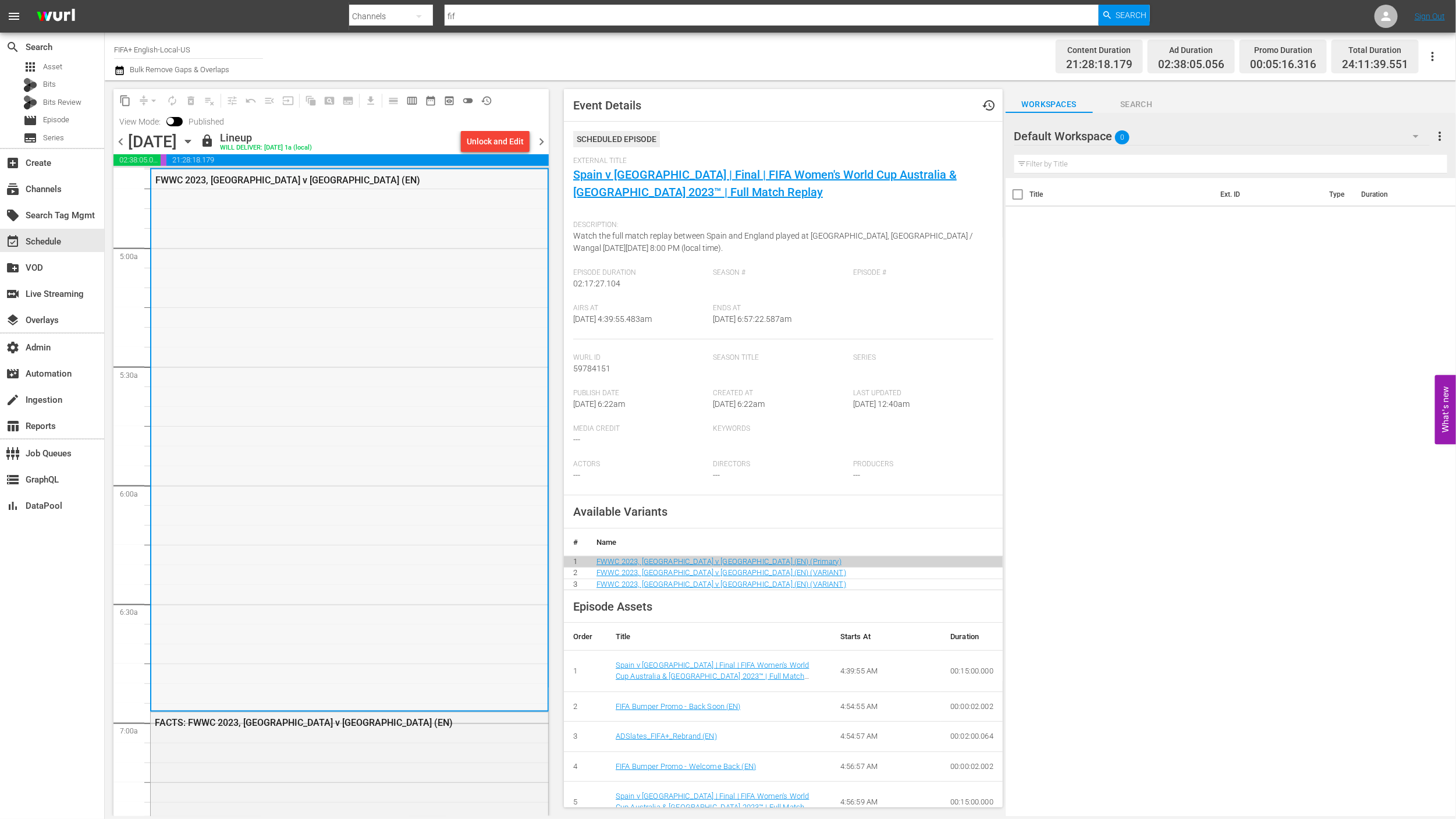
scroll to position [1549, 0]
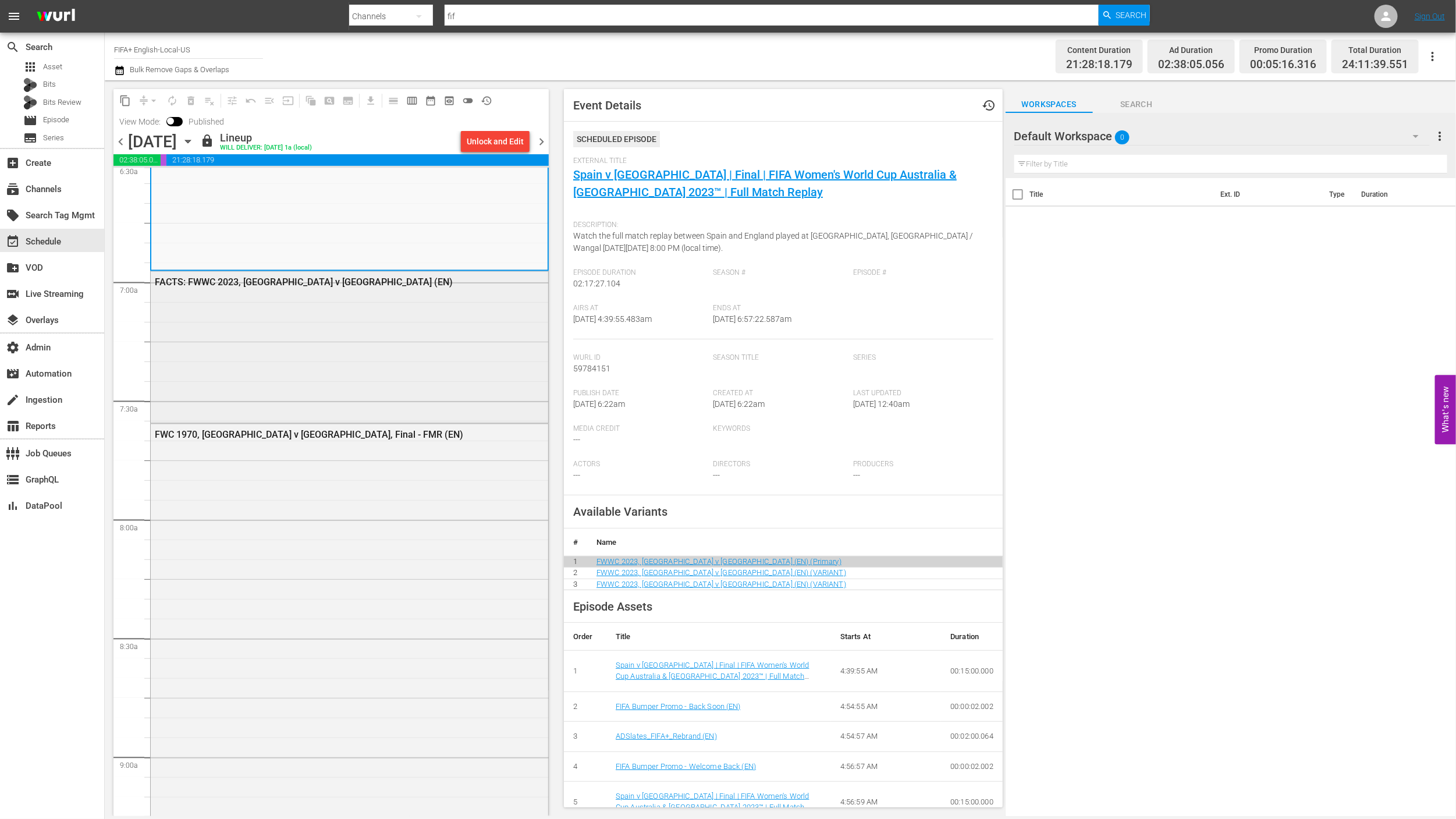
click at [367, 393] on div "FACTS: FWWC 2023, [GEOGRAPHIC_DATA] v [GEOGRAPHIC_DATA] (EN)" at bounding box center [349, 346] width 398 height 149
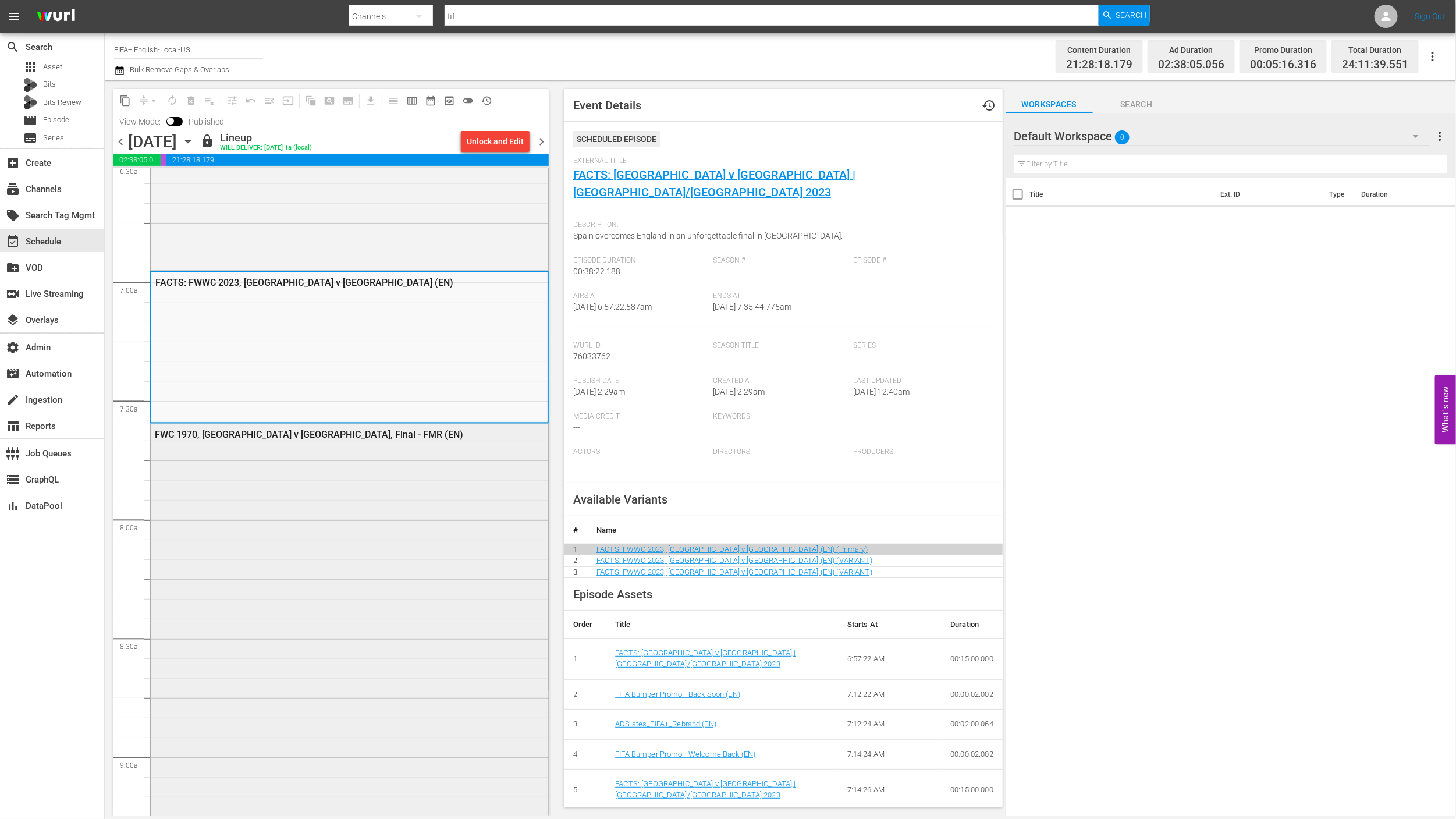
click at [423, 582] on div "FWC 1970, [GEOGRAPHIC_DATA] v [GEOGRAPHIC_DATA], Final - FMR (EN)" at bounding box center [349, 636] width 398 height 423
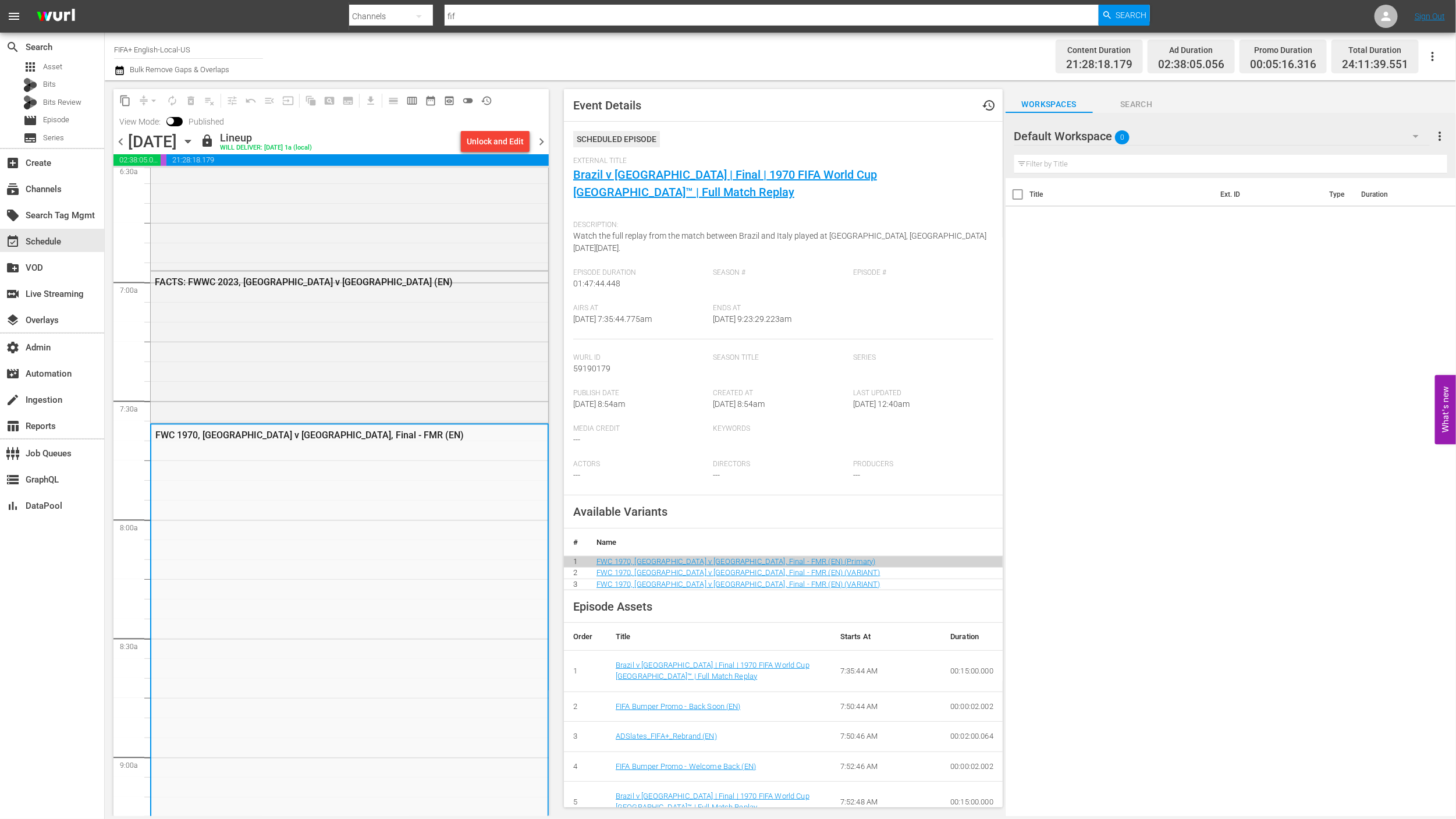
scroll to position [1989, 0]
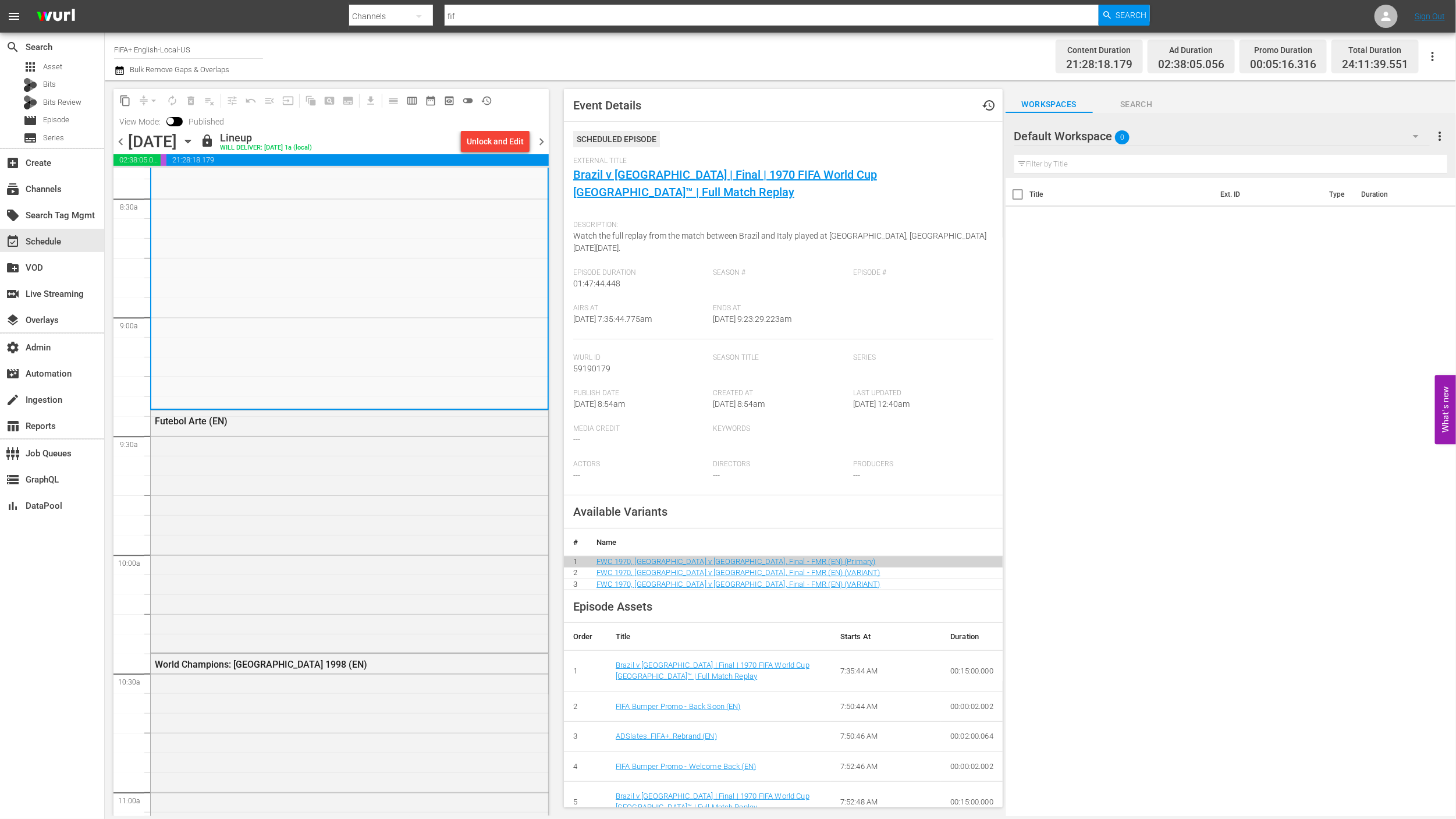
click at [423, 582] on div "Futebol Arte (EN)" at bounding box center [349, 530] width 398 height 240
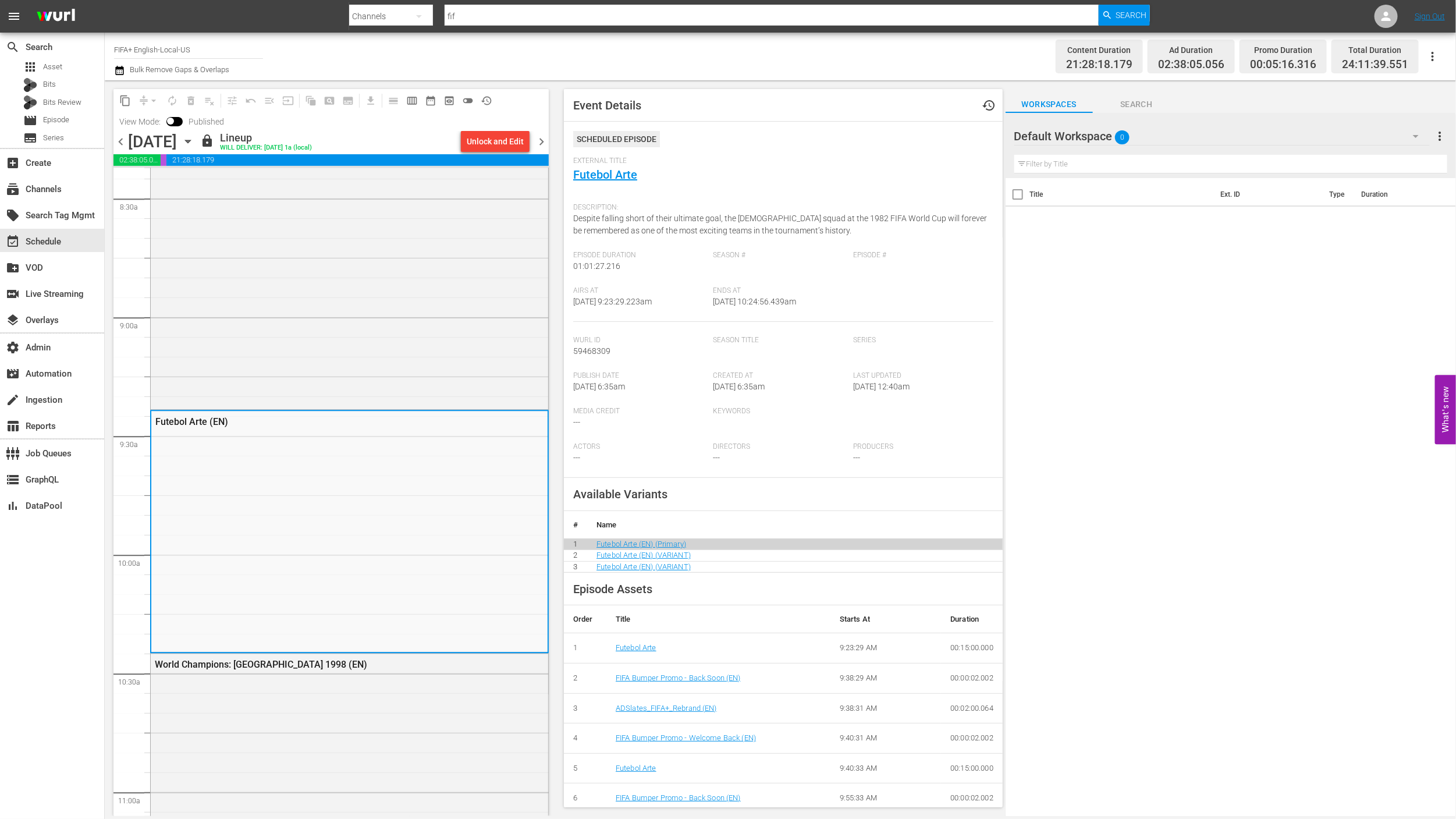
scroll to position [2319, 0]
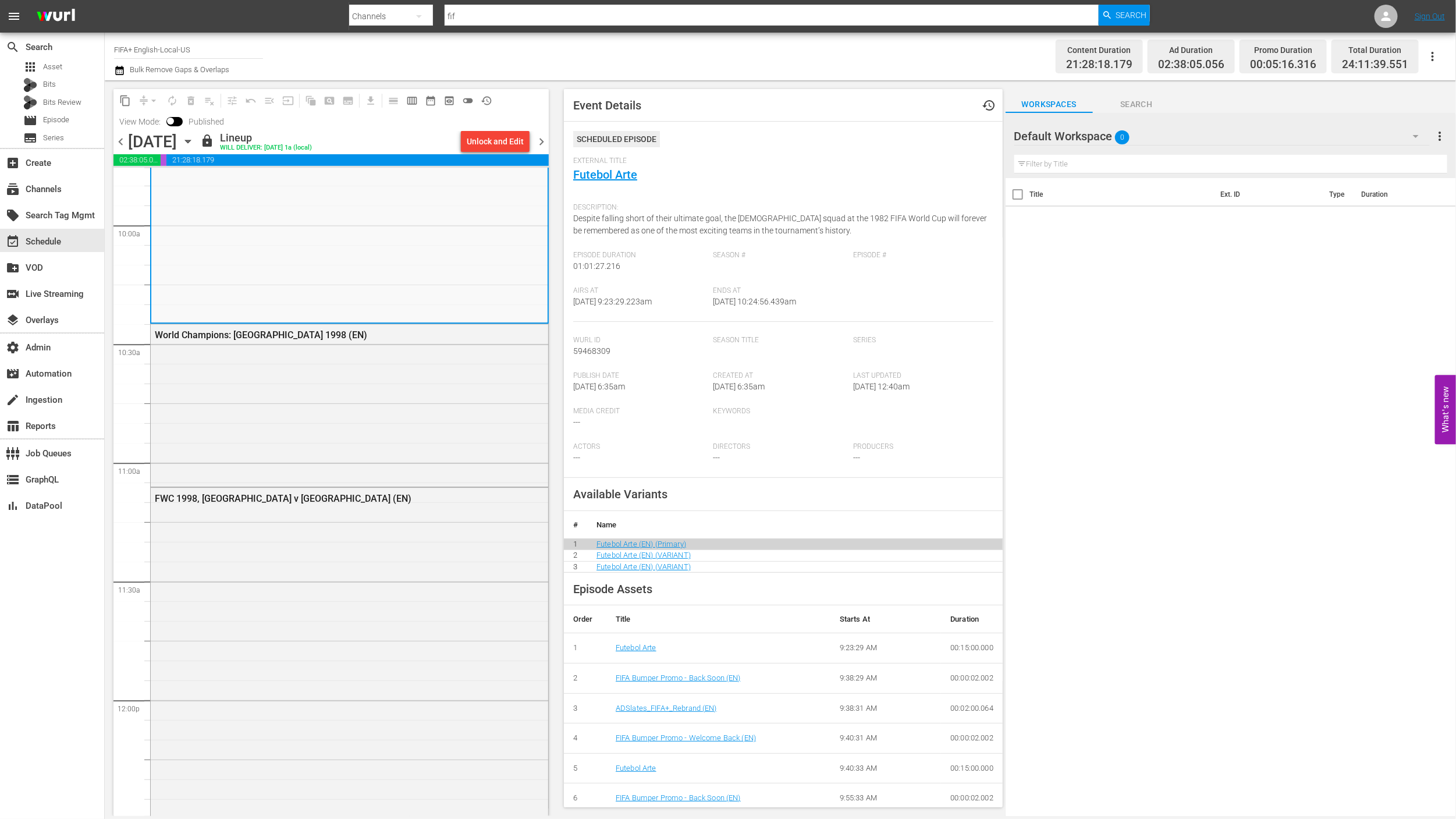
click at [423, 582] on div "FWC 1998, [GEOGRAPHIC_DATA] v [GEOGRAPHIC_DATA] (EN)" at bounding box center [349, 709] width 398 height 444
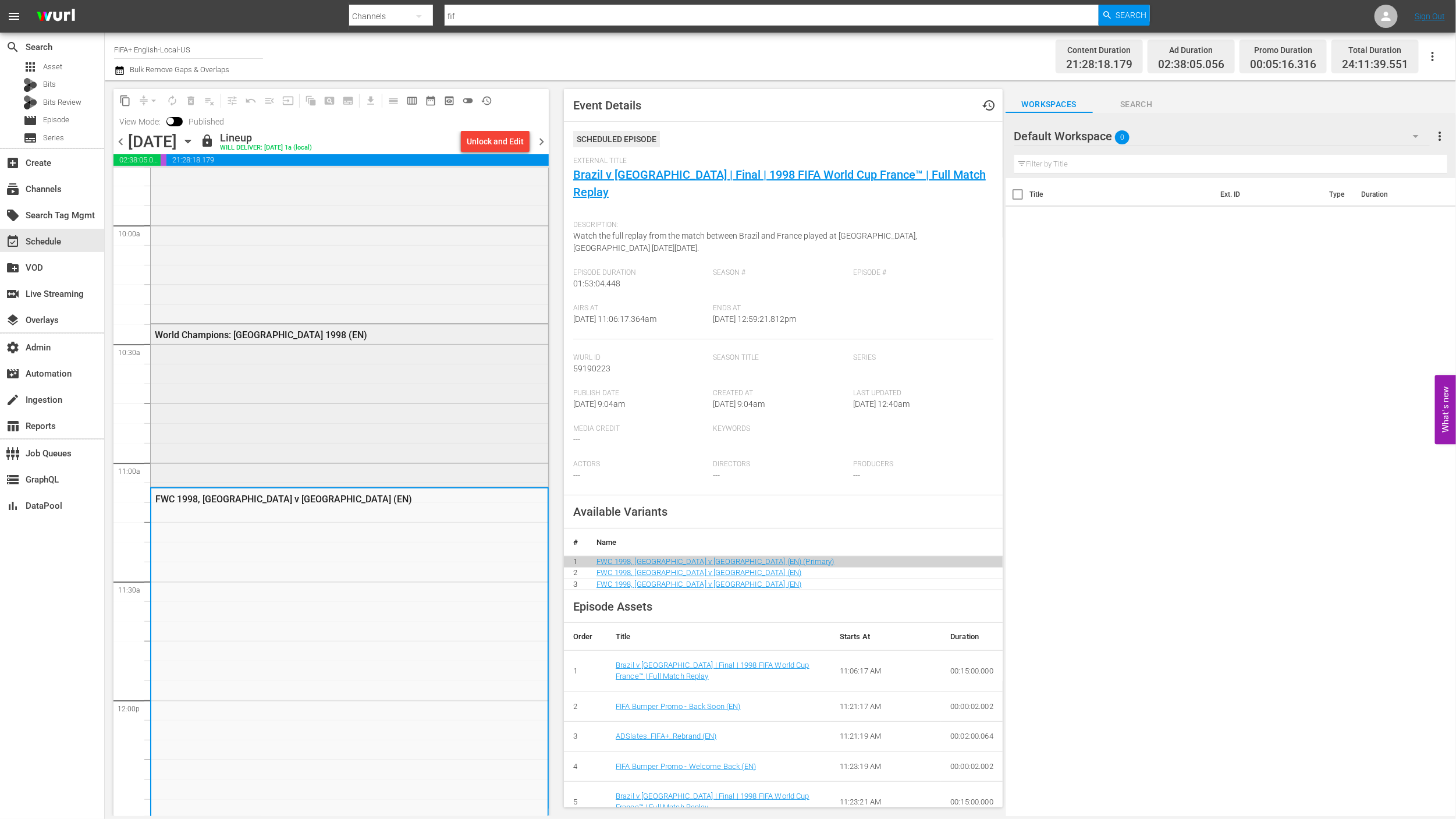
click at [452, 369] on div "World Champions: [GEOGRAPHIC_DATA] 1998 (EN)" at bounding box center [349, 404] width 398 height 160
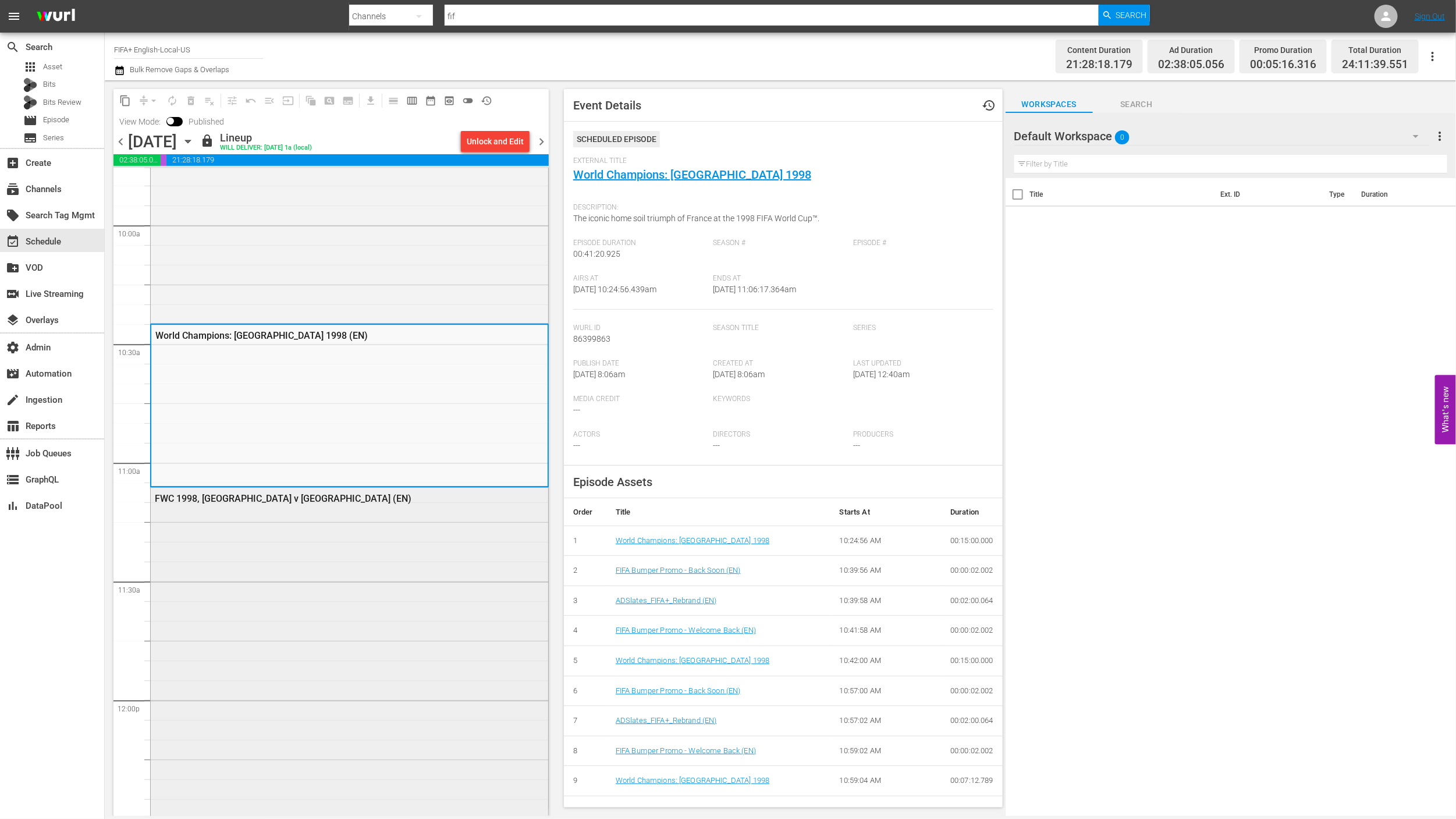
click at [404, 551] on div "FWC 1998, [GEOGRAPHIC_DATA] v [GEOGRAPHIC_DATA] (EN)" at bounding box center [349, 709] width 398 height 444
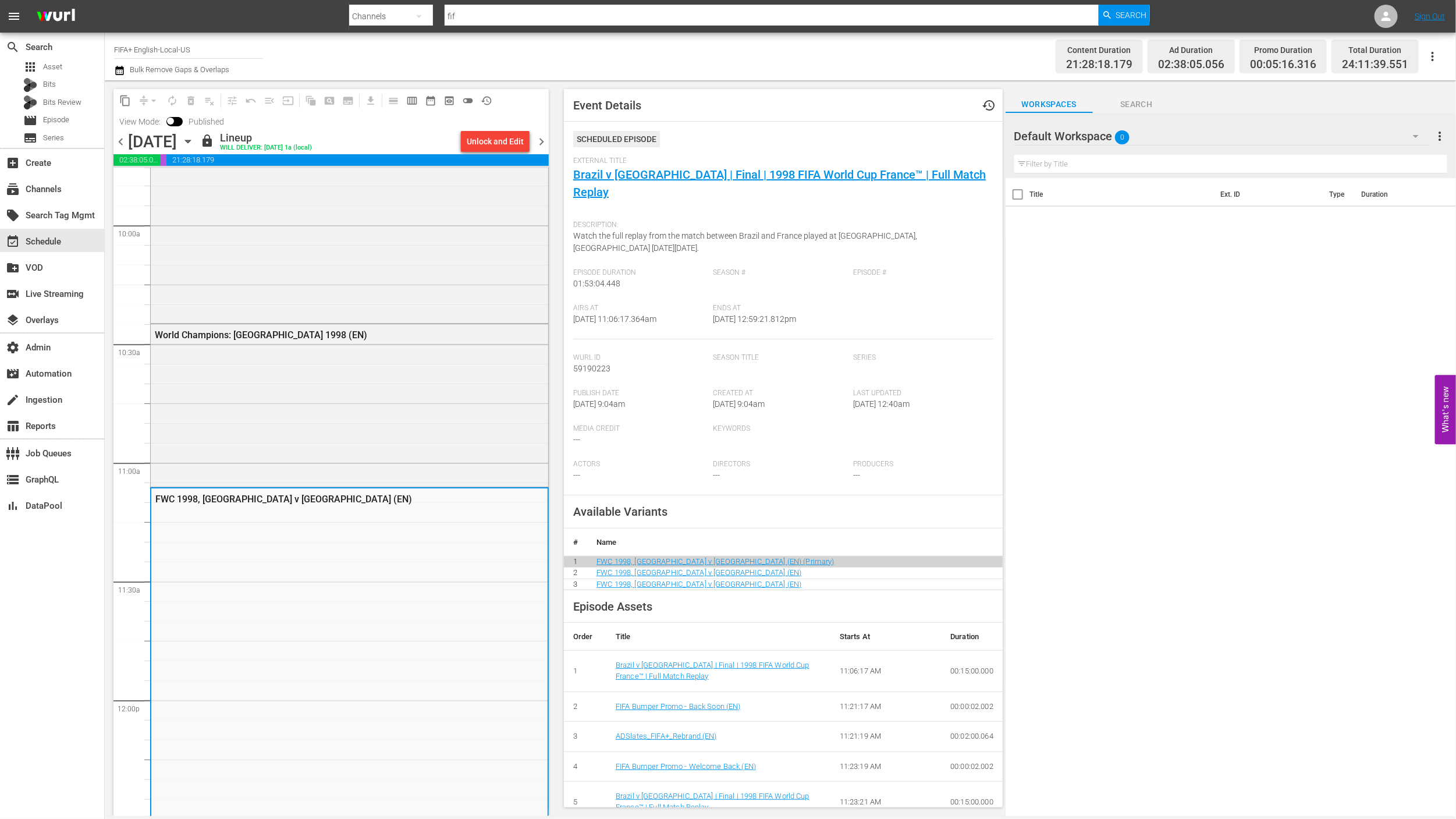
scroll to position [2759, 0]
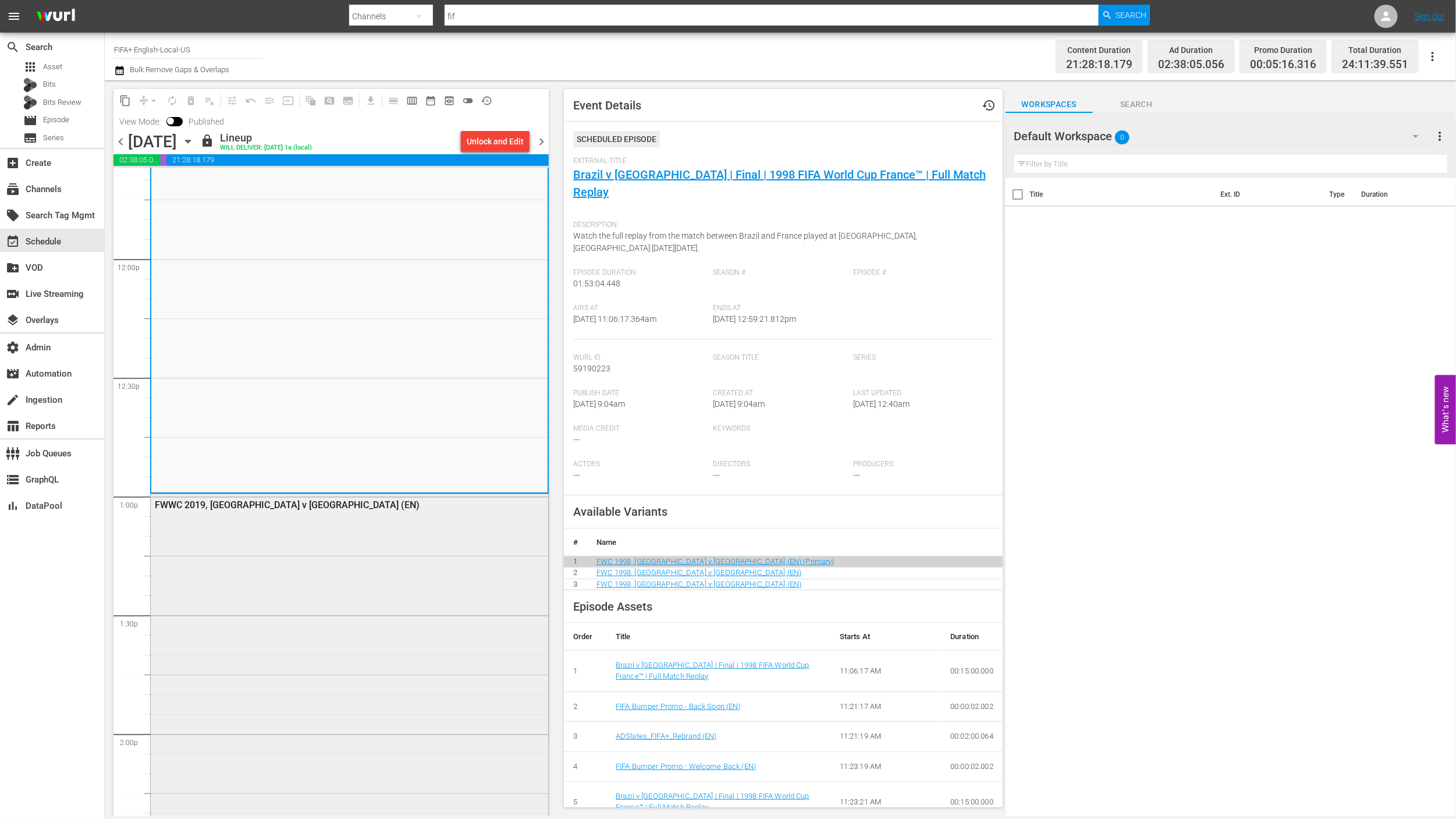
click at [403, 543] on div "FWWC 2019, [GEOGRAPHIC_DATA] v [GEOGRAPHIC_DATA] (EN)" at bounding box center [349, 720] width 398 height 452
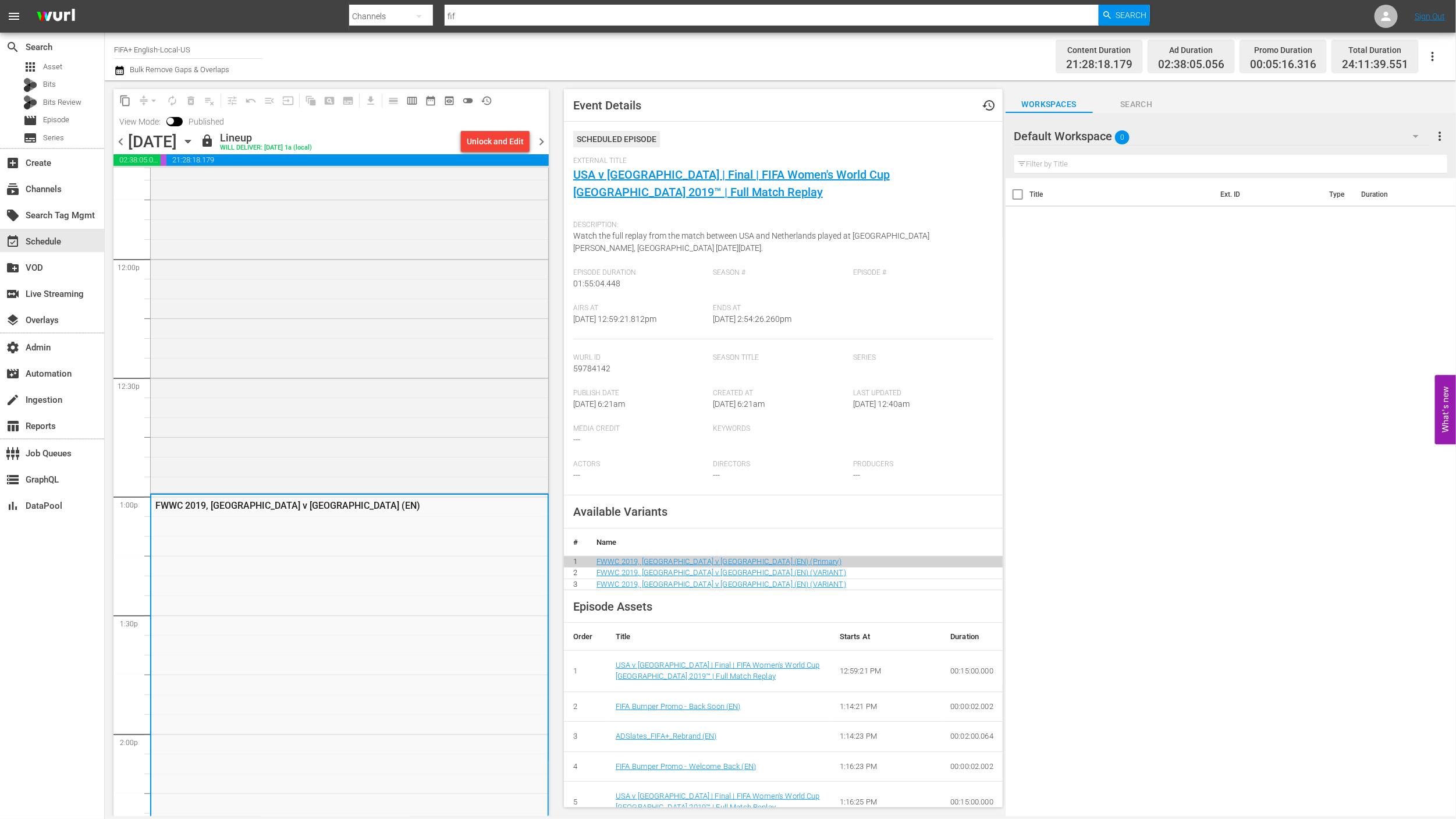
scroll to position [3185, 0]
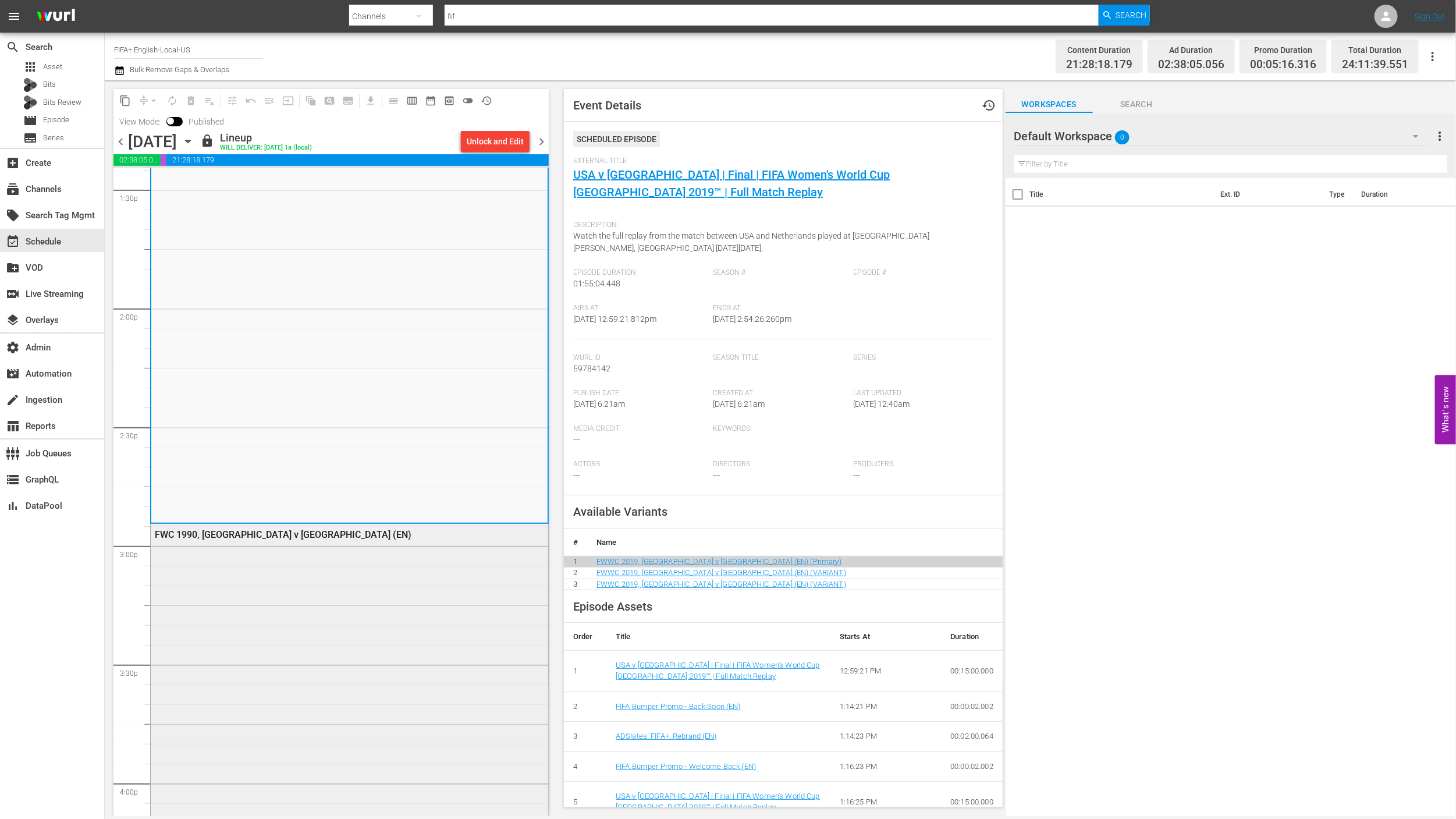
click at [403, 543] on div "FWC 1990, [GEOGRAPHIC_DATA] v [GEOGRAPHIC_DATA] (EN)" at bounding box center [349, 534] width 398 height 20
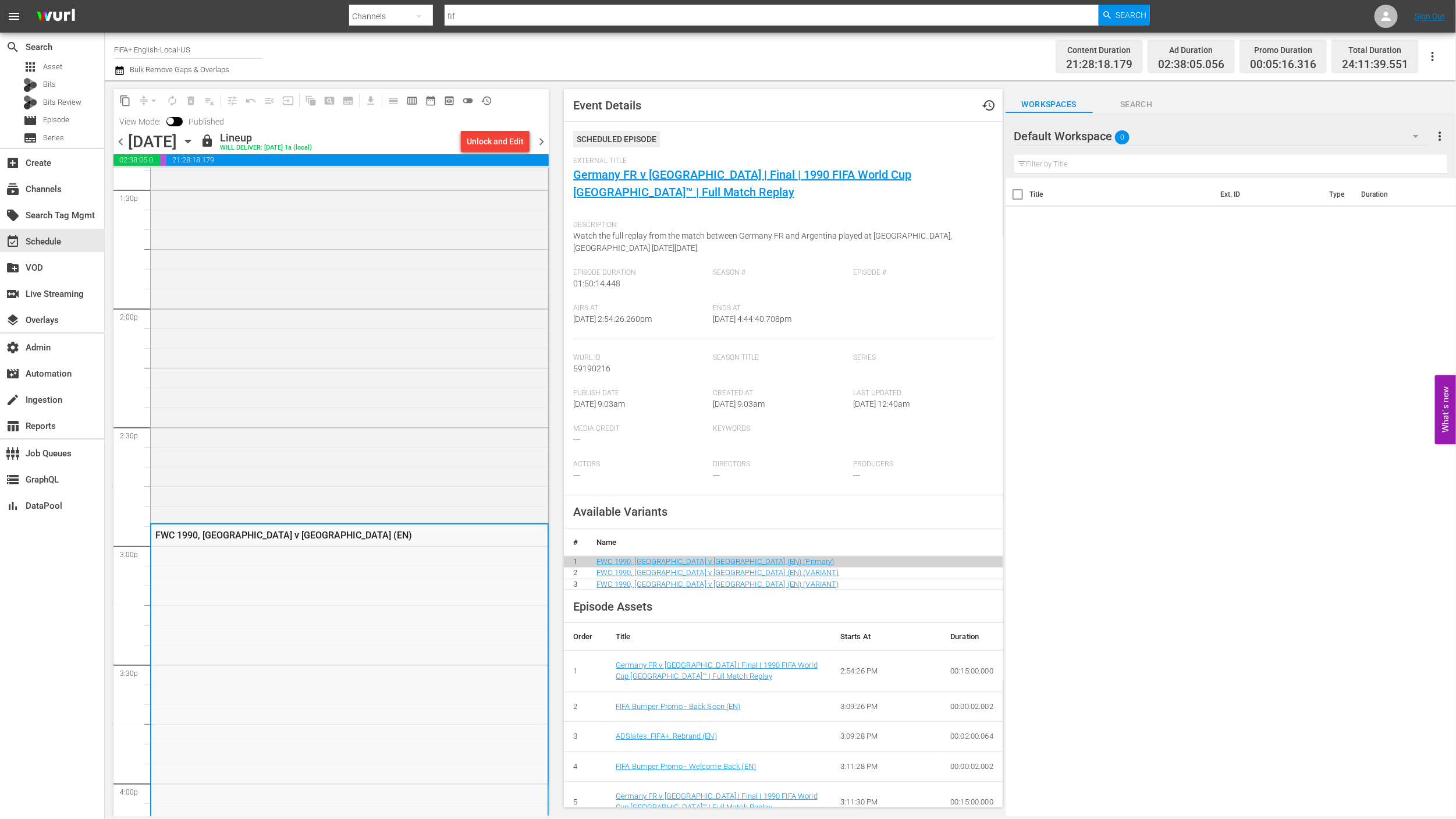
scroll to position [3672, 0]
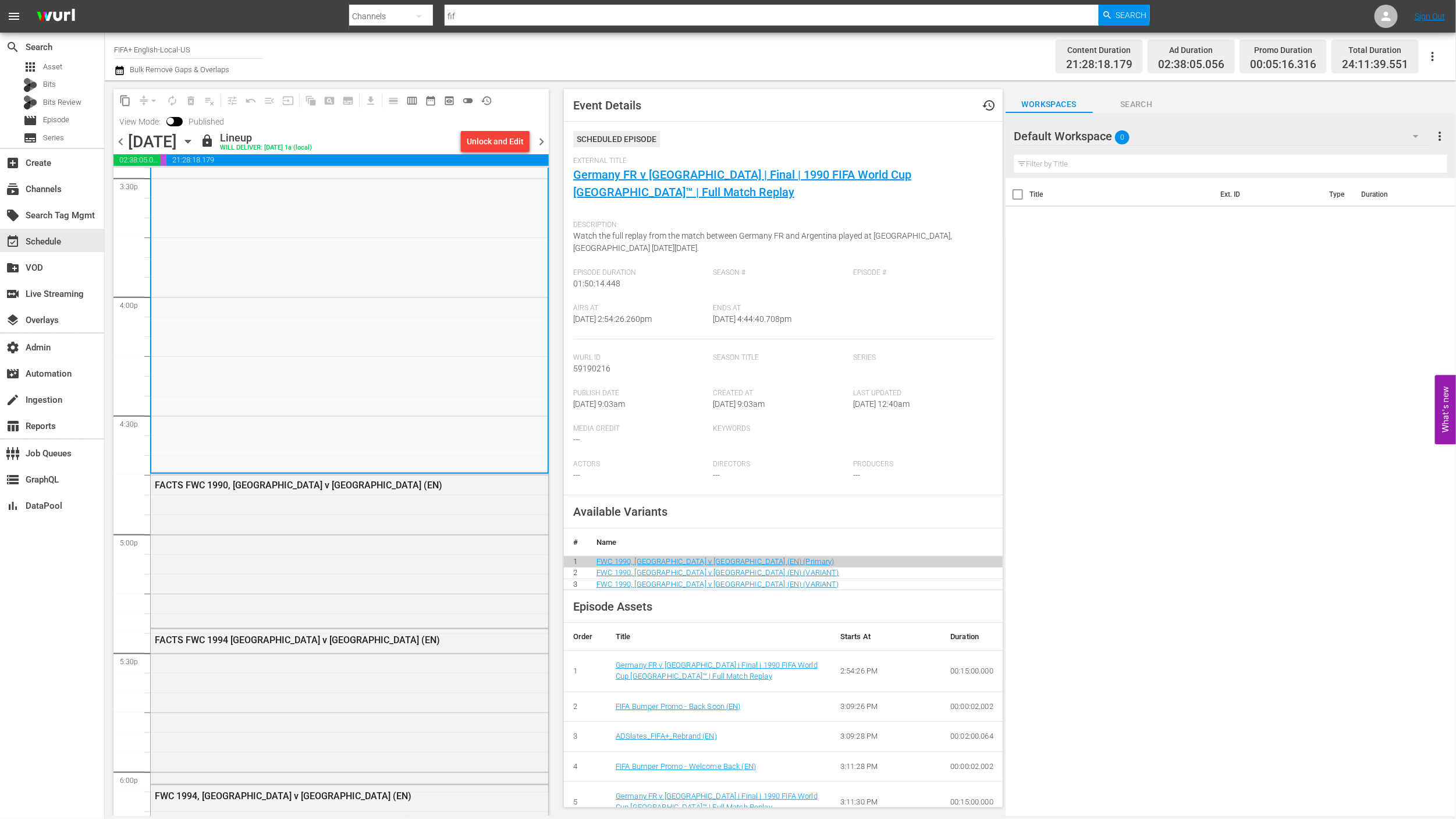
click at [403, 543] on div "FACTS FWC 1990, [GEOGRAPHIC_DATA] v [GEOGRAPHIC_DATA] (EN)" at bounding box center [349, 550] width 398 height 151
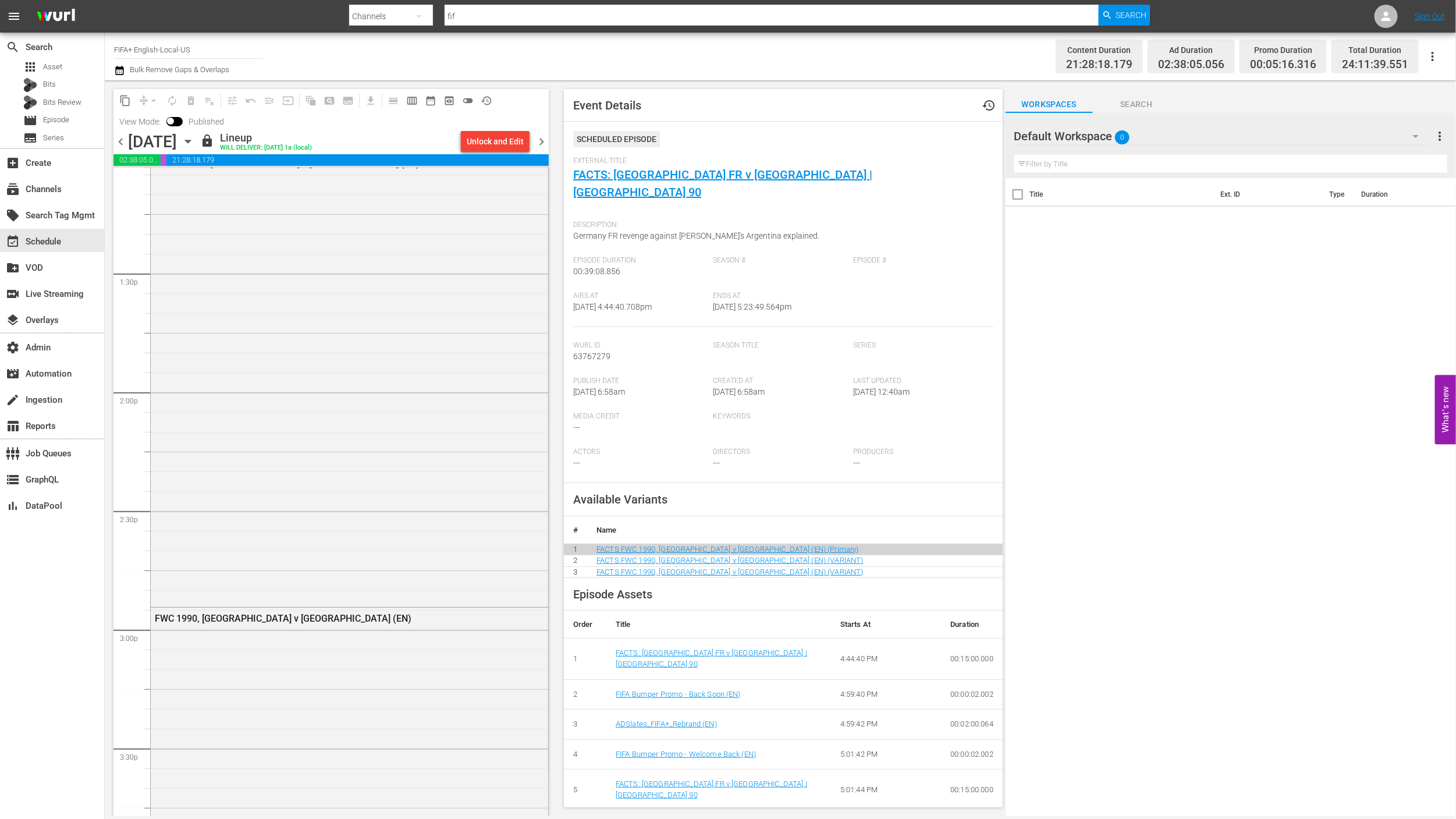
scroll to position [1943, 0]
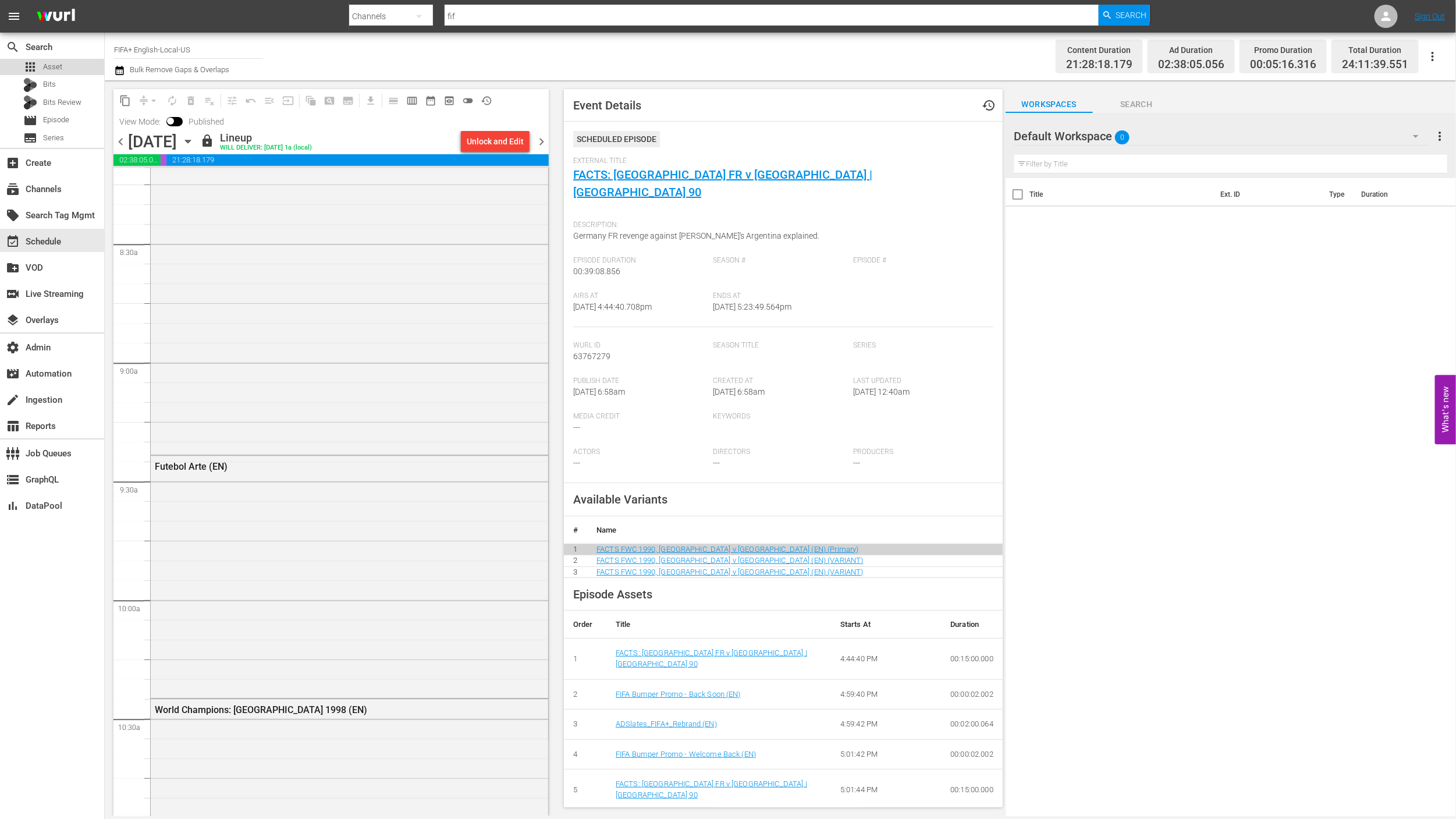
click at [50, 63] on span "Asset" at bounding box center [53, 67] width 20 height 12
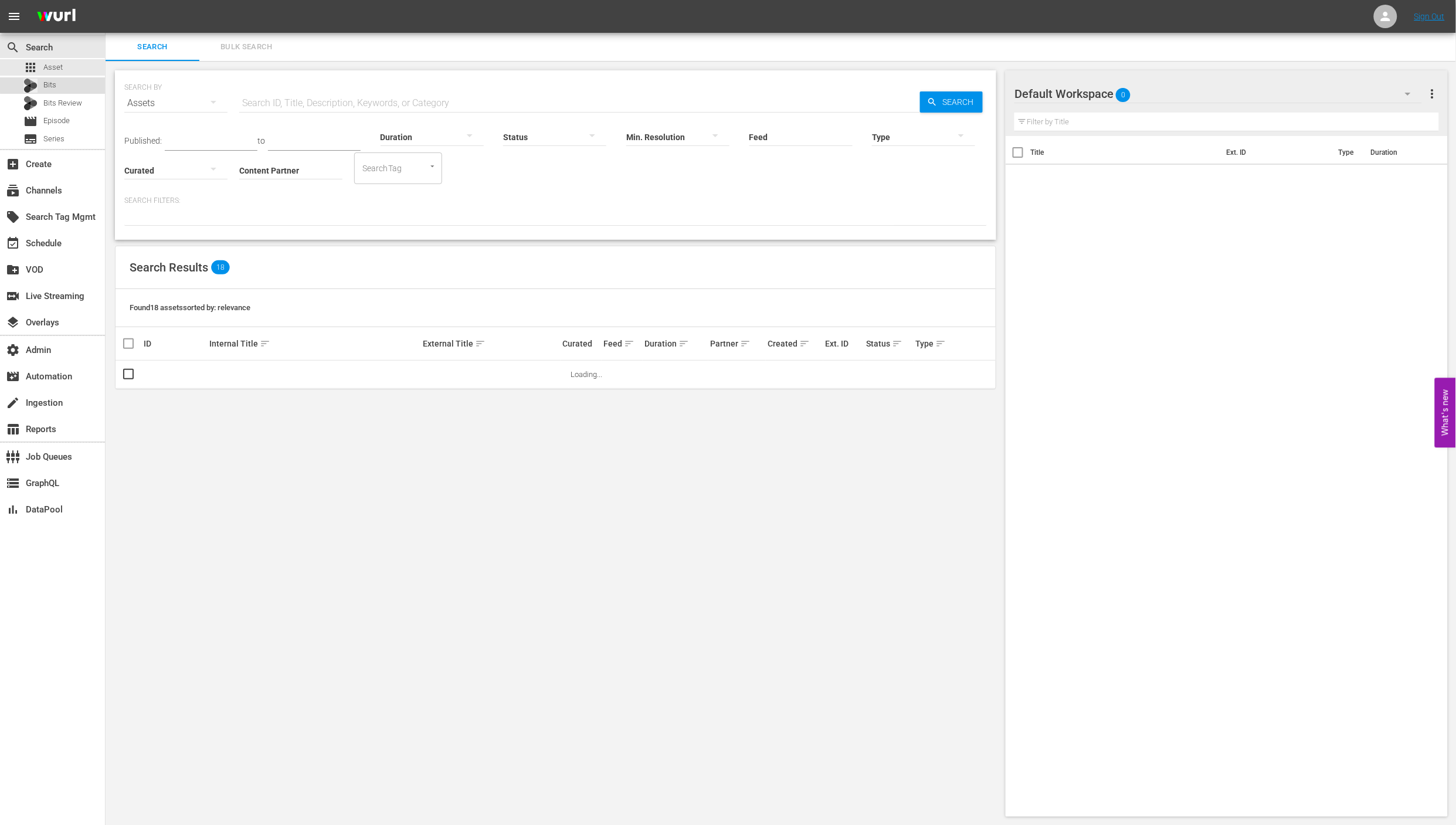
click at [64, 84] on div "Bits" at bounding box center [52, 85] width 105 height 16
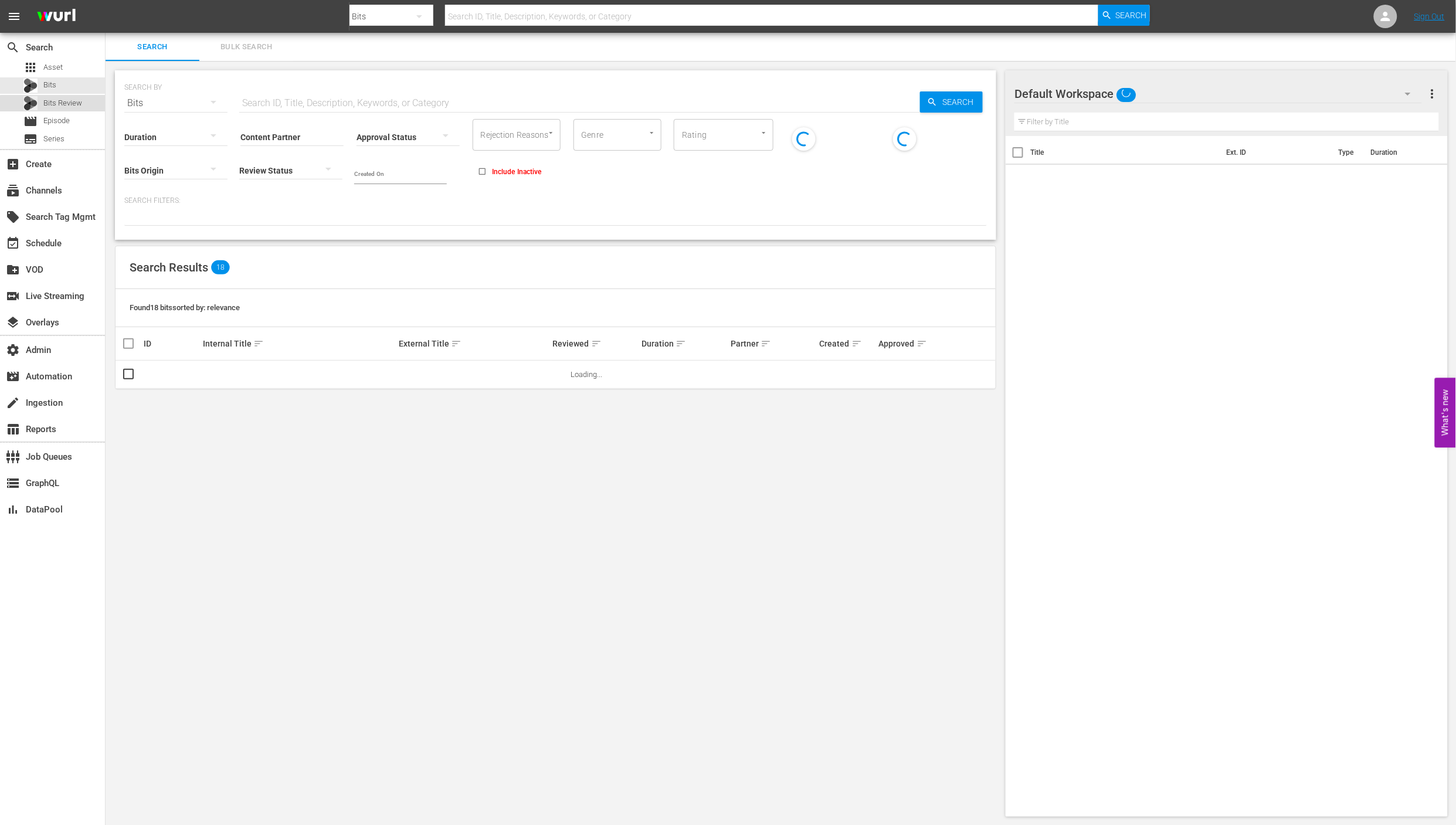
click at [68, 105] on span "Bits Review" at bounding box center [62, 104] width 39 height 12
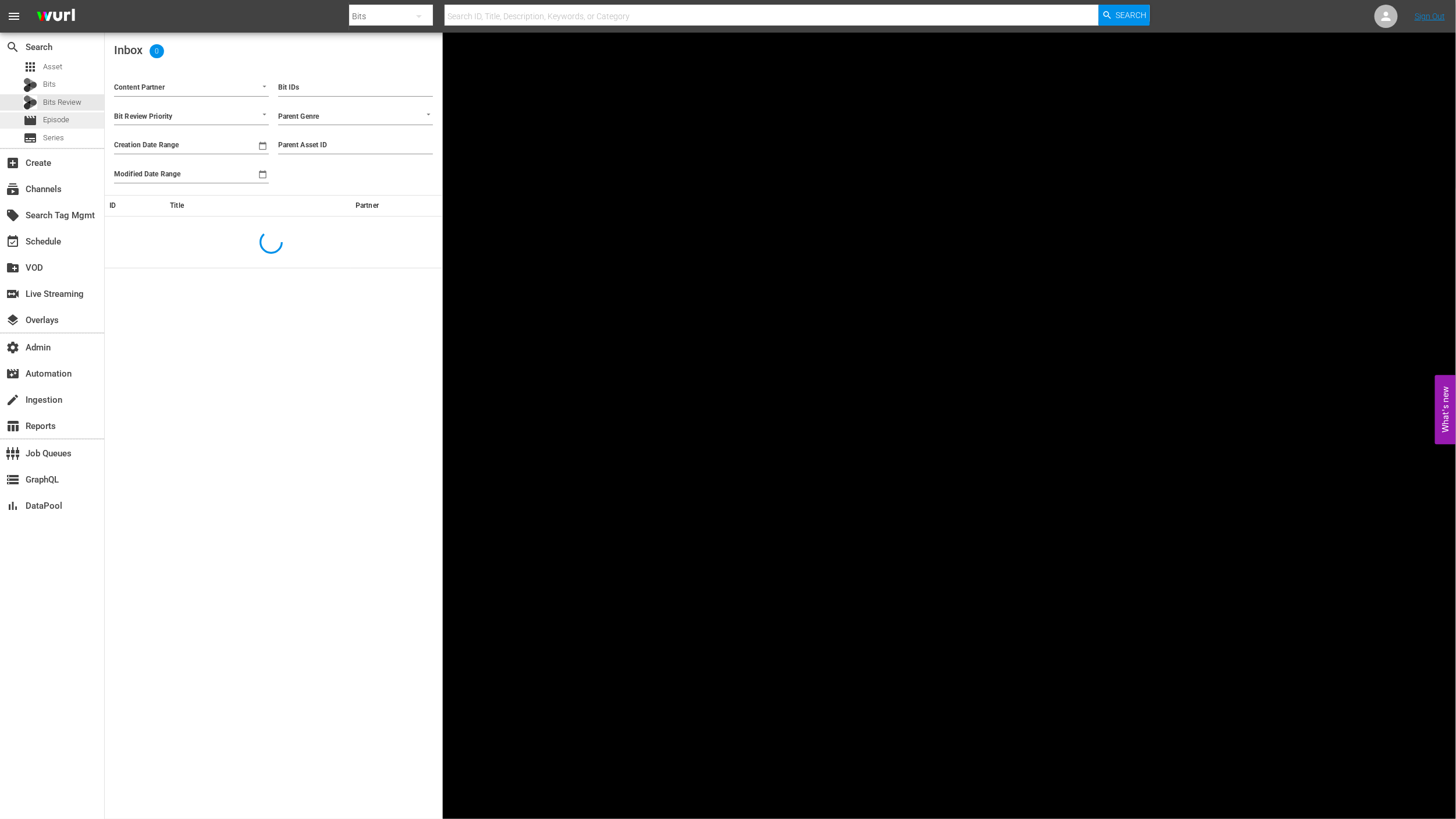
click at [71, 126] on div "movie Episode" at bounding box center [52, 120] width 104 height 16
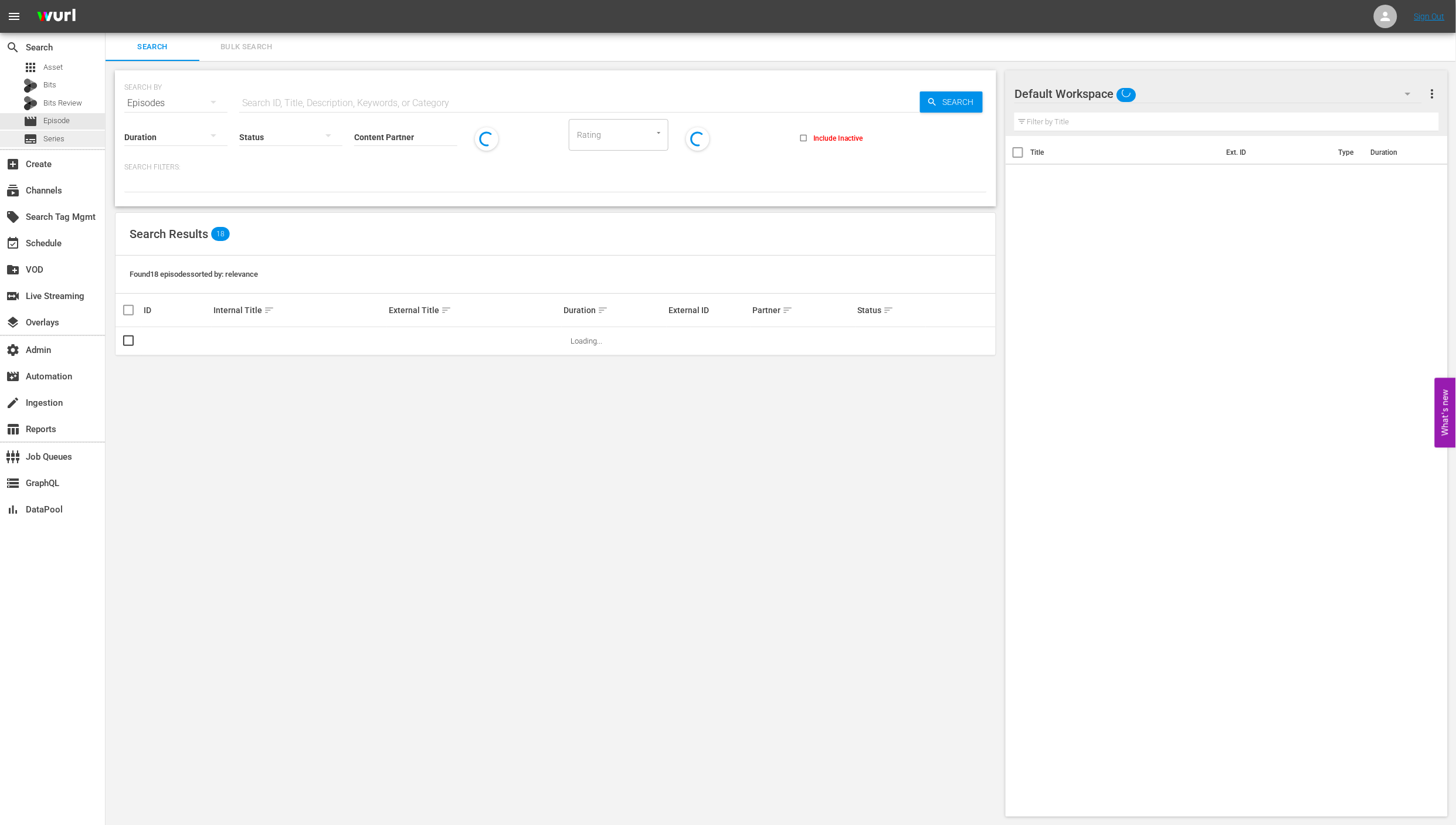
click at [78, 142] on div "subtitles Series" at bounding box center [52, 139] width 105 height 16
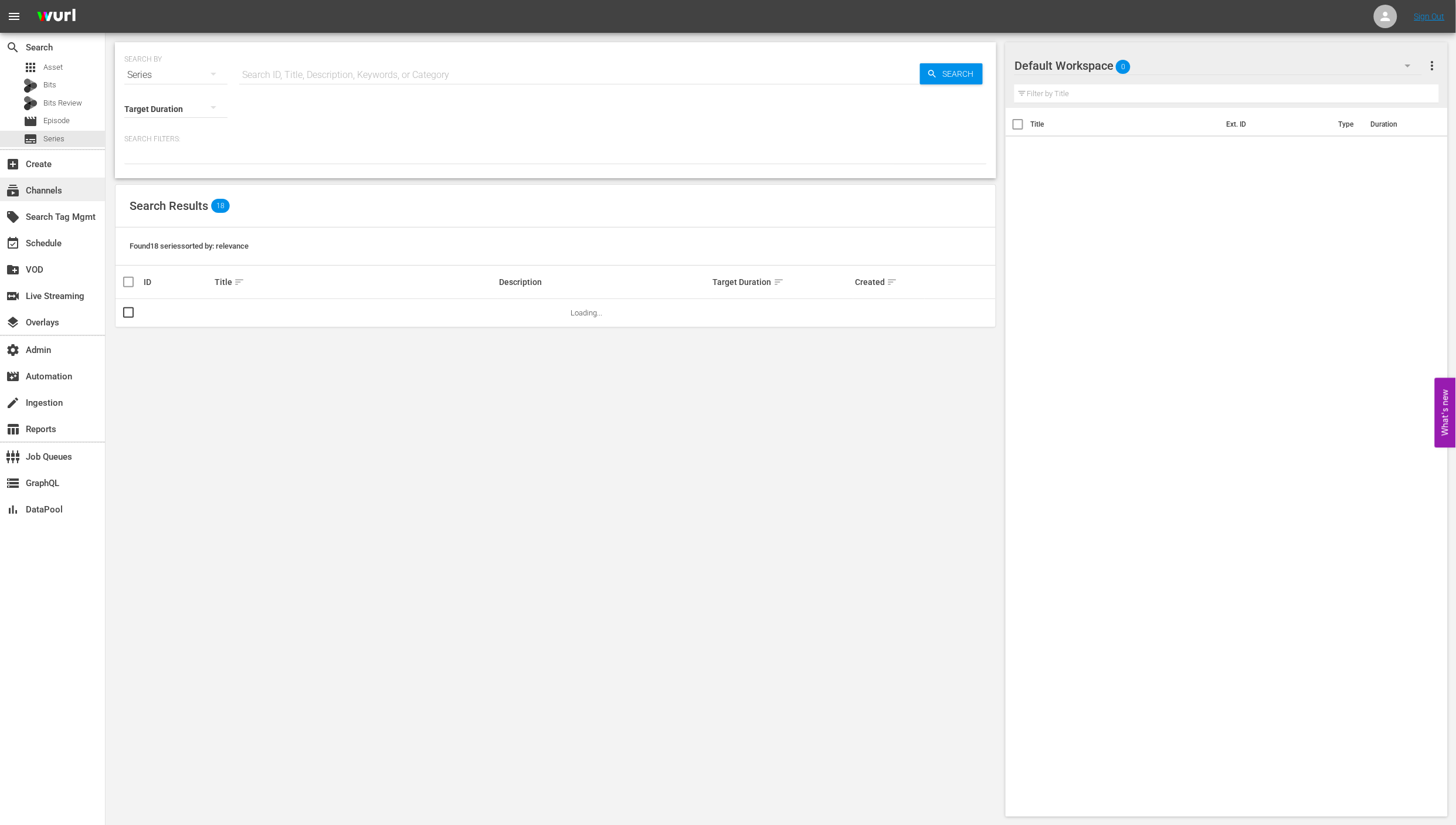
click at [80, 189] on div "subscriptions Channels" at bounding box center [52, 189] width 105 height 23
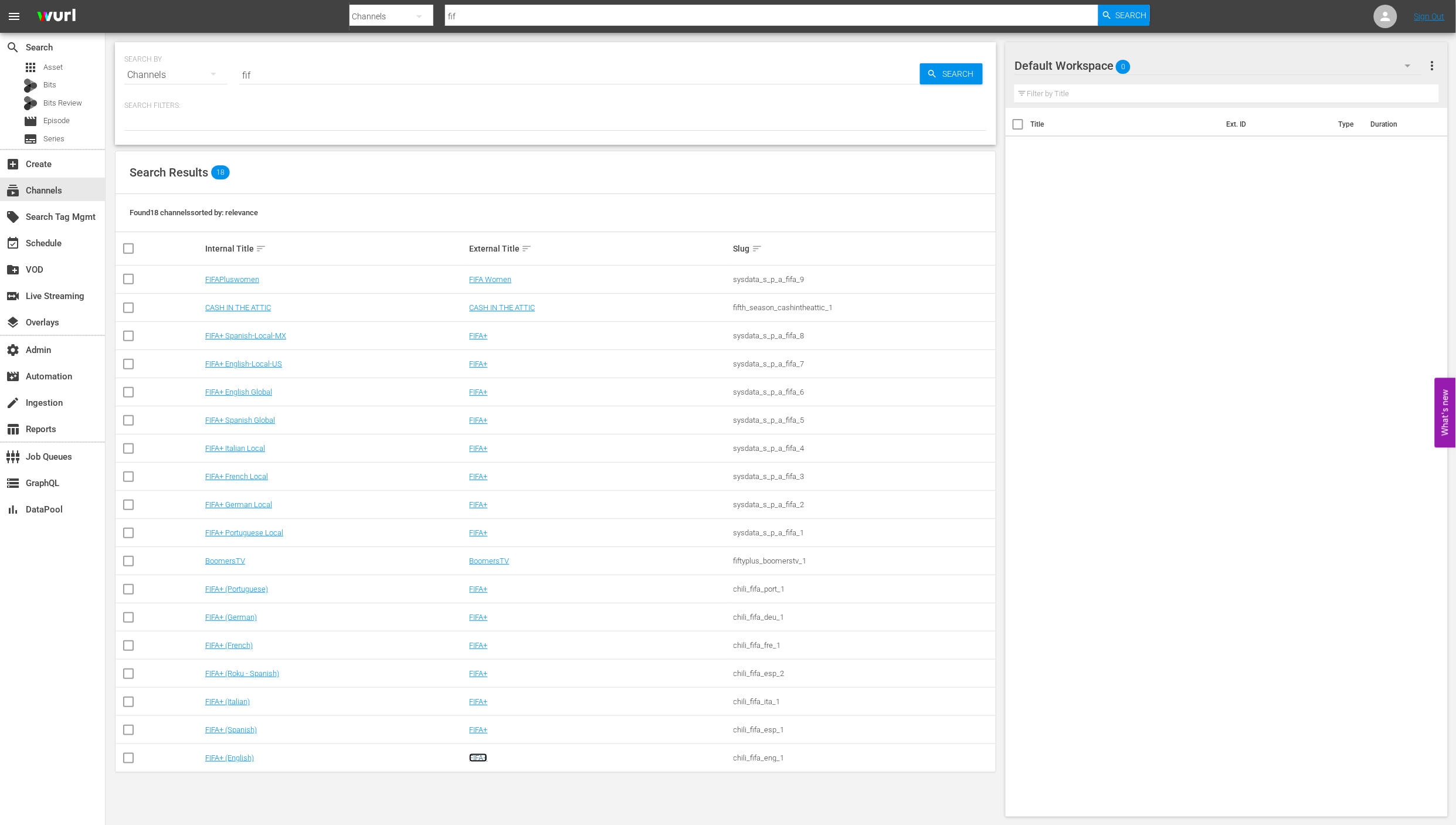
click at [474, 760] on link "FIFA+" at bounding box center [478, 758] width 18 height 9
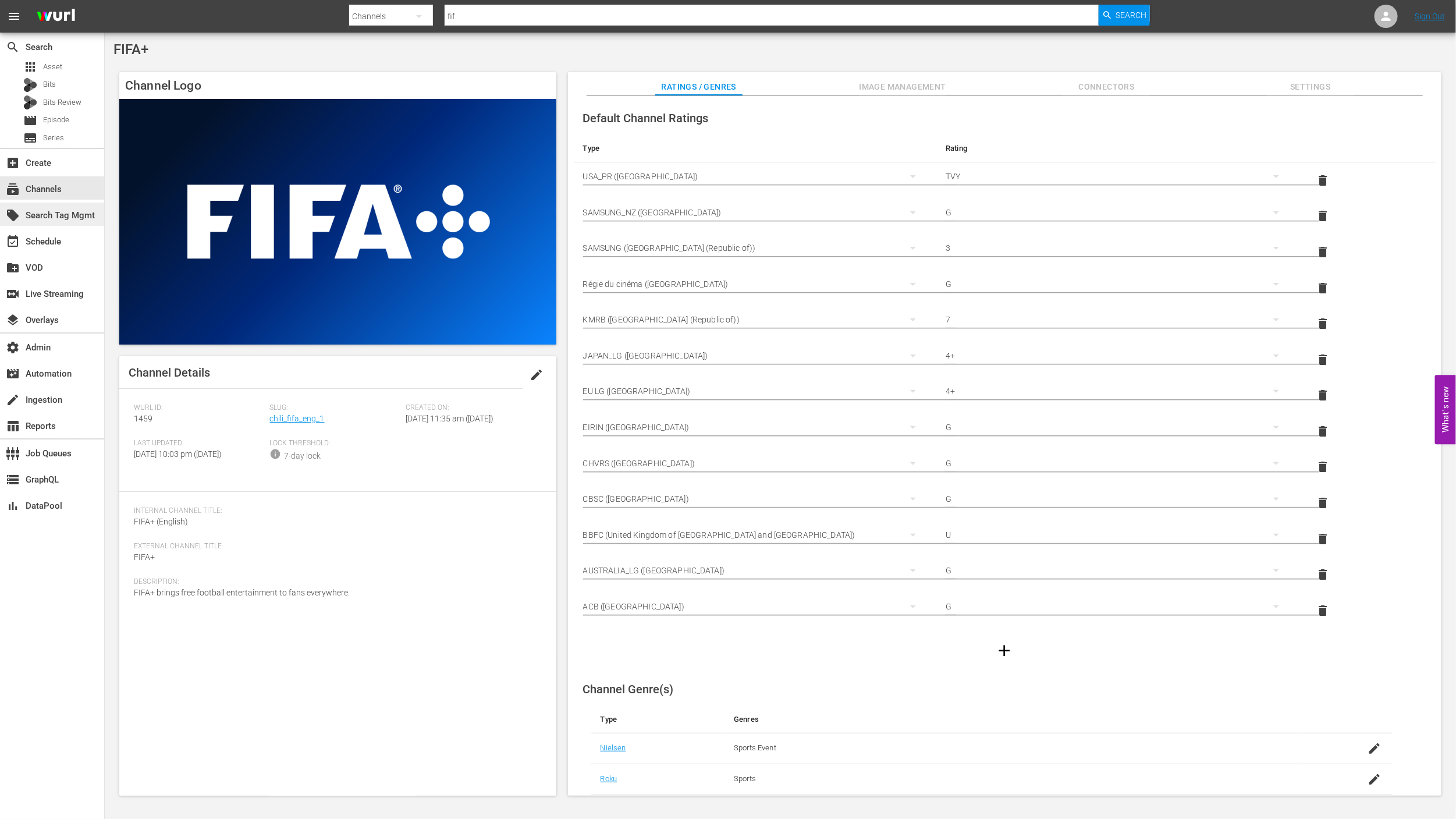
click at [65, 214] on div "local_offer Search Tag Mgmt" at bounding box center [32, 213] width 65 height 10
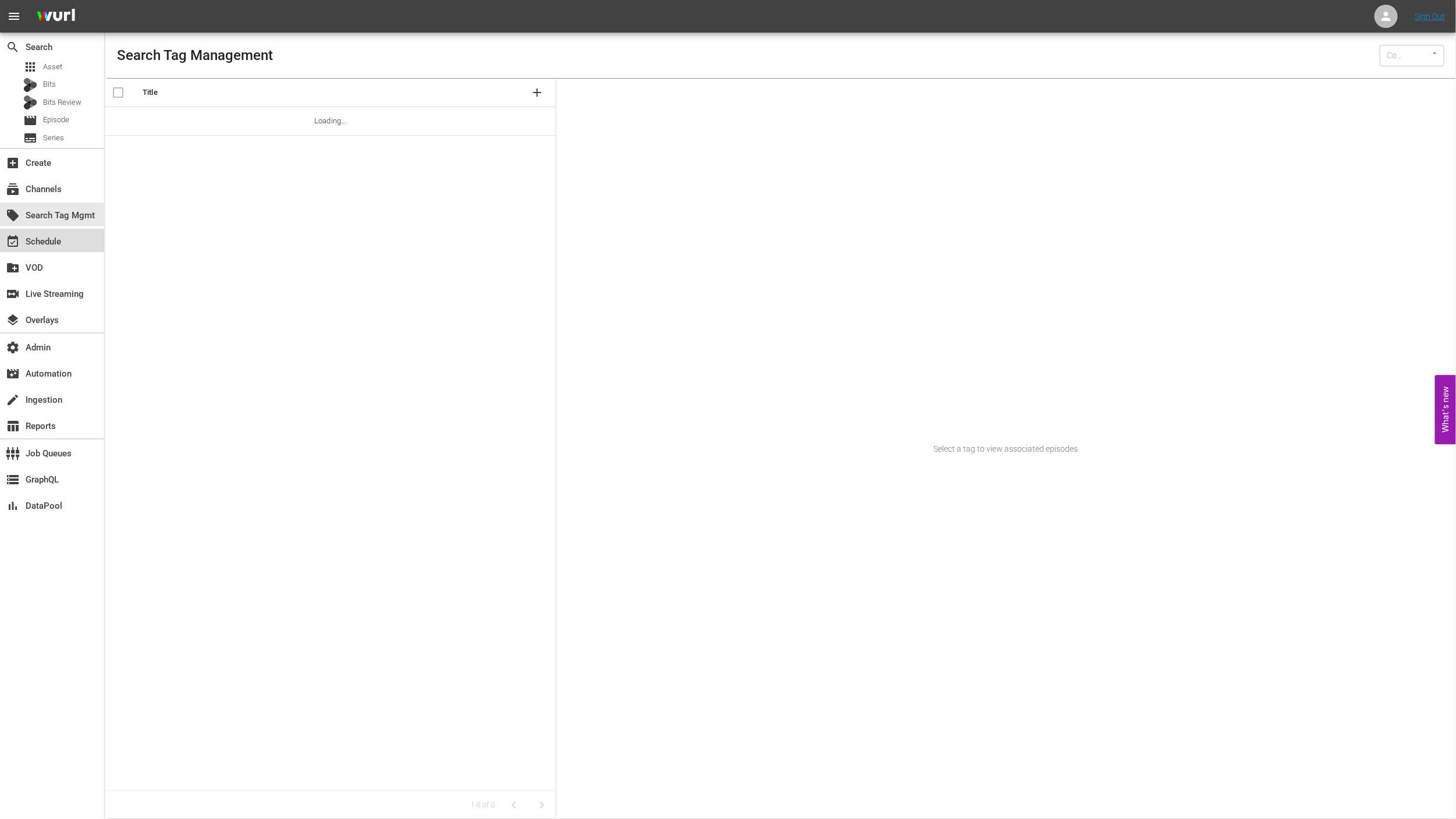
click at [70, 232] on div "event_available Schedule" at bounding box center [52, 240] width 104 height 23
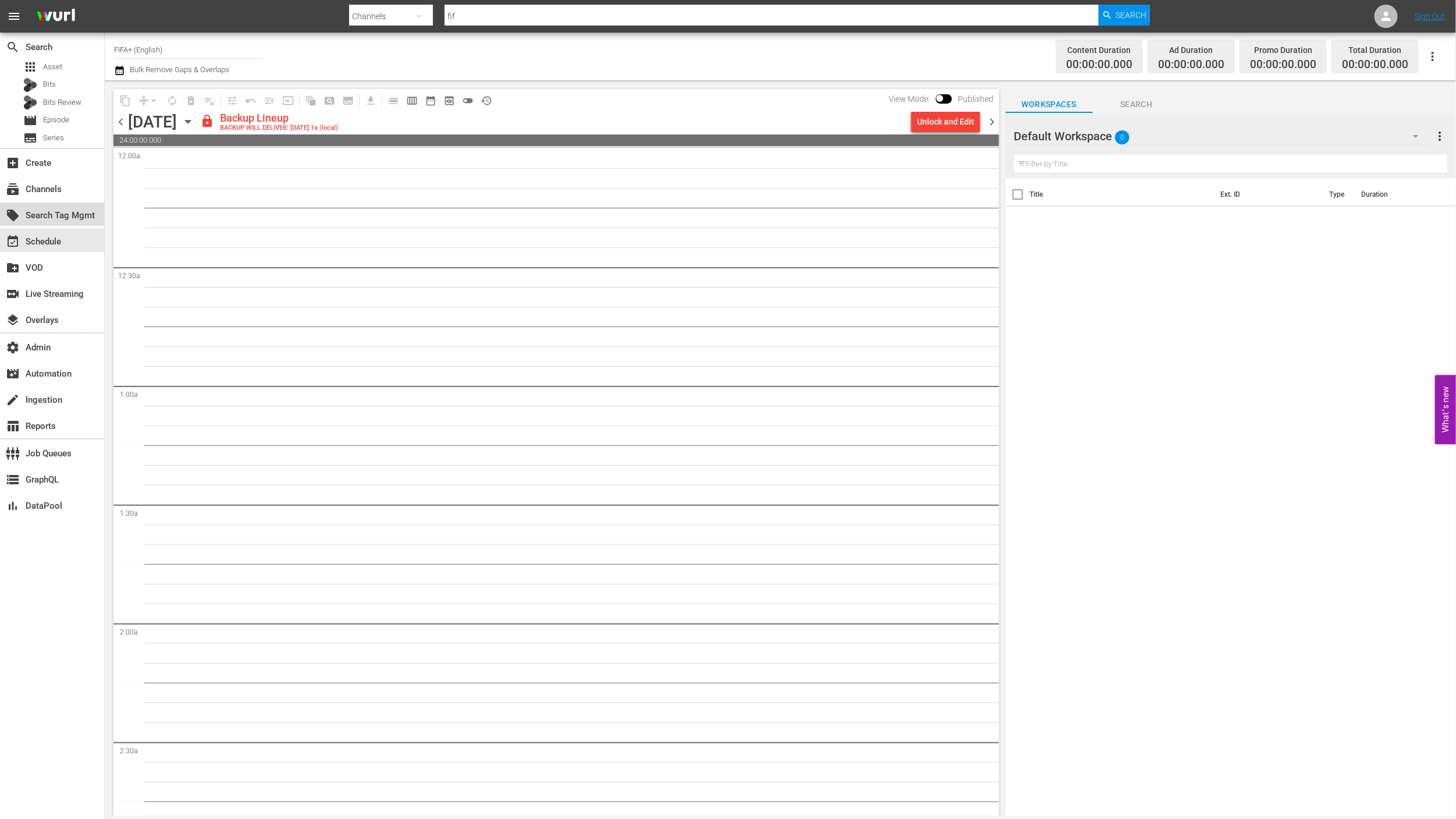
click at [65, 219] on div "local_offer Search Tag Mgmt" at bounding box center [32, 213] width 65 height 10
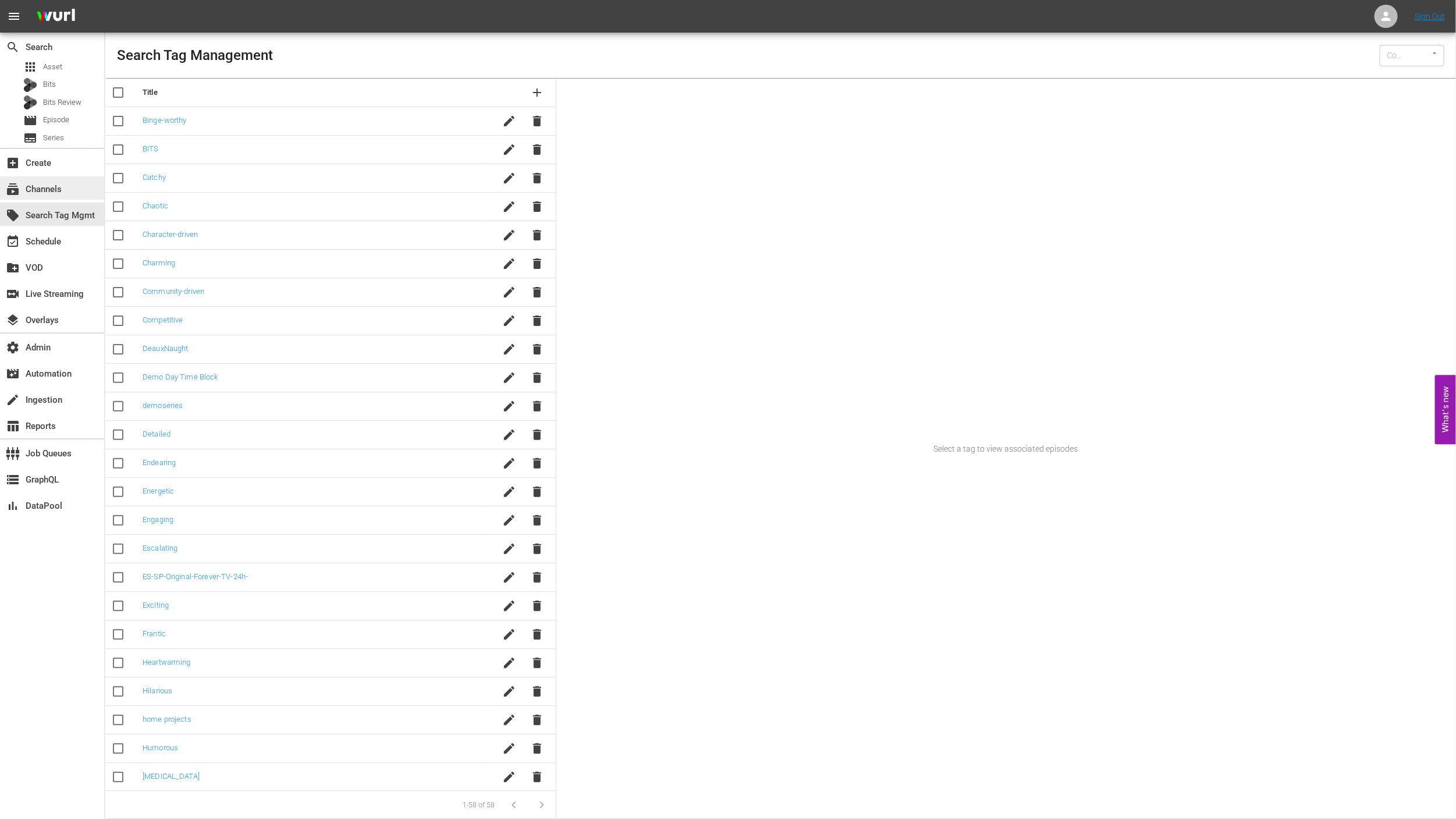
type input "Wurl (15)"
click at [70, 183] on div "subscriptions Channels" at bounding box center [52, 188] width 104 height 23
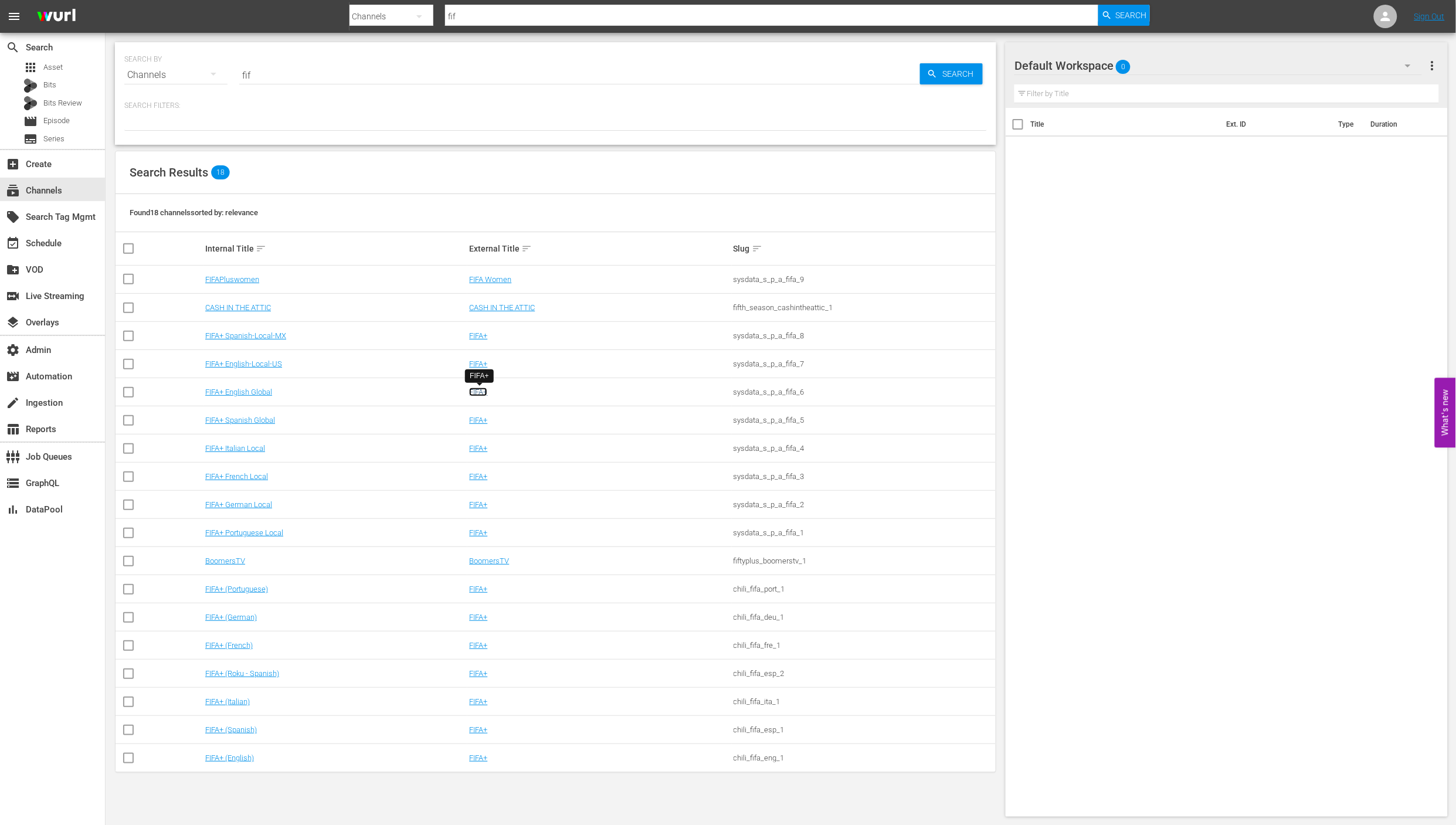
click at [479, 393] on link "FIFA+" at bounding box center [478, 392] width 18 height 9
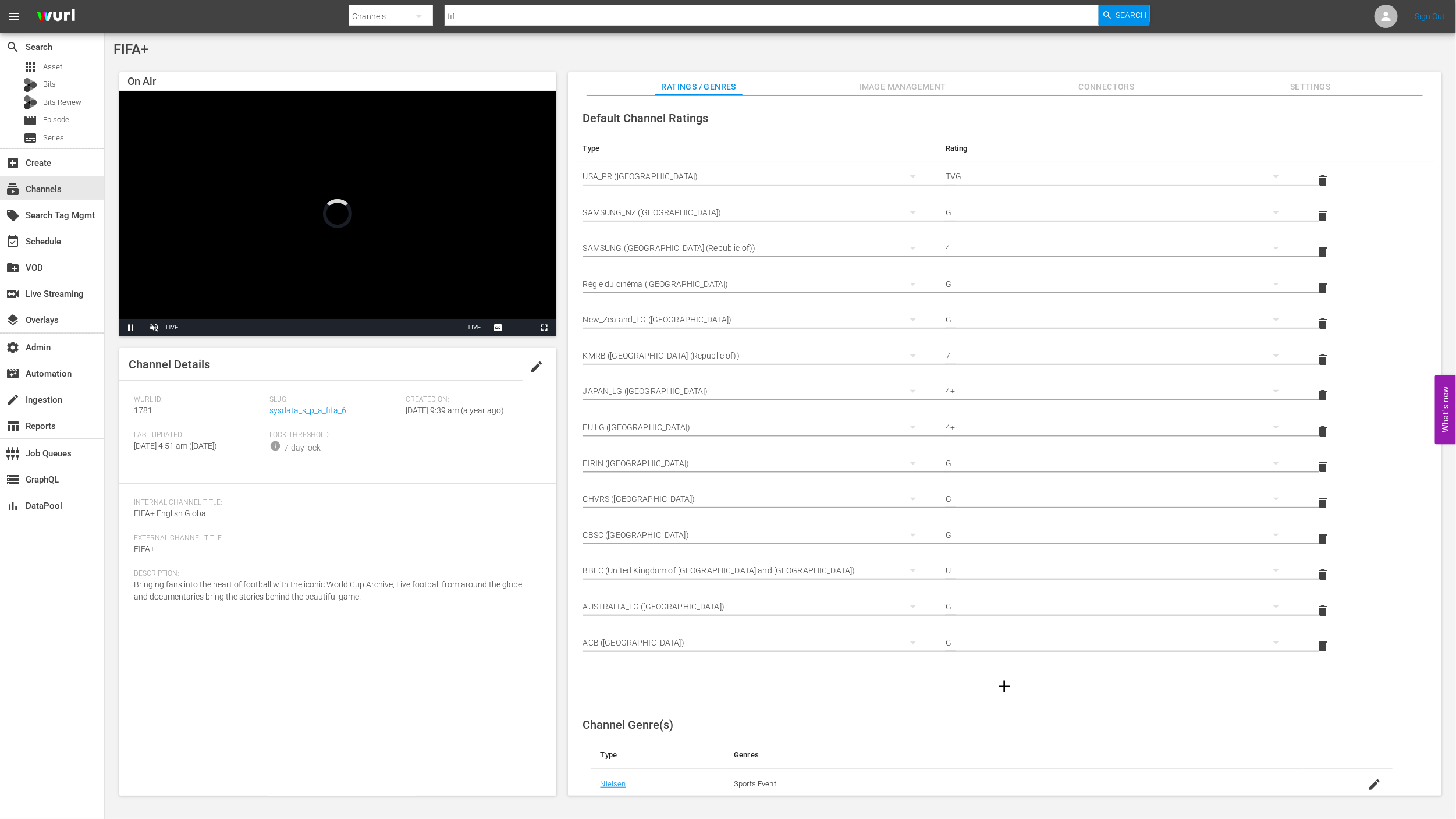
scroll to position [261, 0]
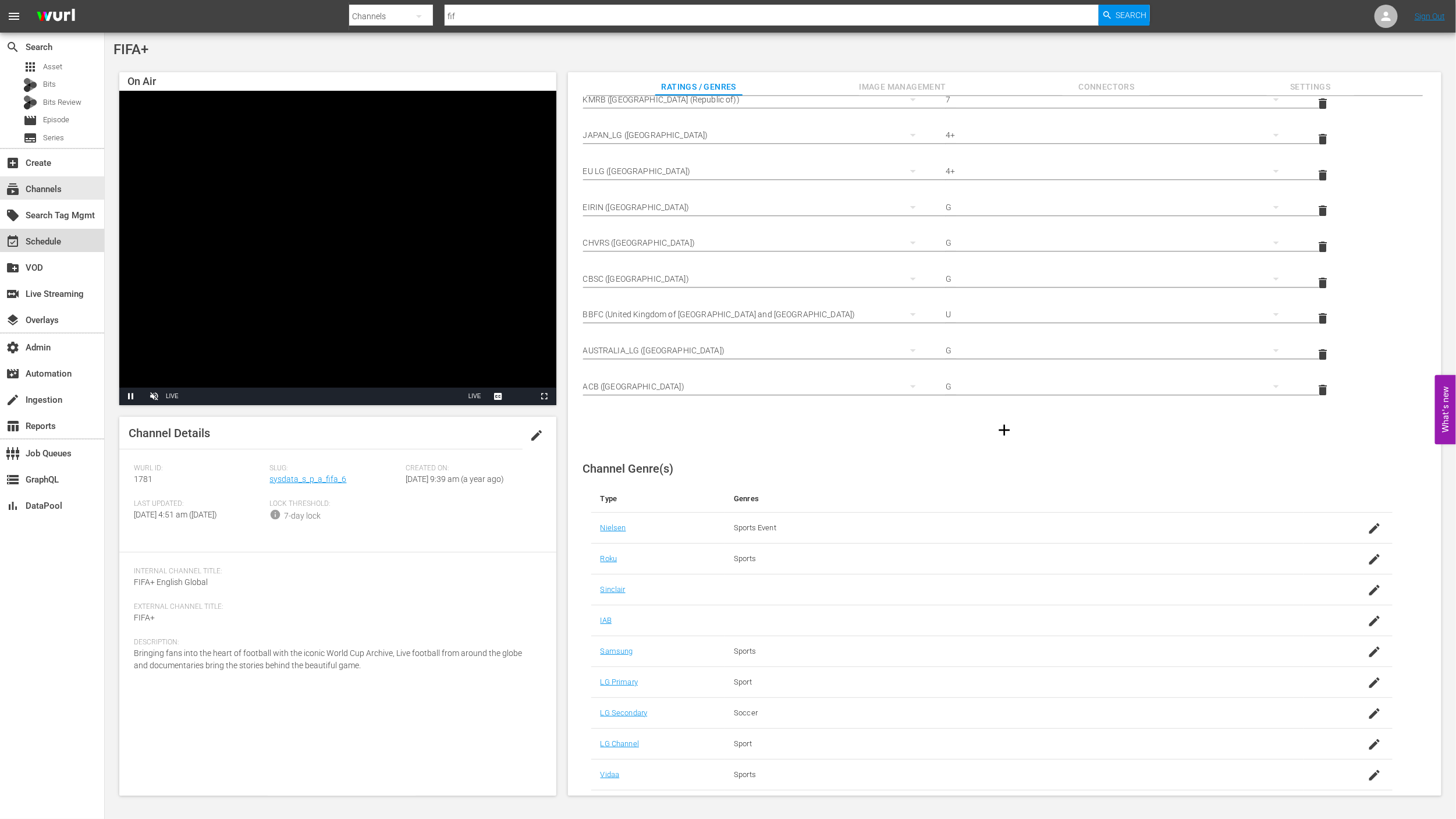
click at [59, 233] on div "event_available Schedule" at bounding box center [52, 240] width 104 height 23
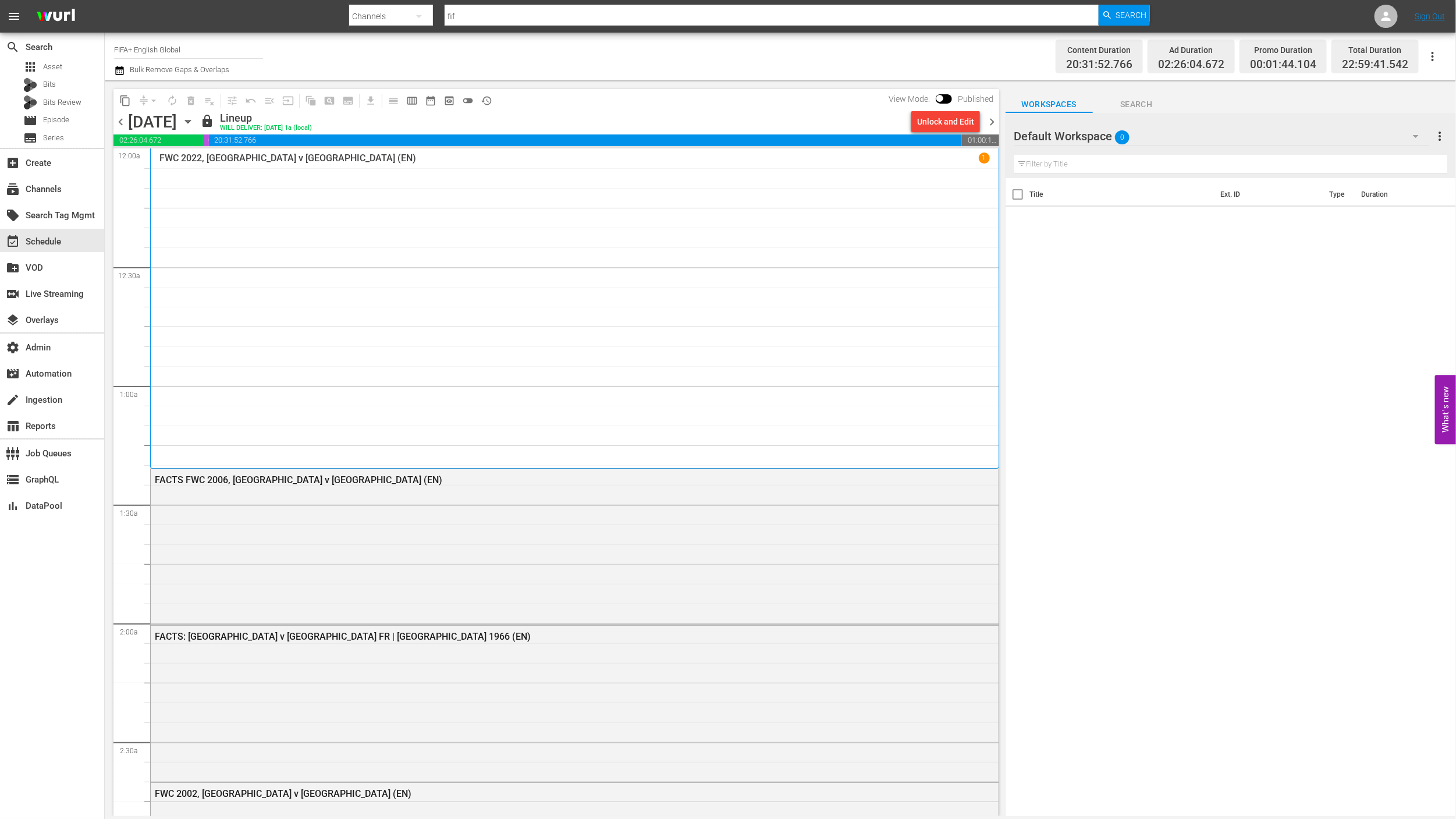
click at [361, 225] on div "FWC 2022, [GEOGRAPHIC_DATA] v [GEOGRAPHIC_DATA] (EN) 1" at bounding box center [575, 308] width 831 height 312
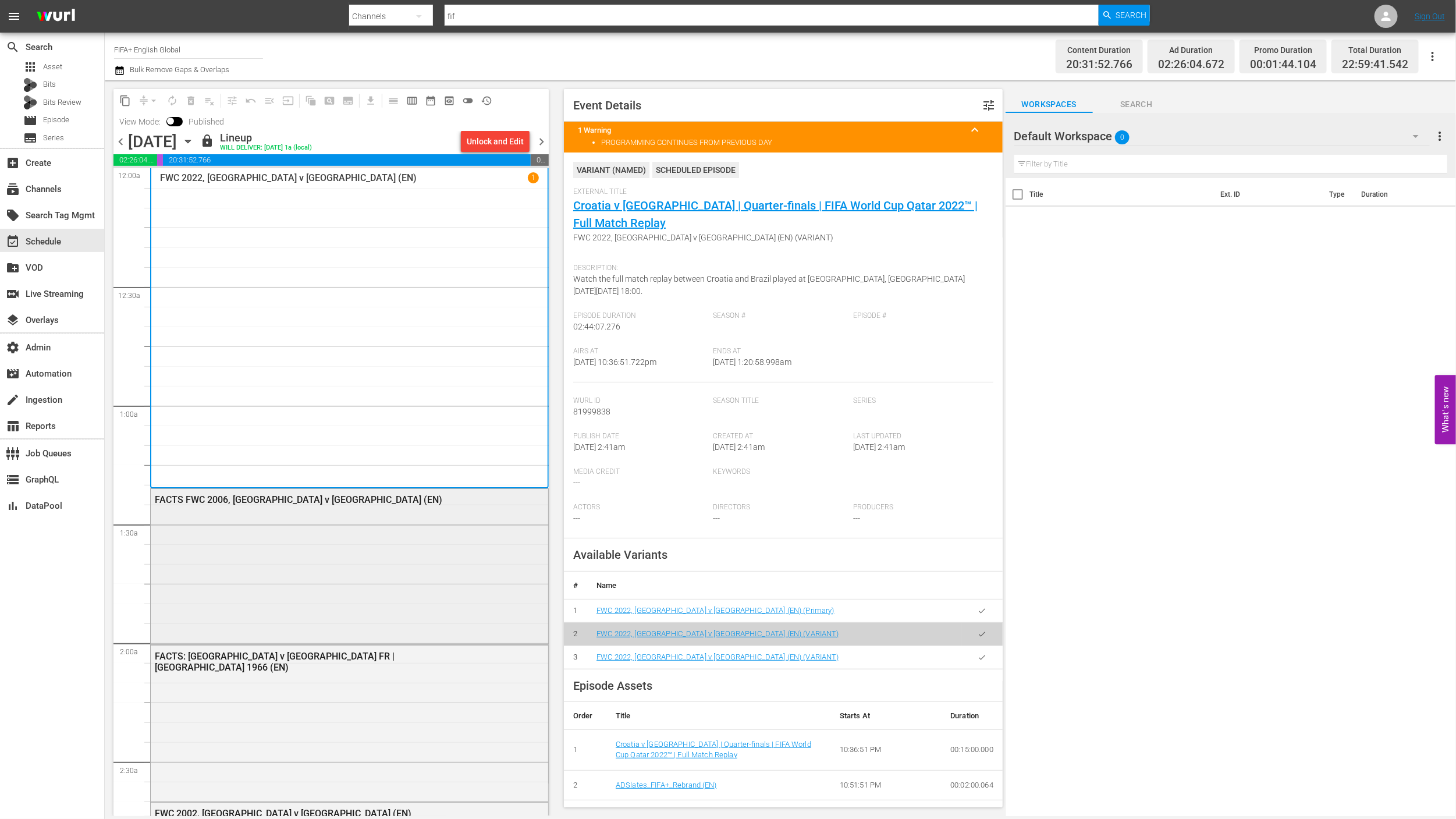
click at [400, 533] on div "FACTS FWC 2006, [GEOGRAPHIC_DATA] v [GEOGRAPHIC_DATA] (EN)" at bounding box center [349, 566] width 398 height 153
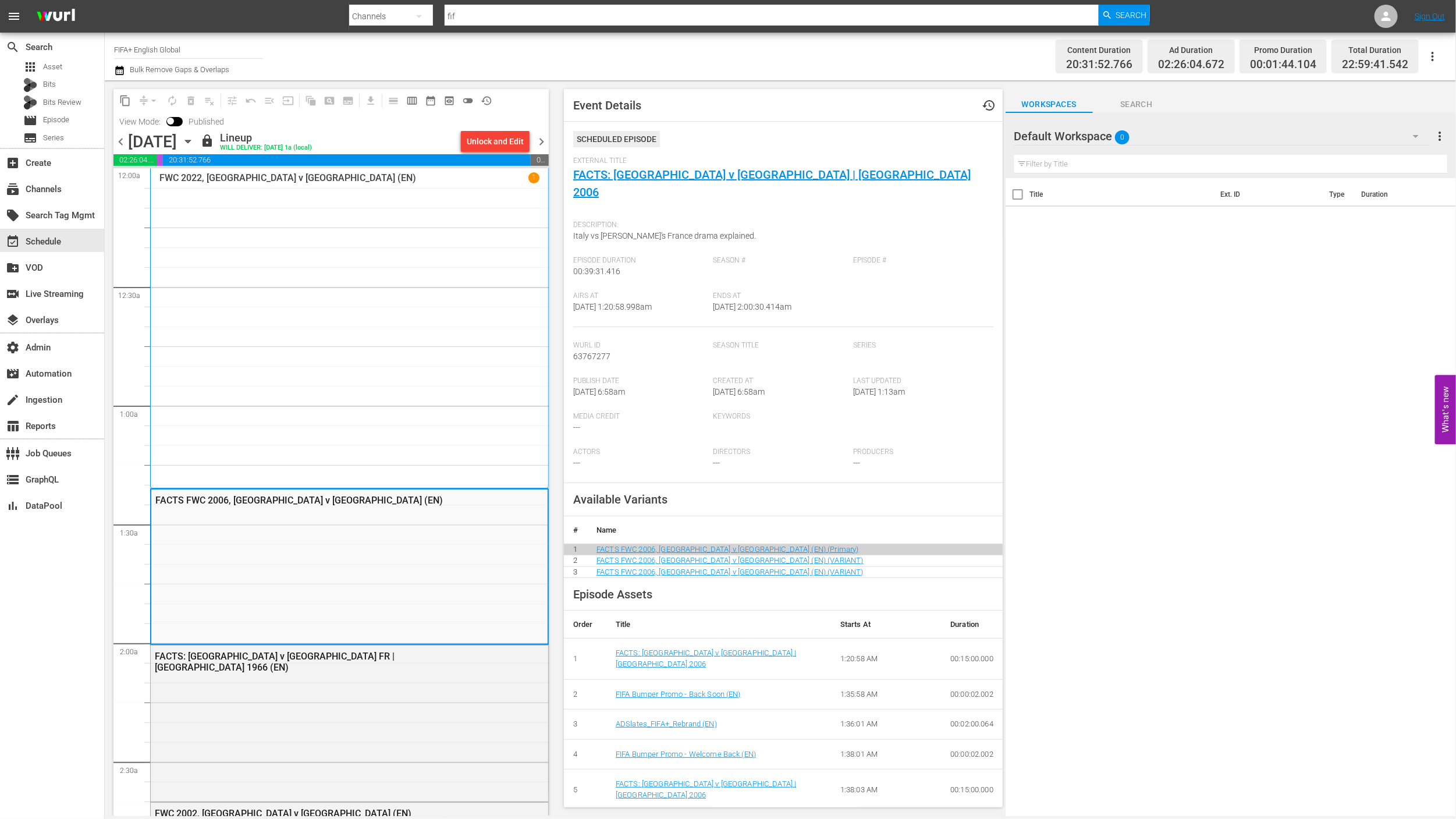
click at [409, 432] on div "FWC 2022, [GEOGRAPHIC_DATA] v [GEOGRAPHIC_DATA] (EN) 1" at bounding box center [349, 328] width 380 height 312
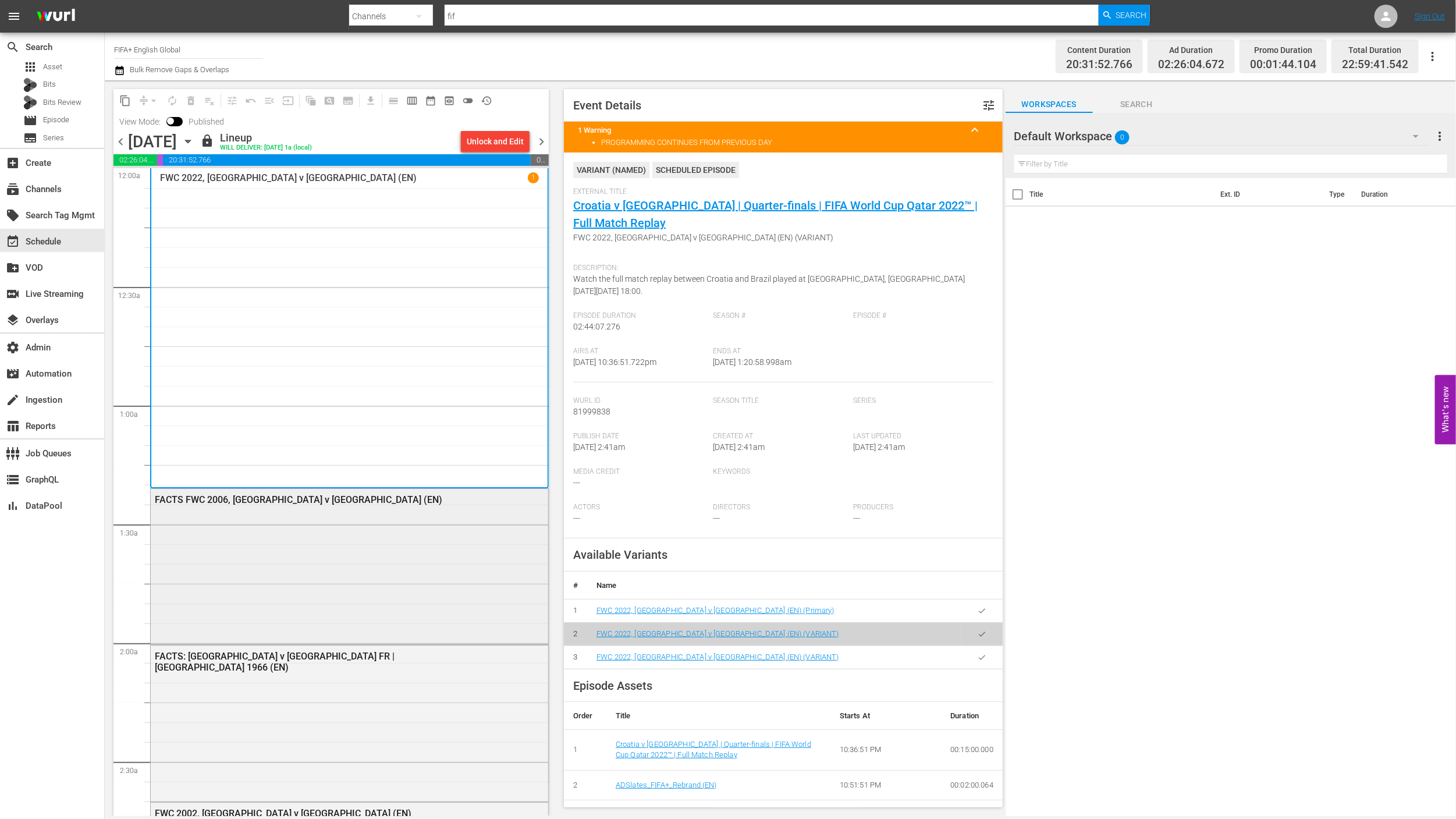
scroll to position [165, 0]
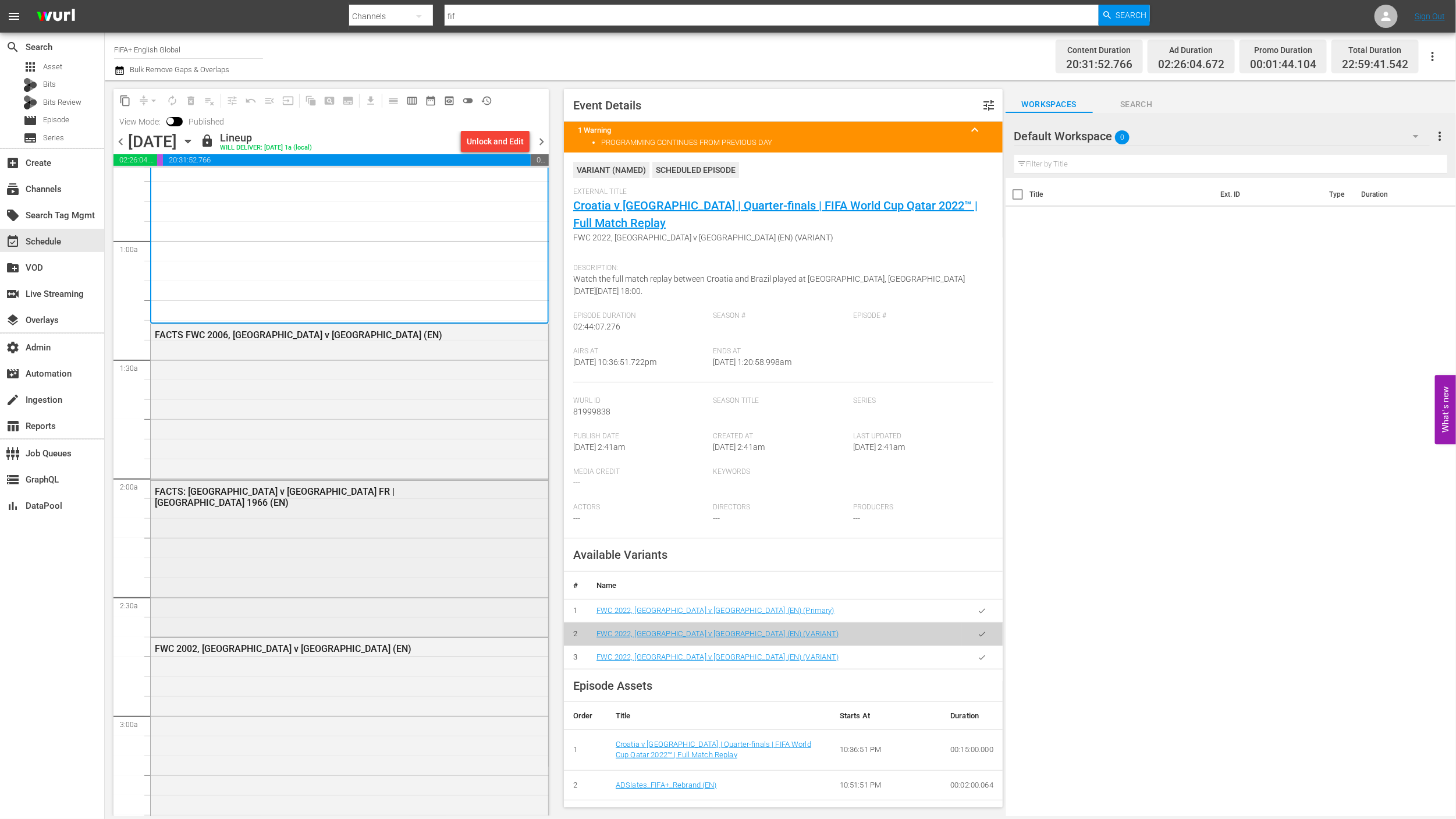
click at [398, 498] on div "FACTS: [GEOGRAPHIC_DATA] v [GEOGRAPHIC_DATA] FR | [GEOGRAPHIC_DATA] 1966 (EN)" at bounding box center [349, 496] width 398 height 31
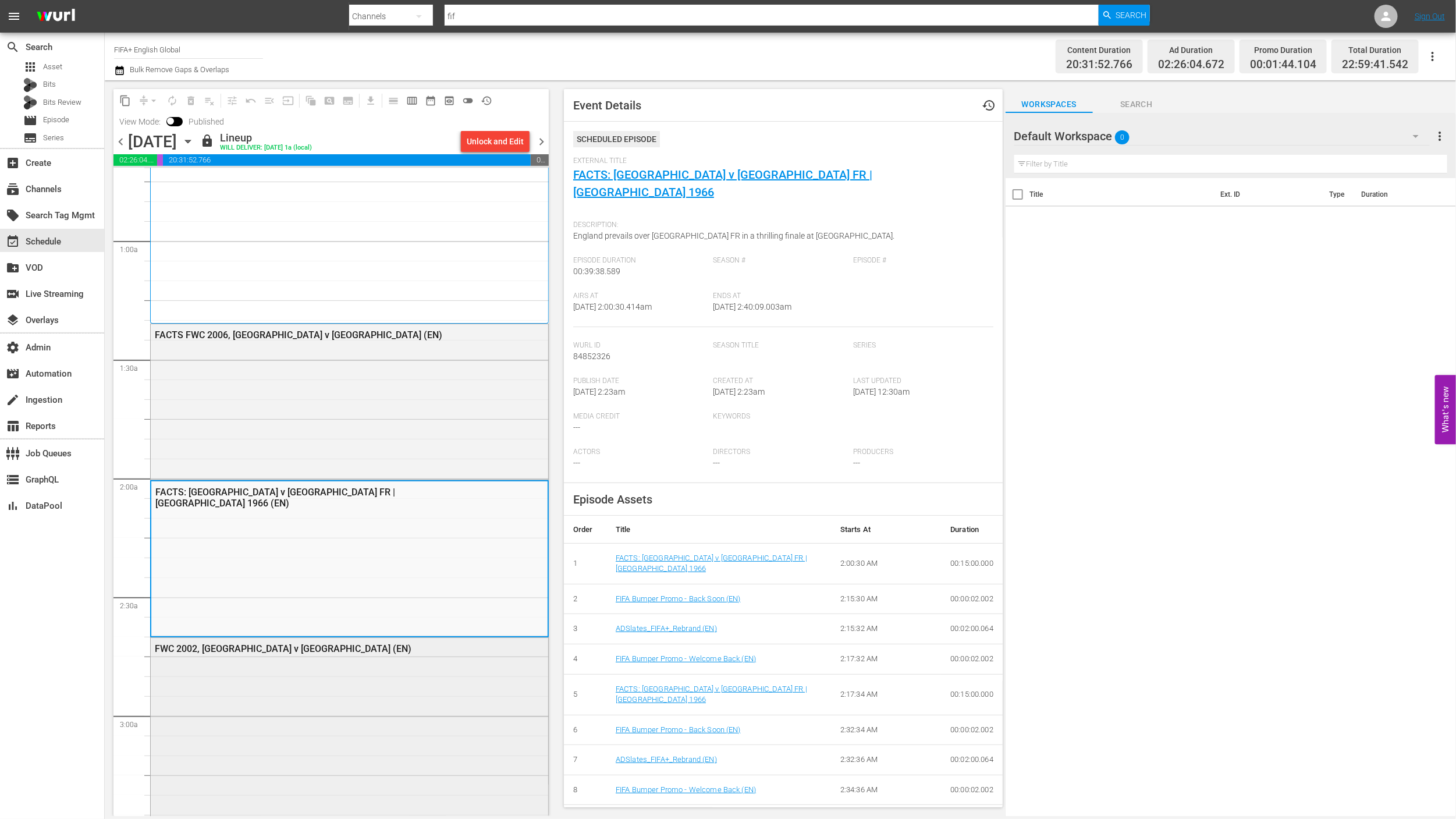
scroll to position [402, 0]
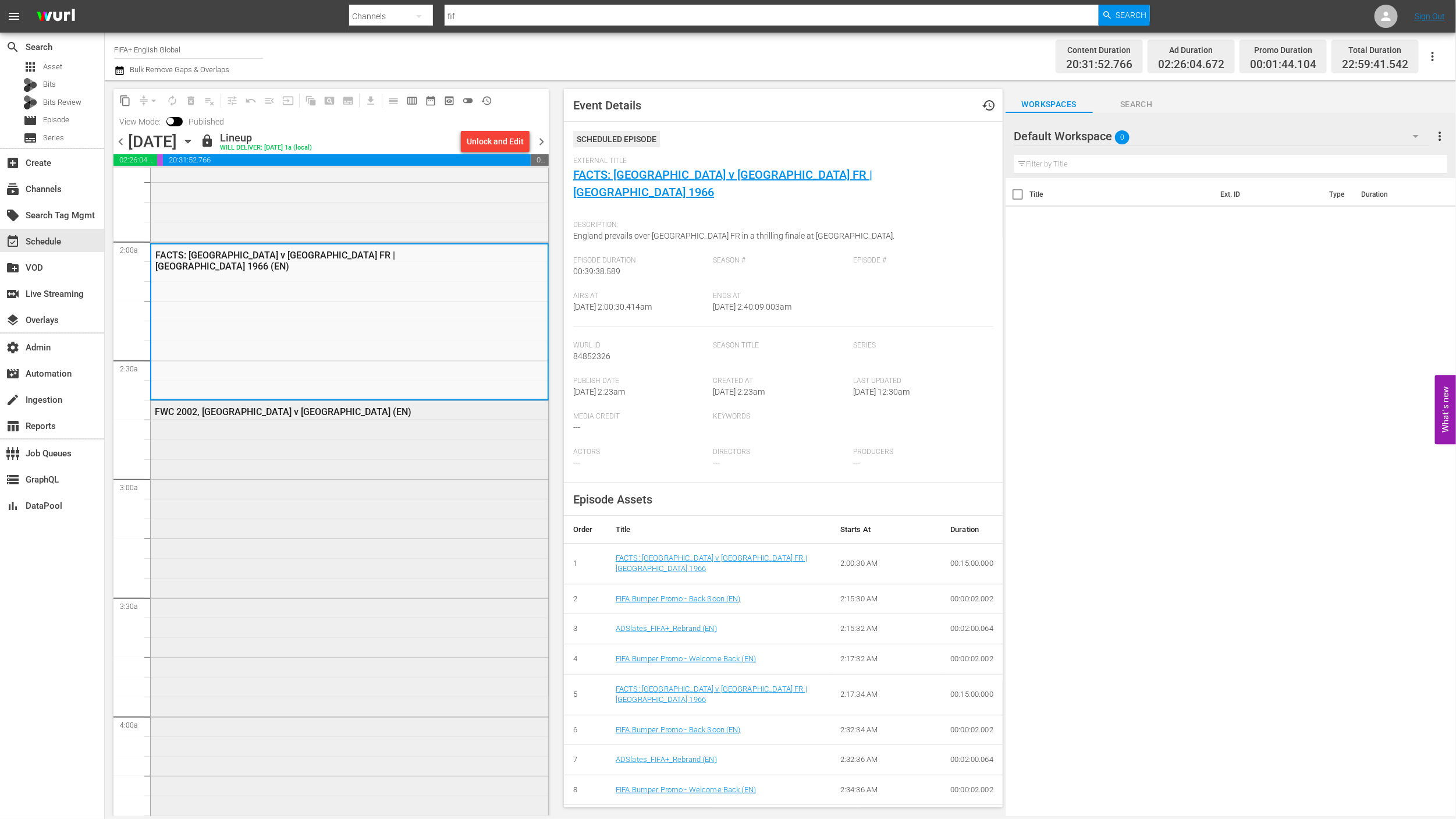
click at [395, 534] on div "FWC 2002, [GEOGRAPHIC_DATA] v [GEOGRAPHIC_DATA] (EN)" at bounding box center [349, 619] width 398 height 438
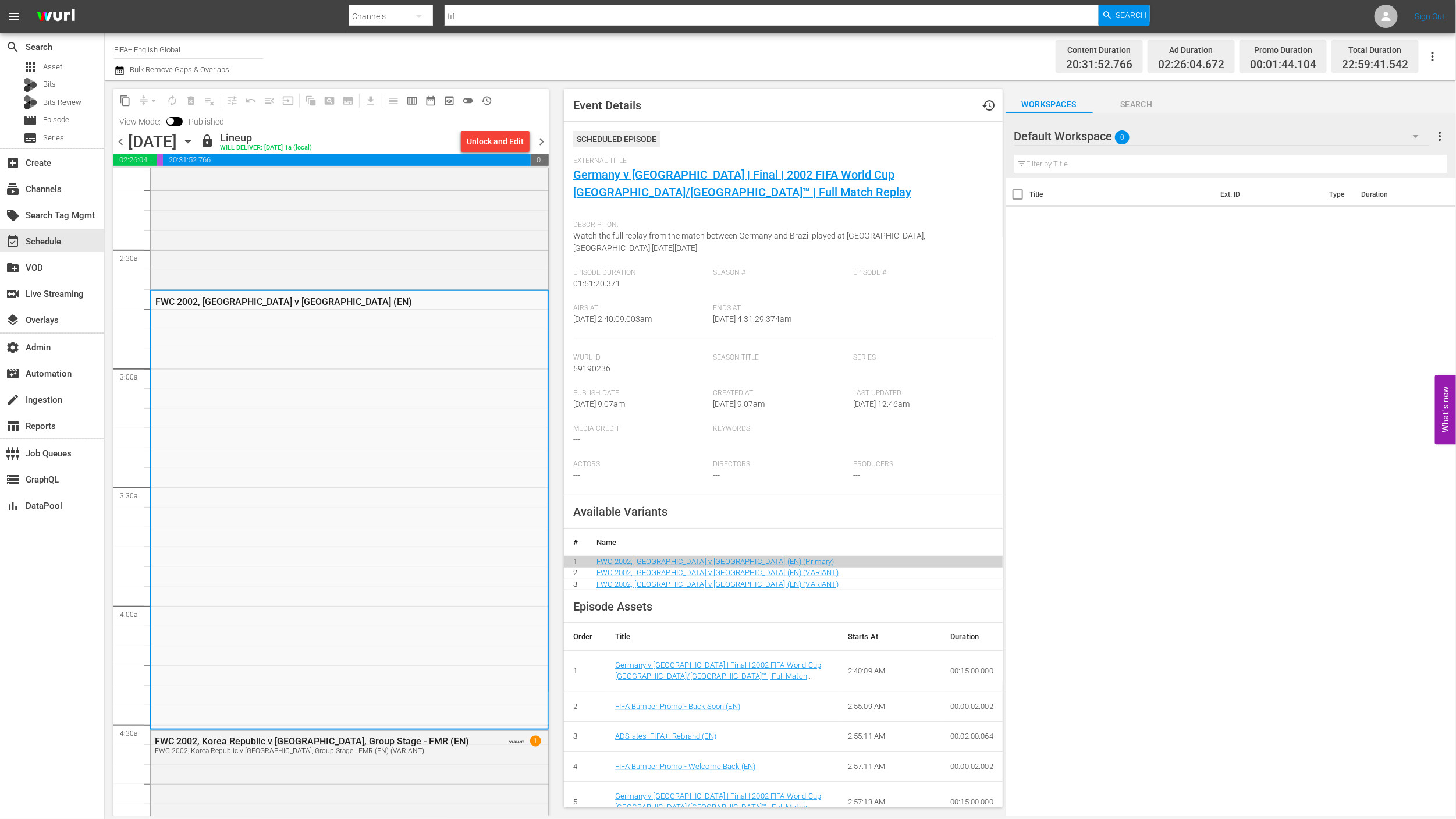
scroll to position [760, 0]
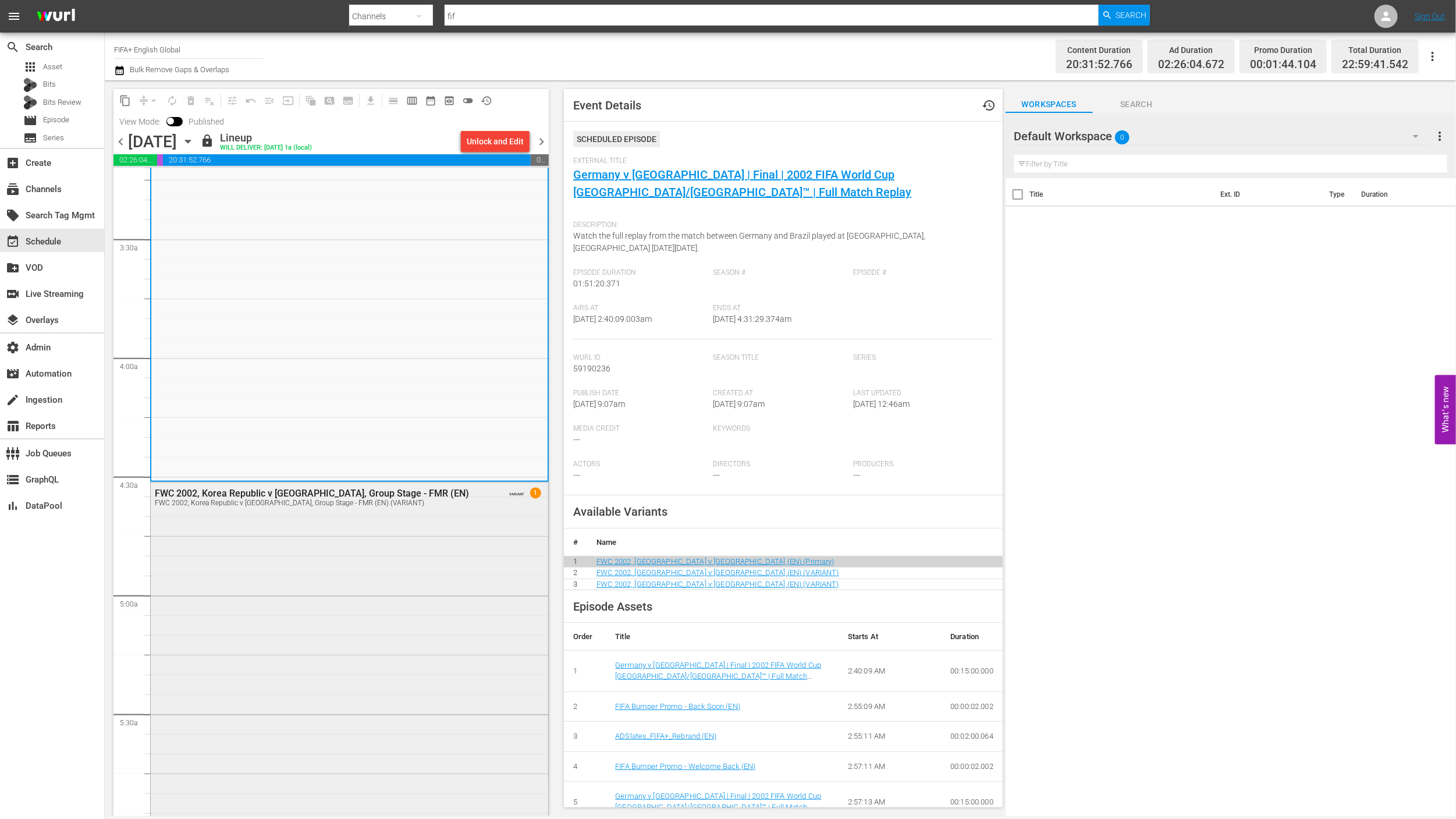
click at [395, 532] on div "FWC 2002, Korea Republic v [GEOGRAPHIC_DATA], Group Stage - FMR (EN) FWC 2002, …" at bounding box center [349, 703] width 398 height 441
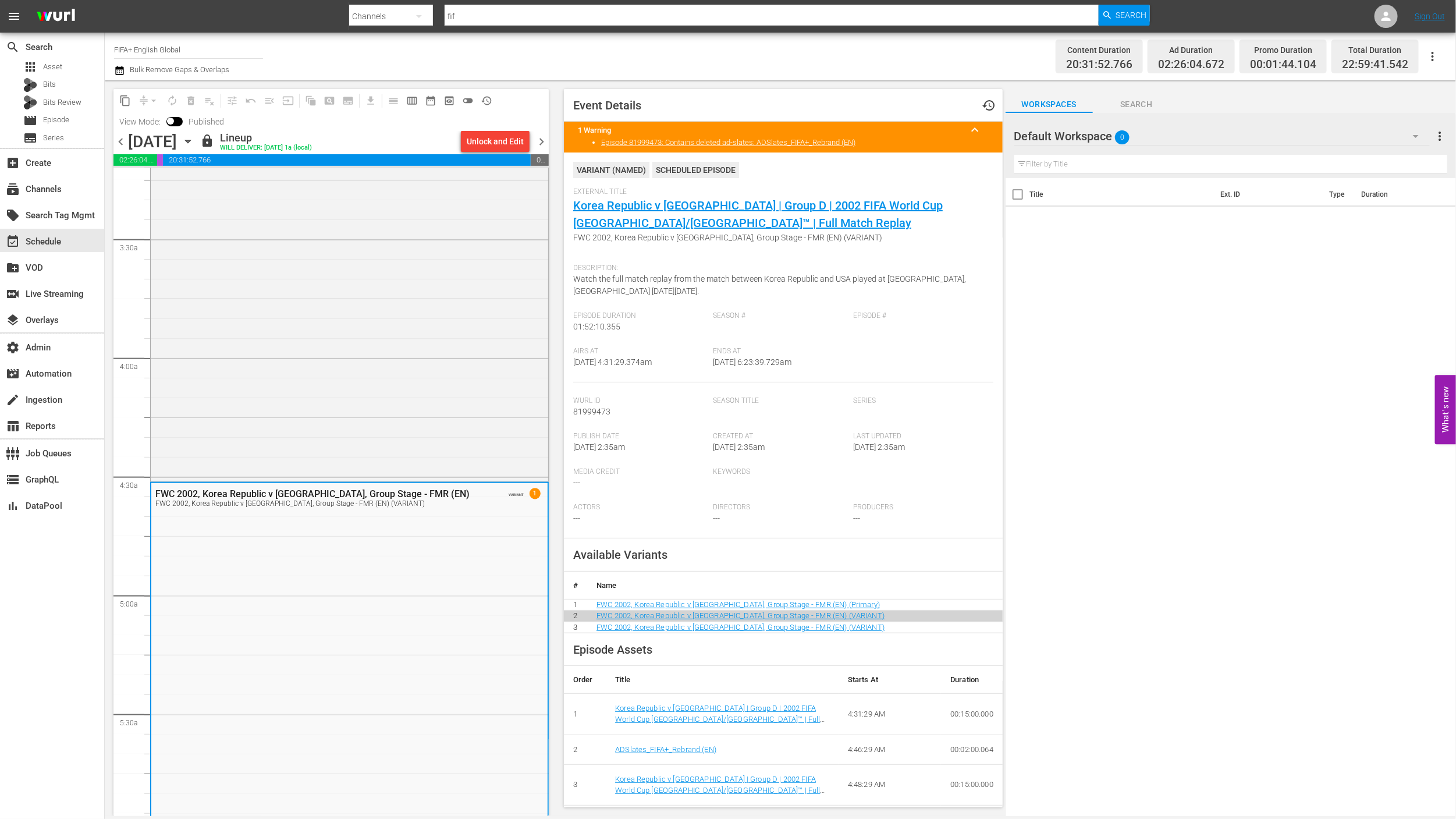
scroll to position [1066, 0]
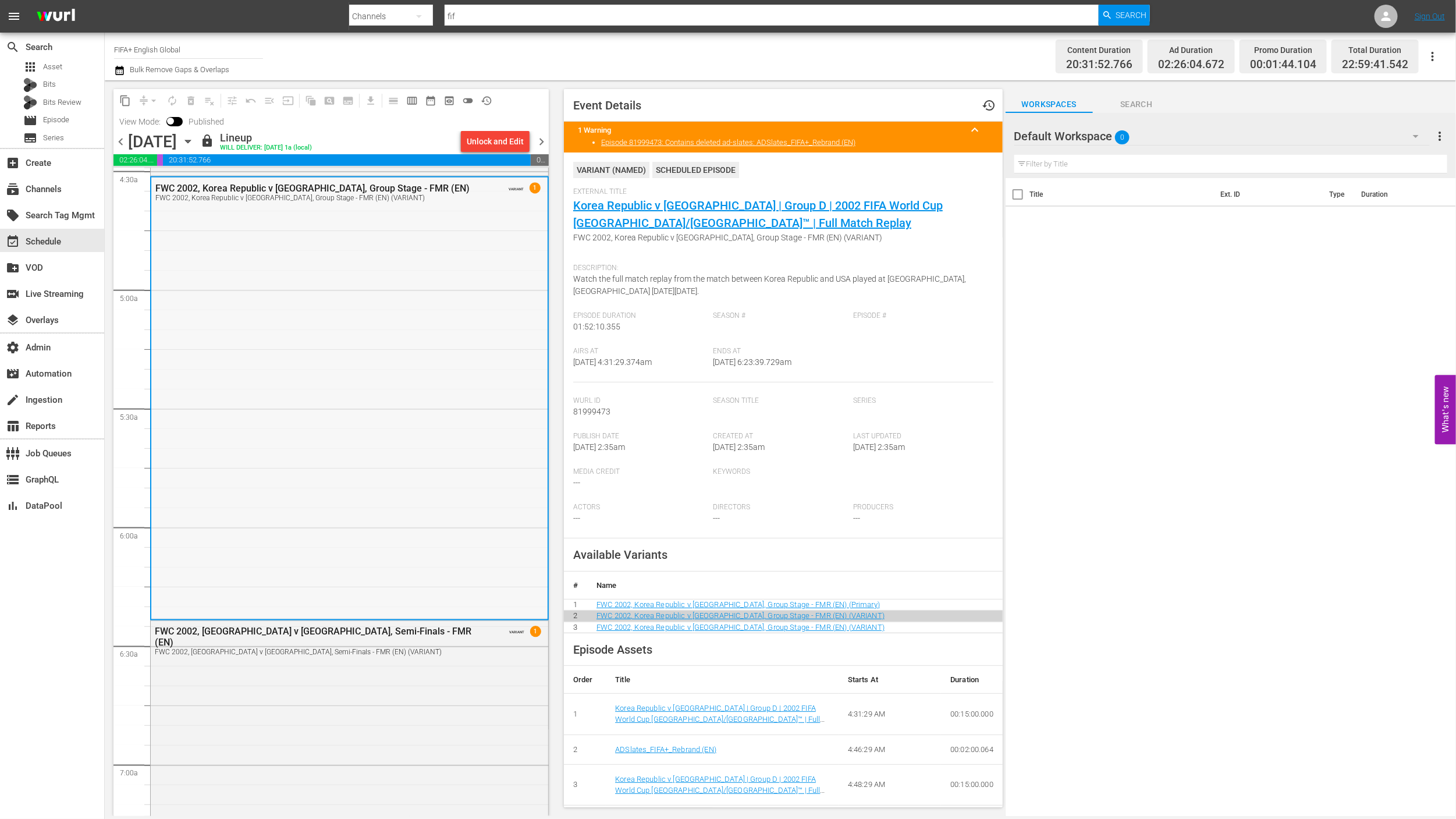
click at [396, 531] on div "FWC 2002, Korea Republic v [GEOGRAPHIC_DATA], Group Stage - FMR (EN) FWC 2002, …" at bounding box center [349, 398] width 397 height 441
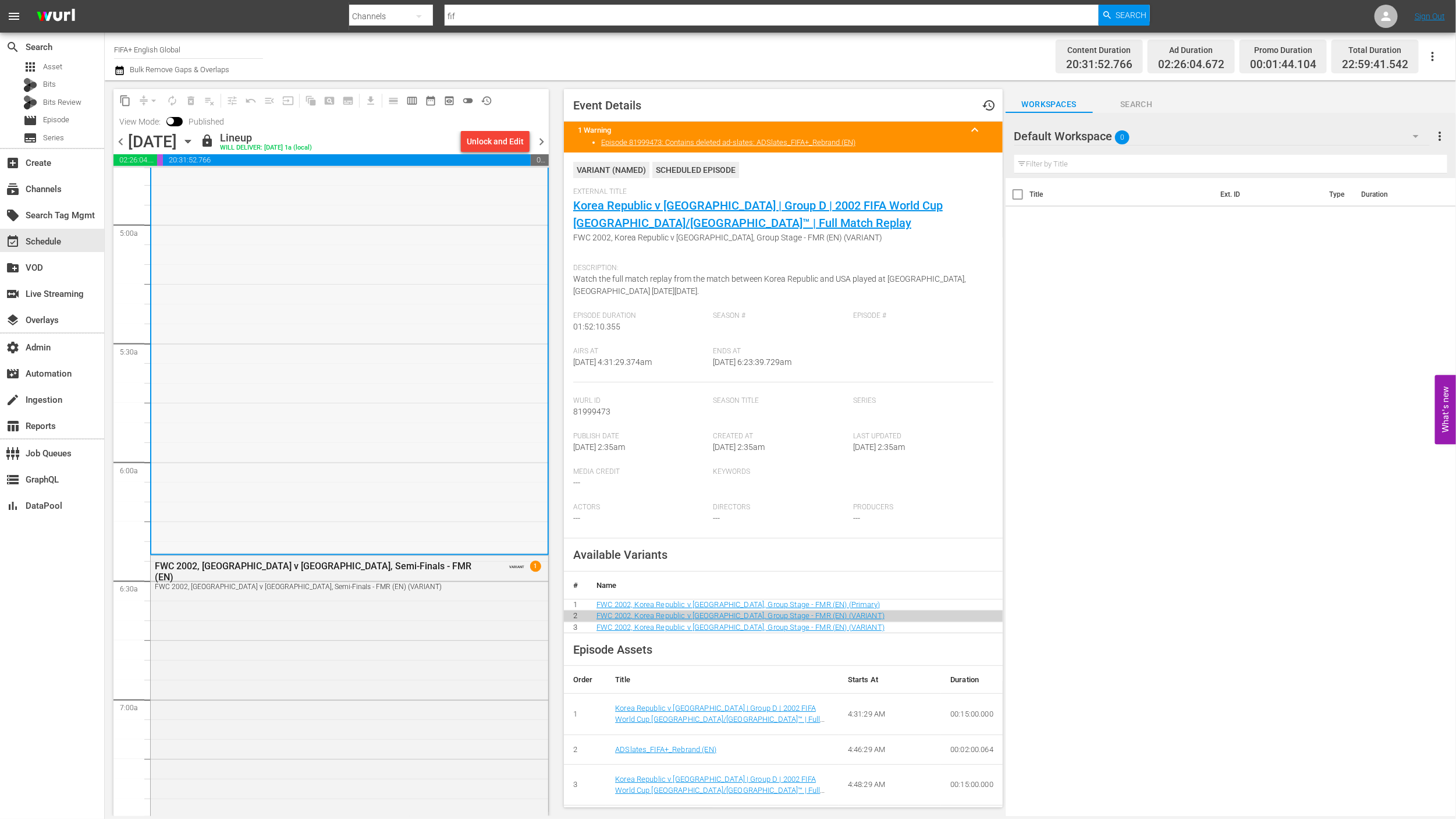
scroll to position [1186, 0]
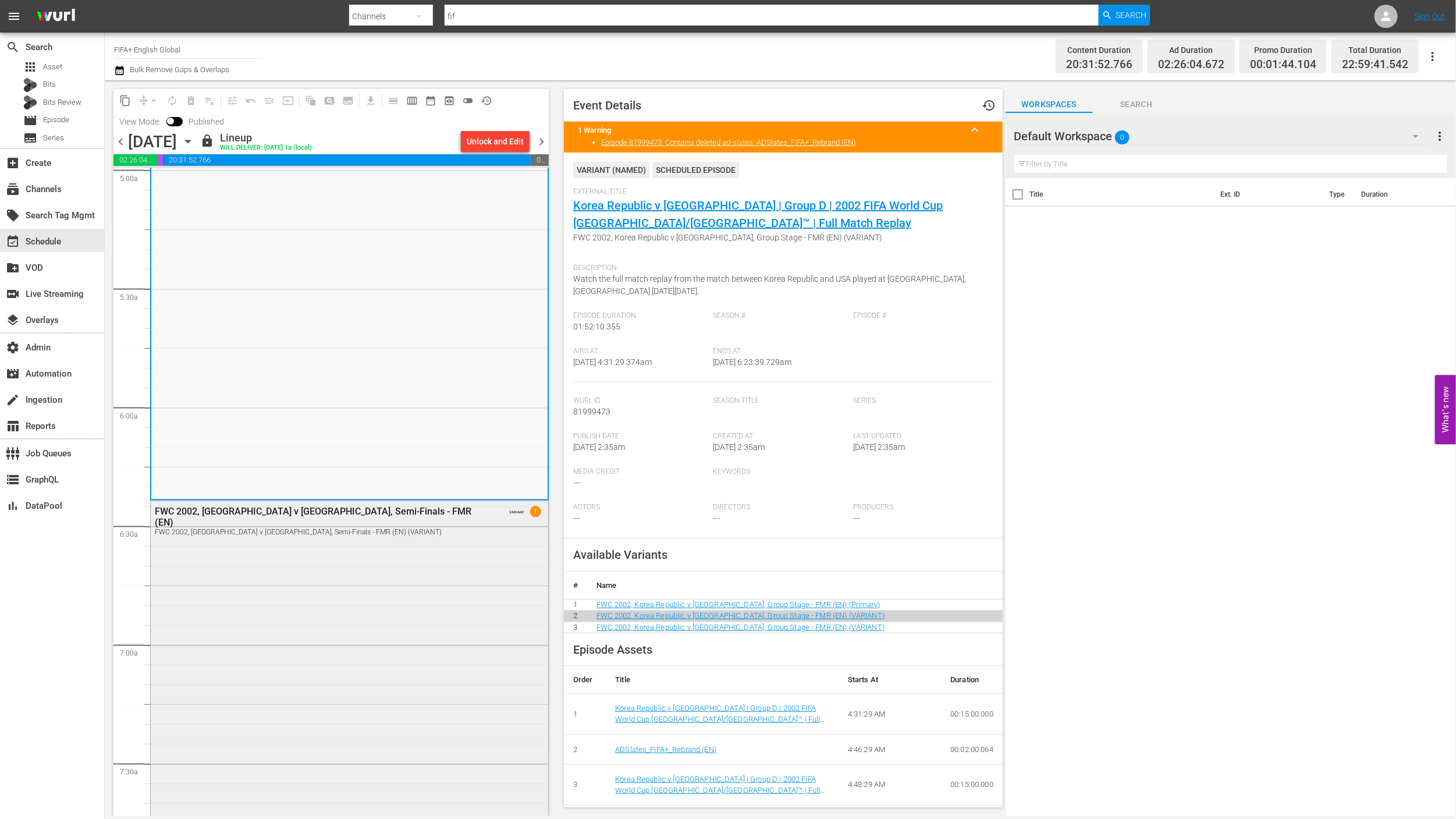
click at [398, 534] on div "FWC 2002, [GEOGRAPHIC_DATA] v [GEOGRAPHIC_DATA], Semi-Finals - FMR (EN) FWC 200…" at bounding box center [349, 722] width 398 height 443
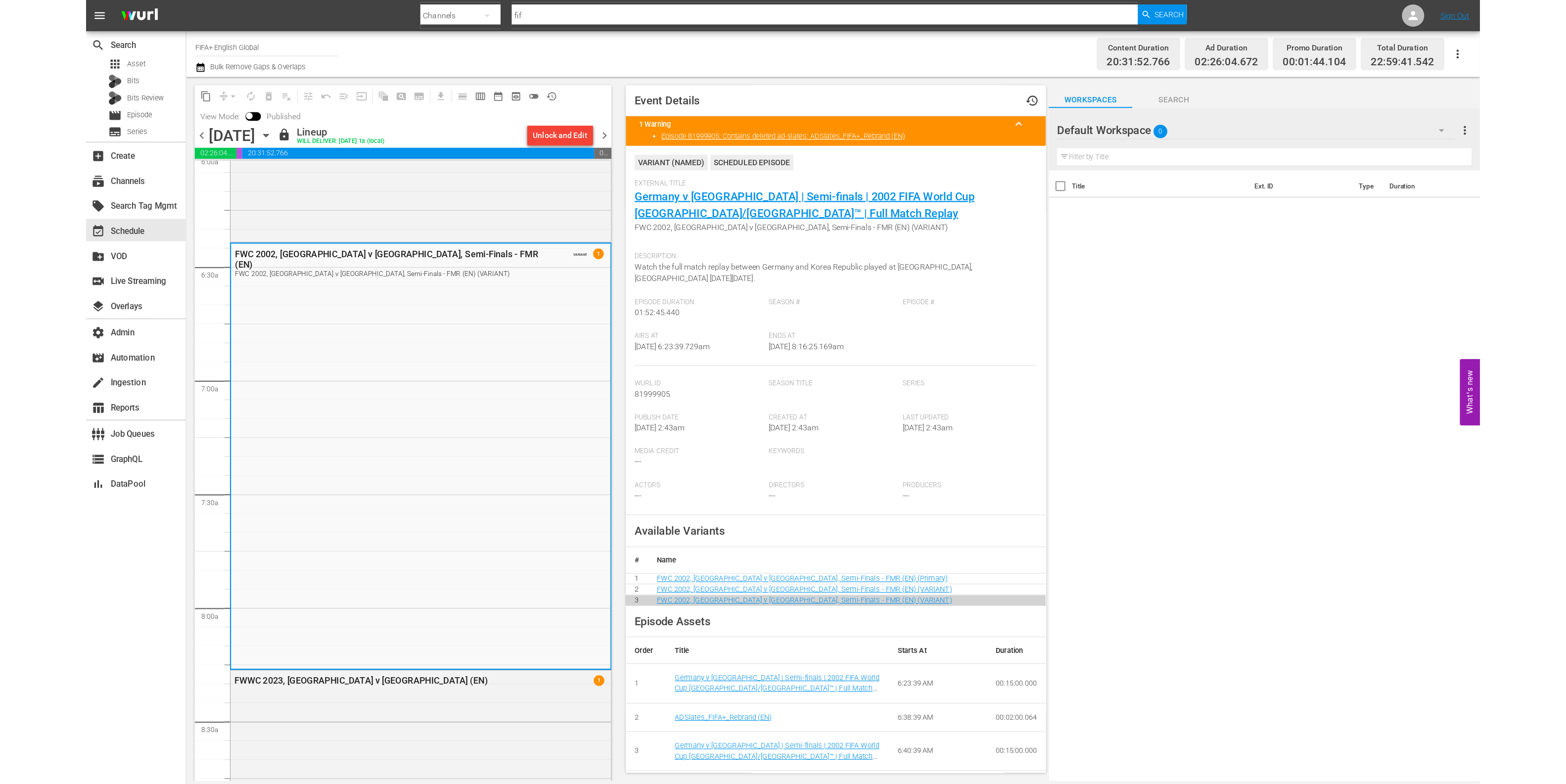
scroll to position [1379, 0]
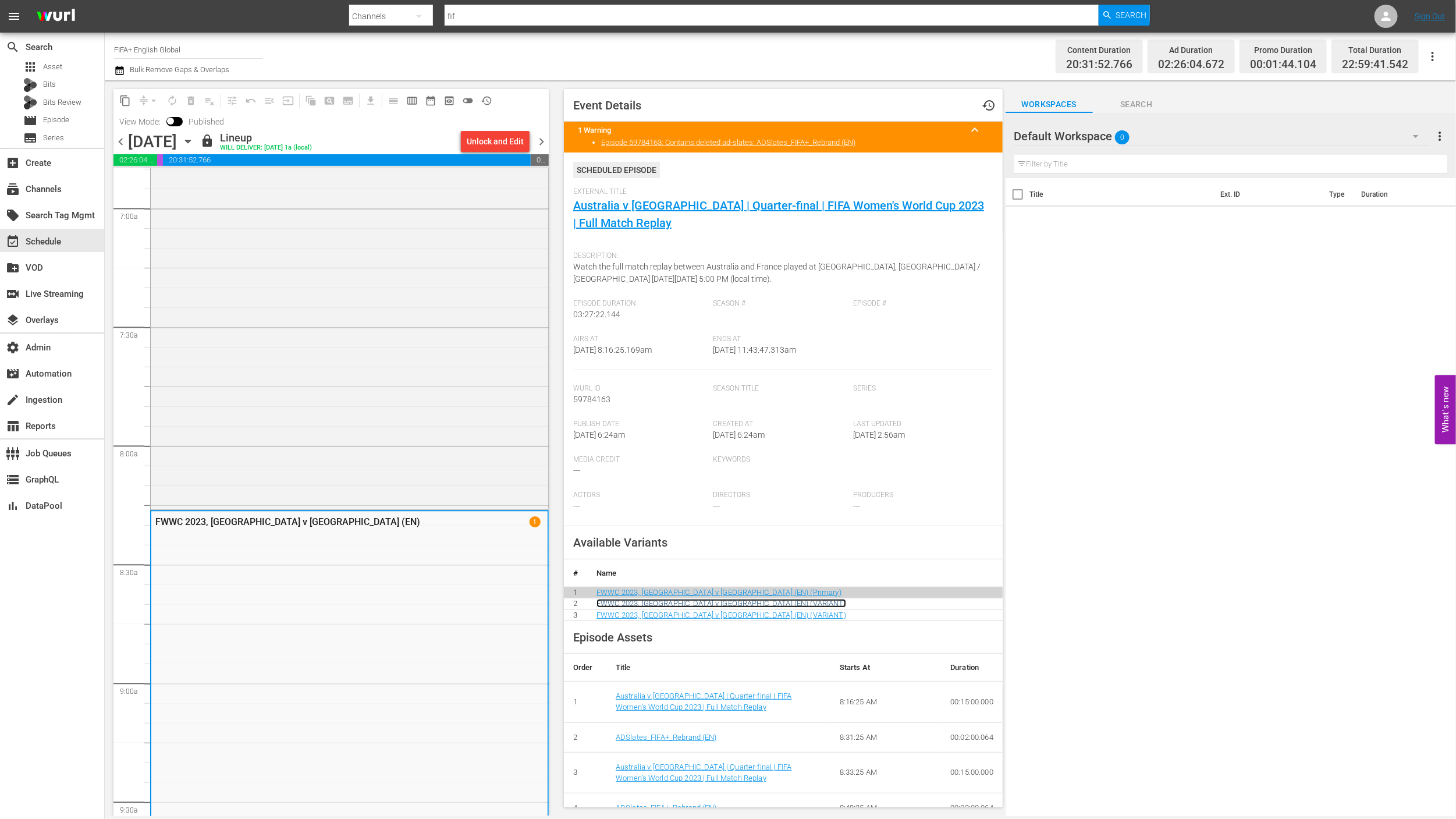
click at [733, 606] on link "FWWC 2023, [GEOGRAPHIC_DATA] v [GEOGRAPHIC_DATA] (EN) (VARIANT)" at bounding box center [721, 603] width 250 height 8
